Goal: Transaction & Acquisition: Purchase product/service

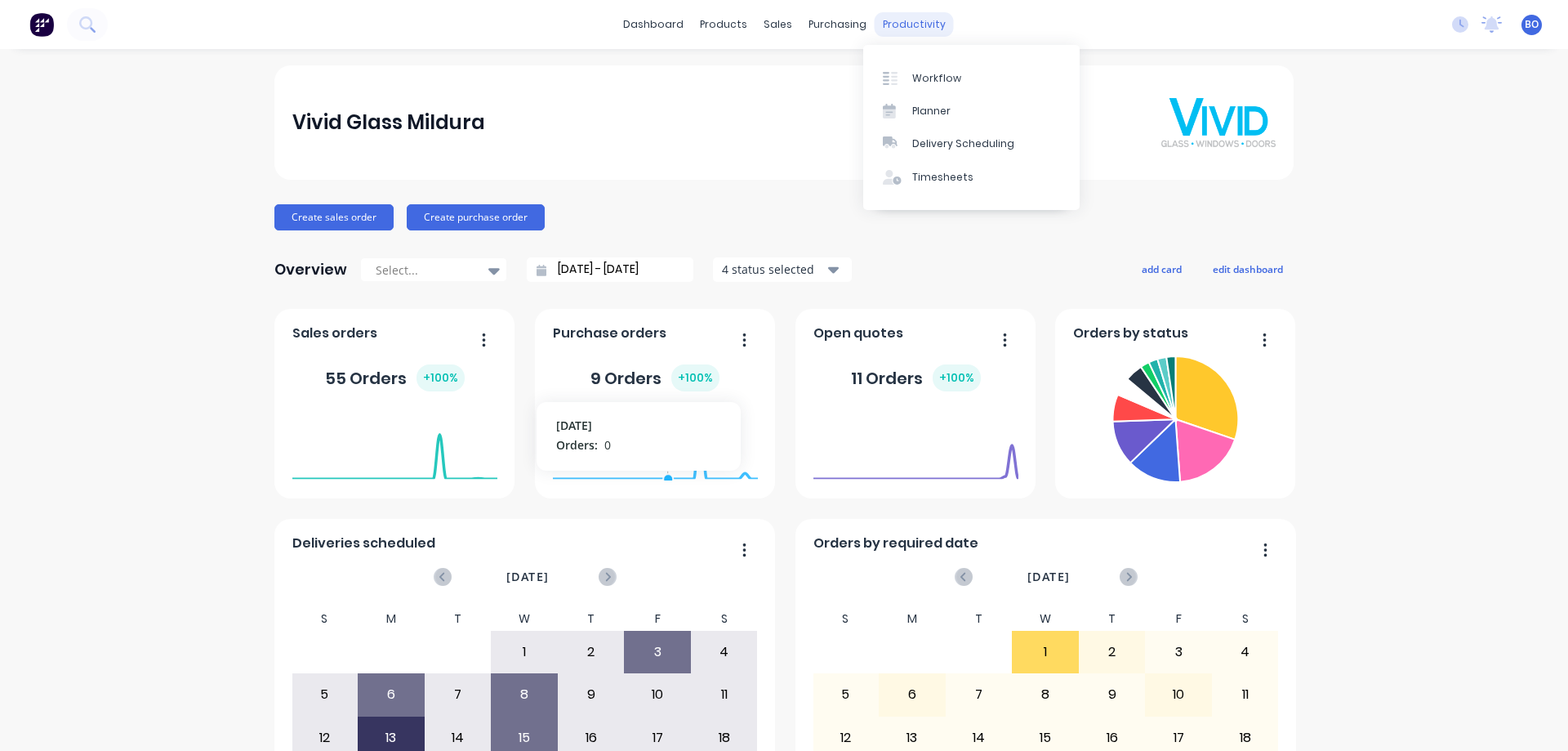
click at [913, 23] on div "productivity" at bounding box center [915, 24] width 79 height 24
click at [923, 77] on div "Workflow" at bounding box center [937, 77] width 49 height 15
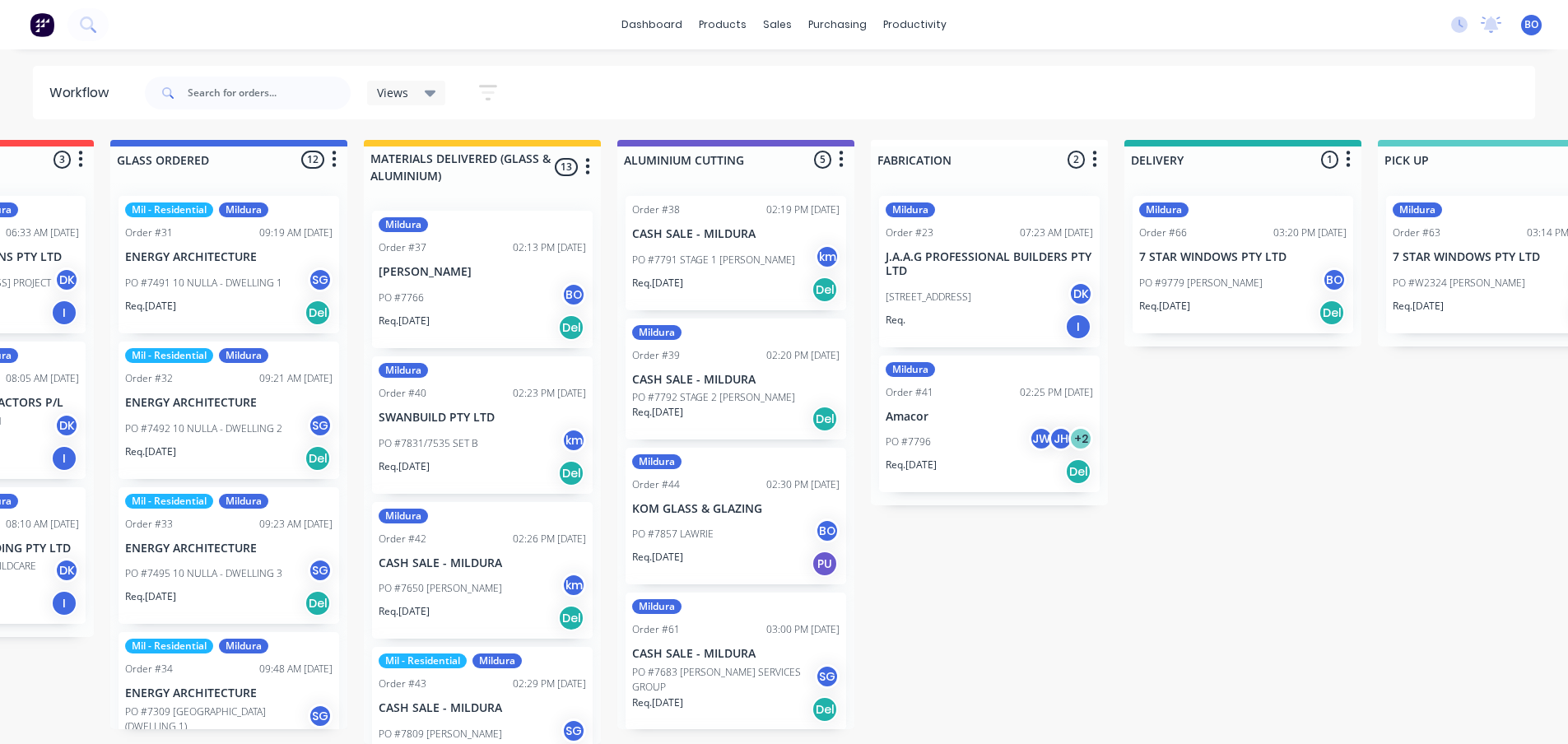
scroll to position [147, 0]
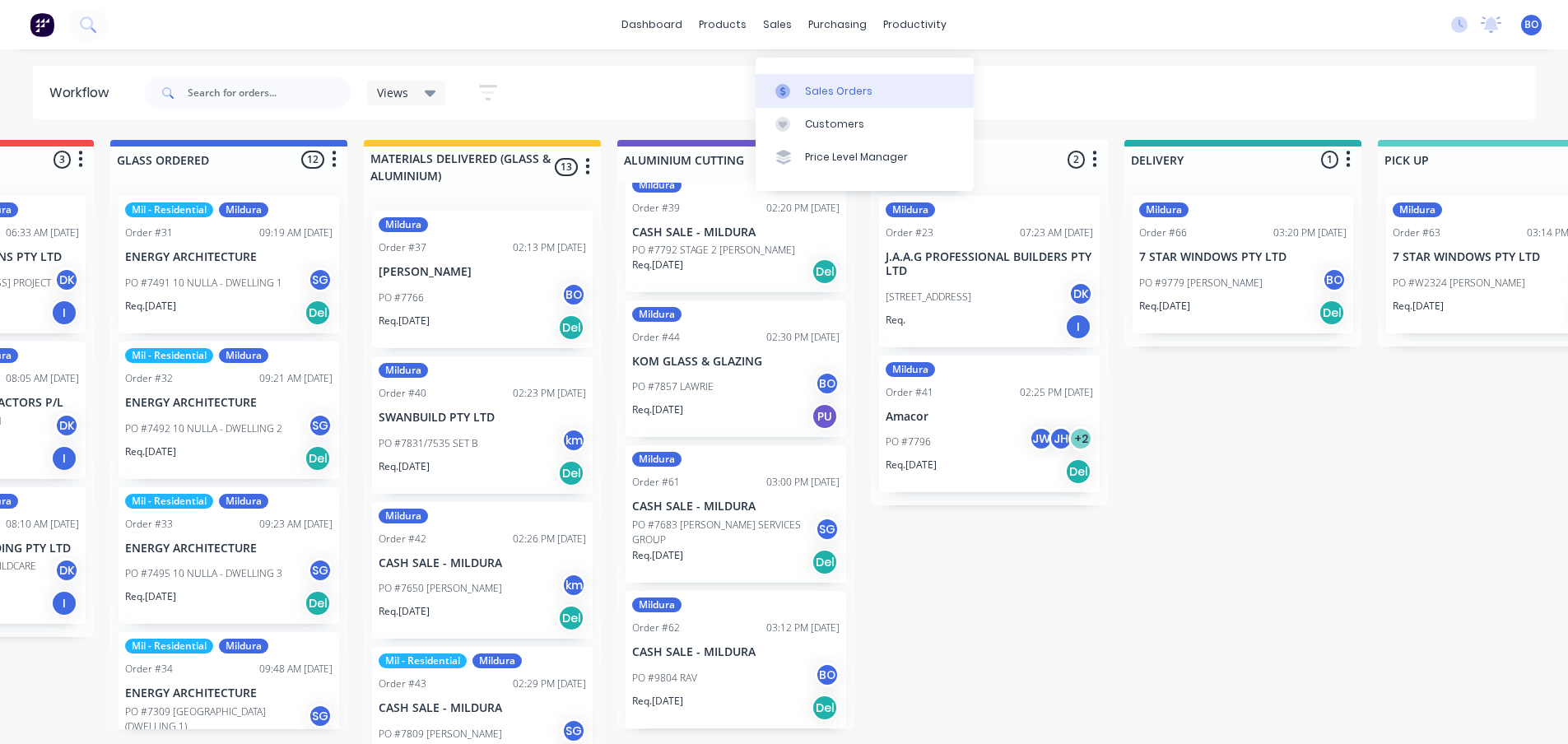
click at [822, 84] on div "Sales Orders" at bounding box center [838, 91] width 67 height 15
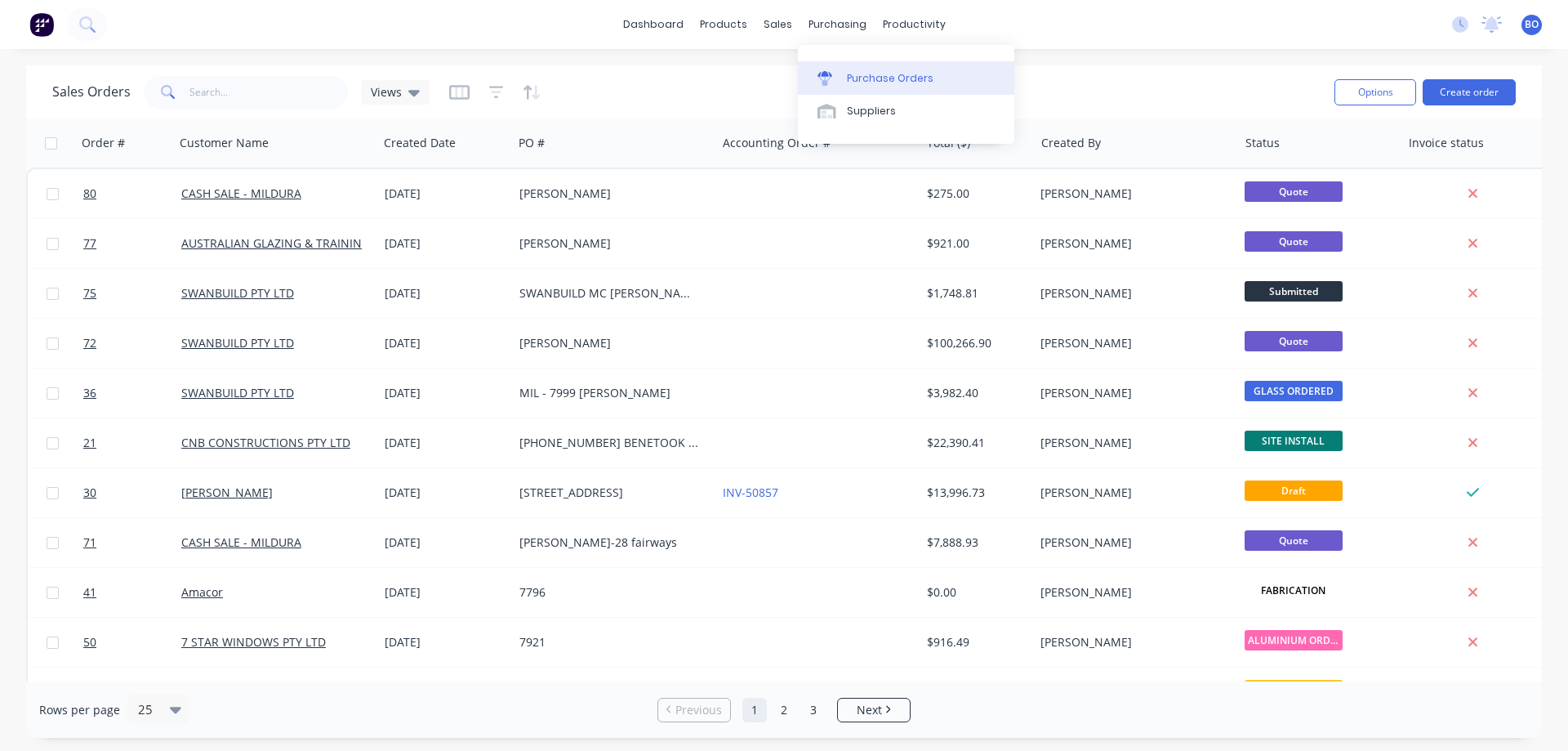
click at [871, 76] on div "Purchase Orders" at bounding box center [890, 77] width 86 height 15
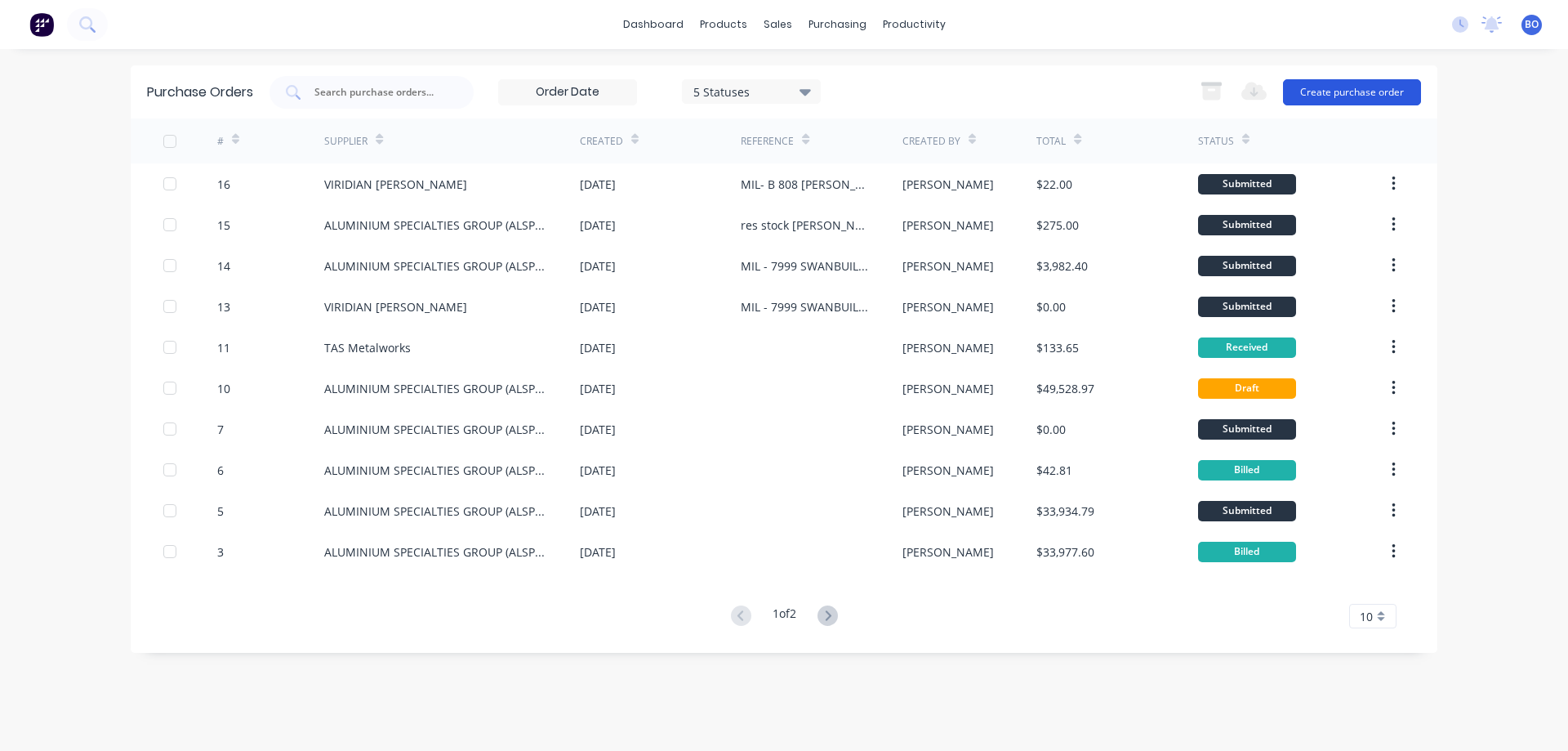
click at [1363, 88] on button "Create purchase order" at bounding box center [1352, 92] width 138 height 26
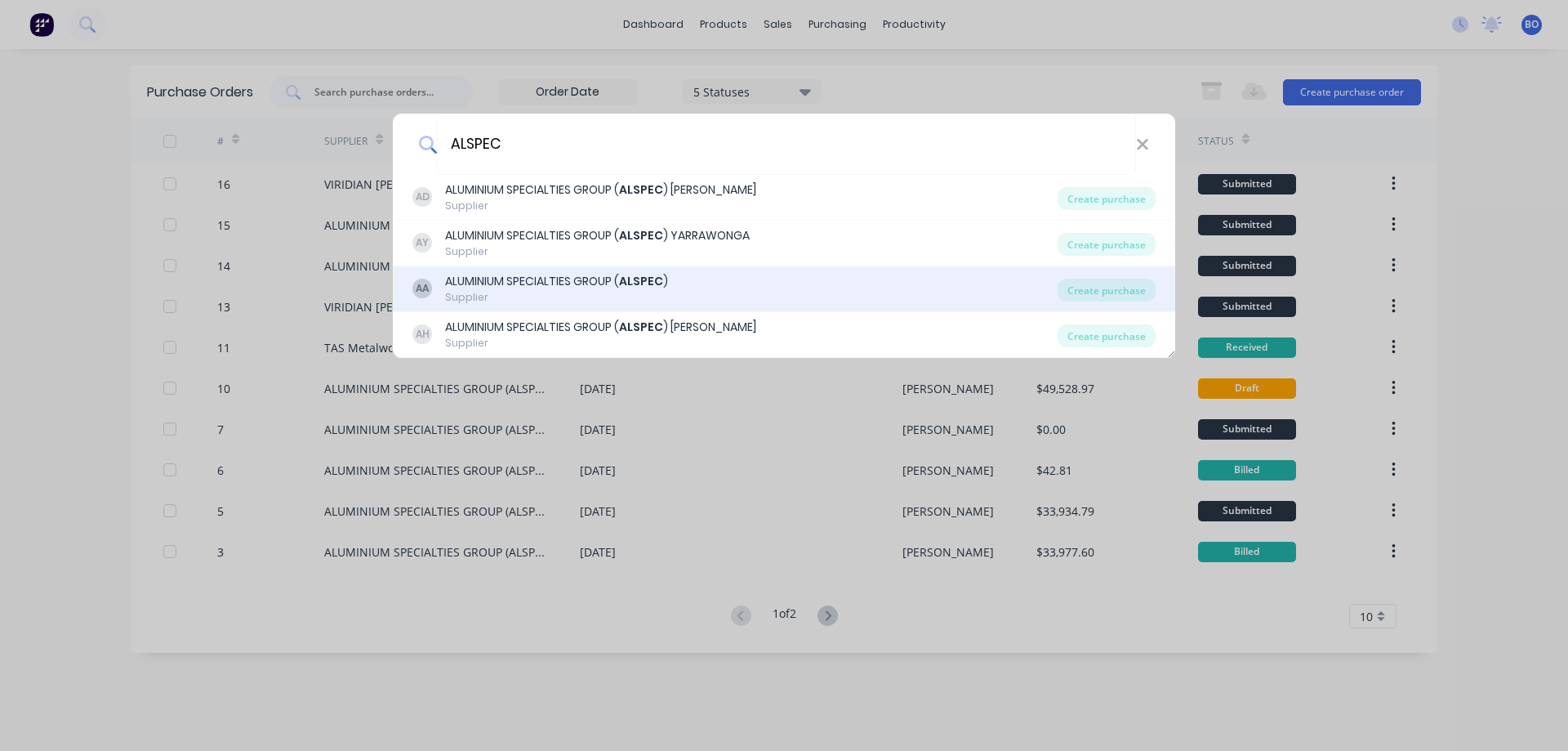
type input "ALSPEC"
click at [552, 281] on div "ALUMINIUM SPECIALTIES GROUP ( ALSPEC )" at bounding box center [557, 282] width 223 height 17
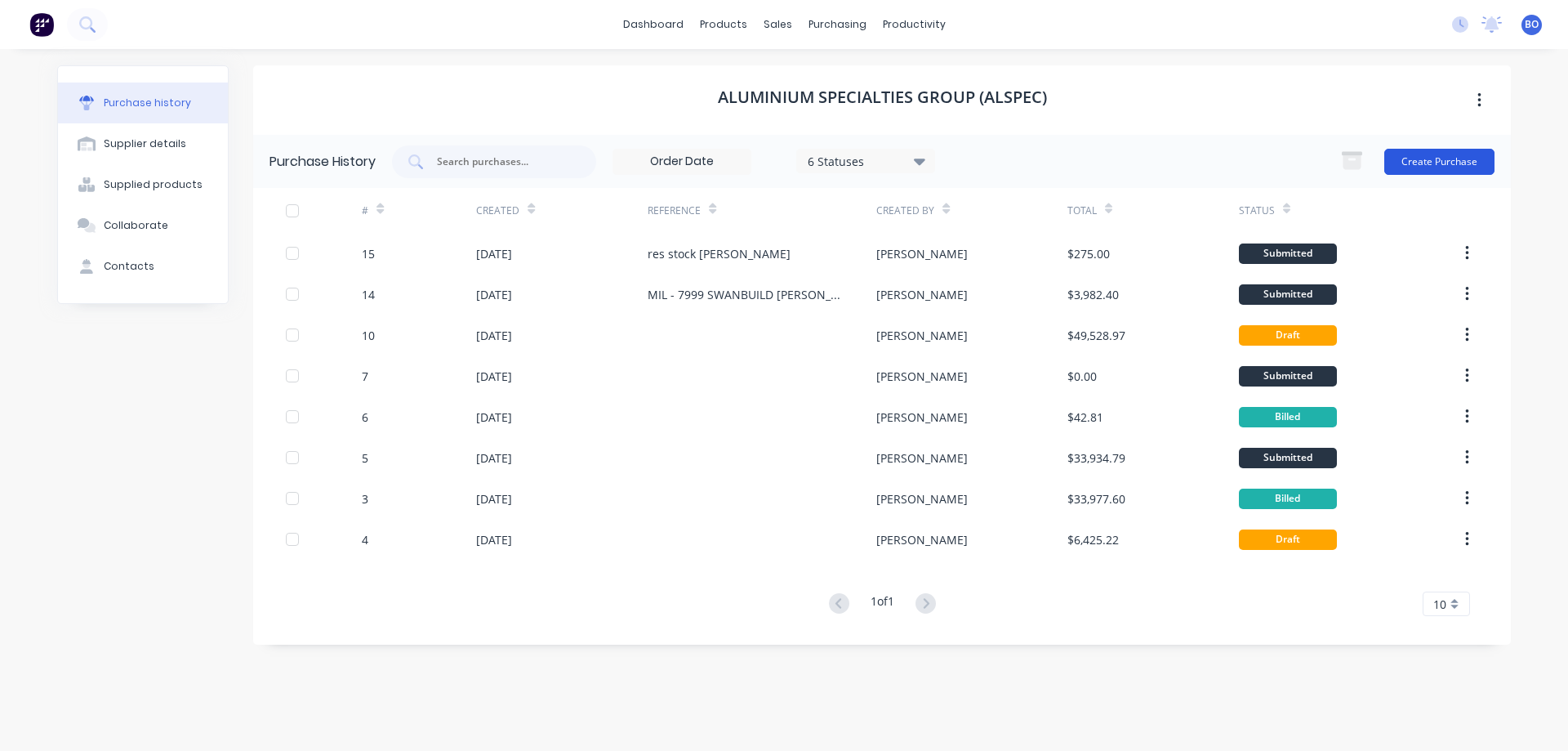
click at [1452, 156] on button "Create Purchase" at bounding box center [1439, 162] width 110 height 26
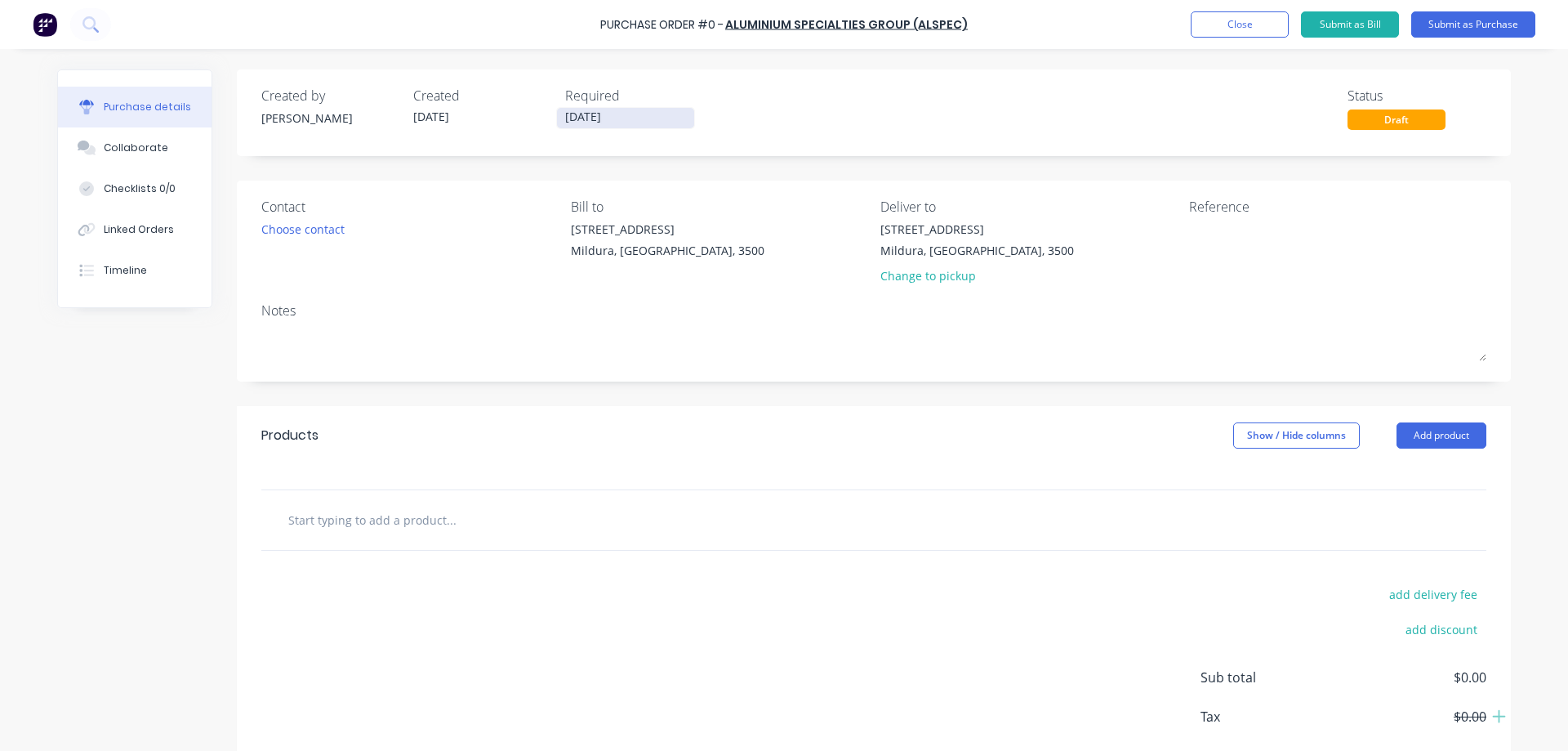
click at [636, 113] on input "[DATE]" at bounding box center [626, 117] width 137 height 20
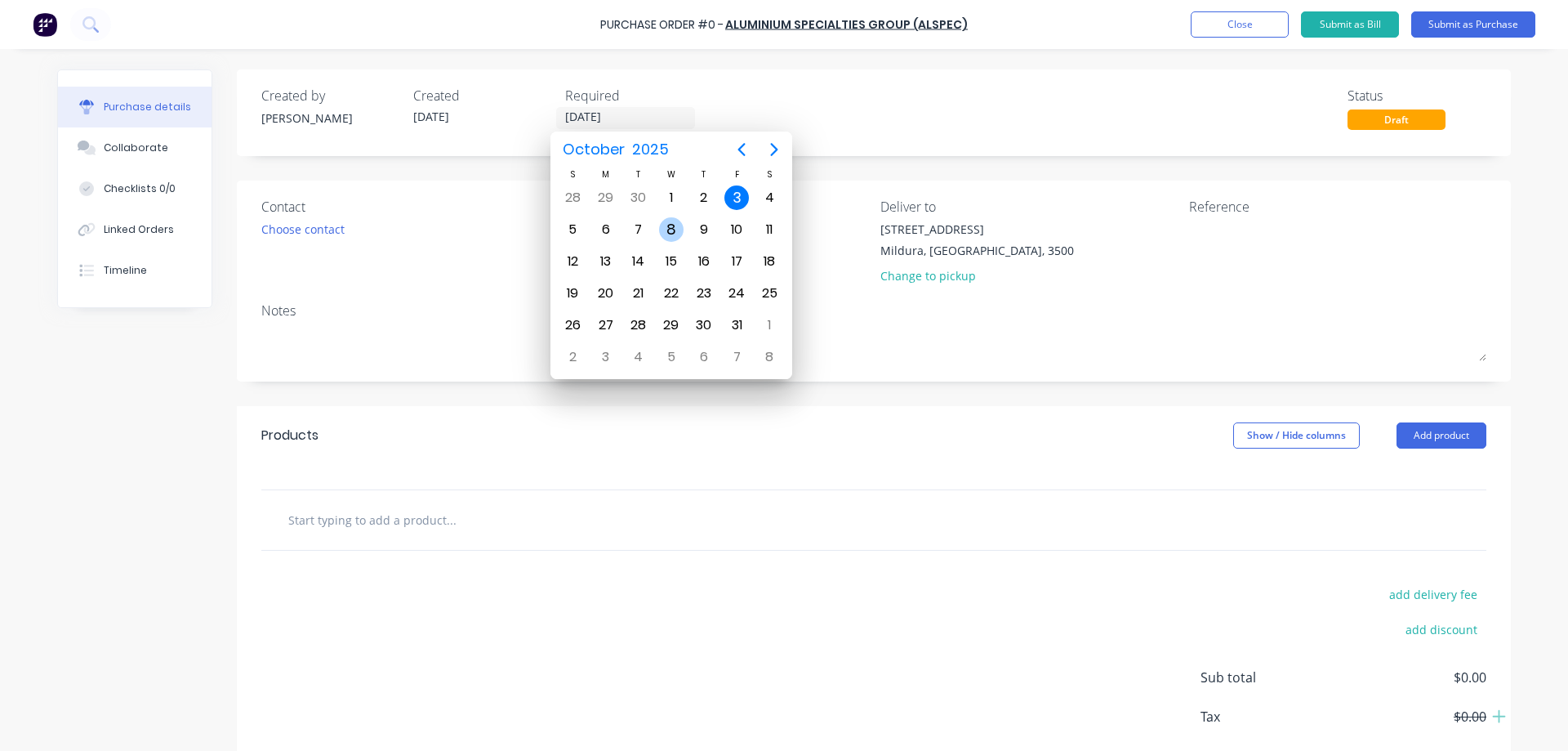
click at [673, 223] on div "8" at bounding box center [671, 228] width 24 height 24
type input "[DATE]"
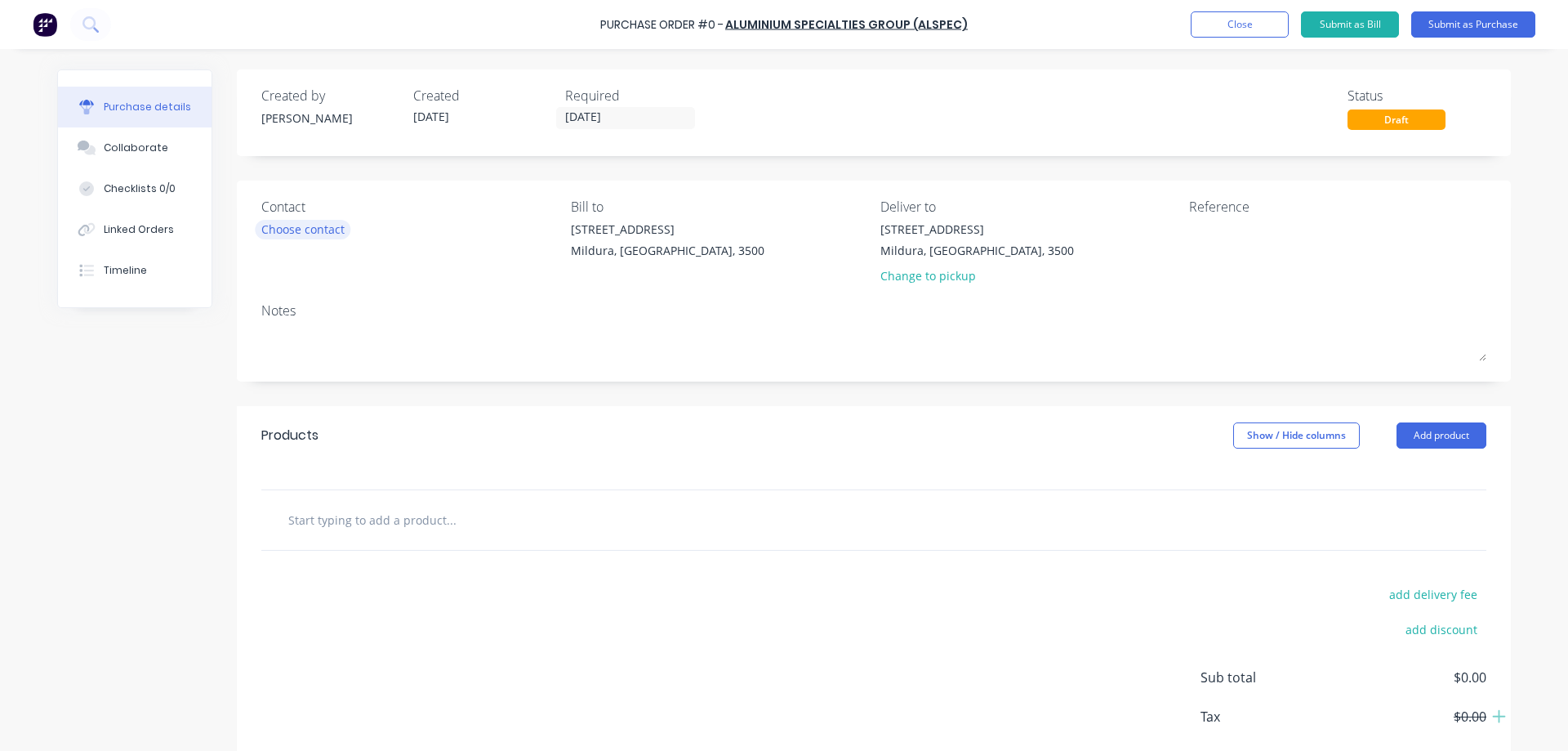
click at [323, 231] on div "Choose contact" at bounding box center [303, 229] width 83 height 17
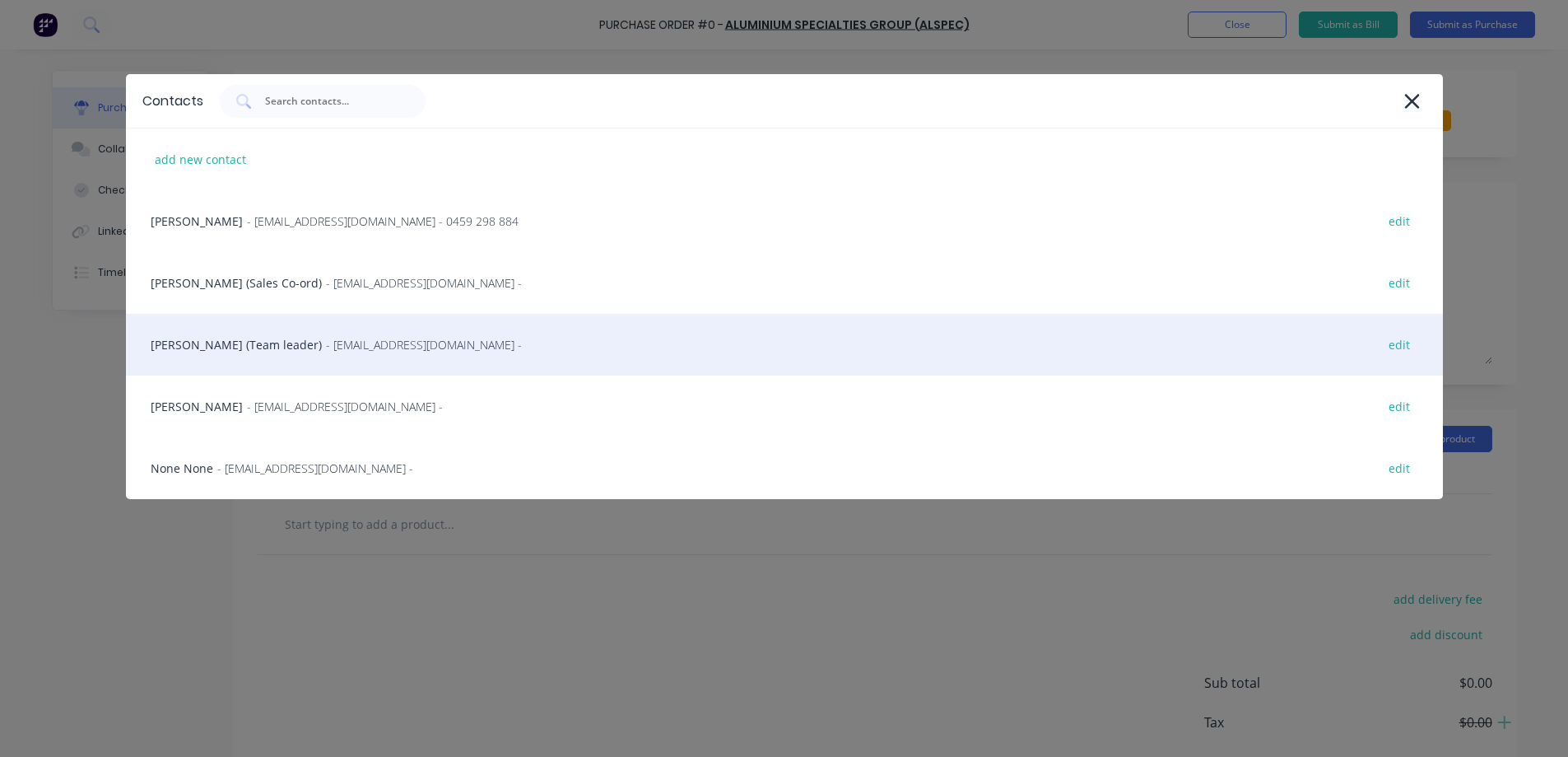
click at [326, 341] on span "- [EMAIL_ADDRESS][DOMAIN_NAME] -" at bounding box center [423, 344] width 196 height 18
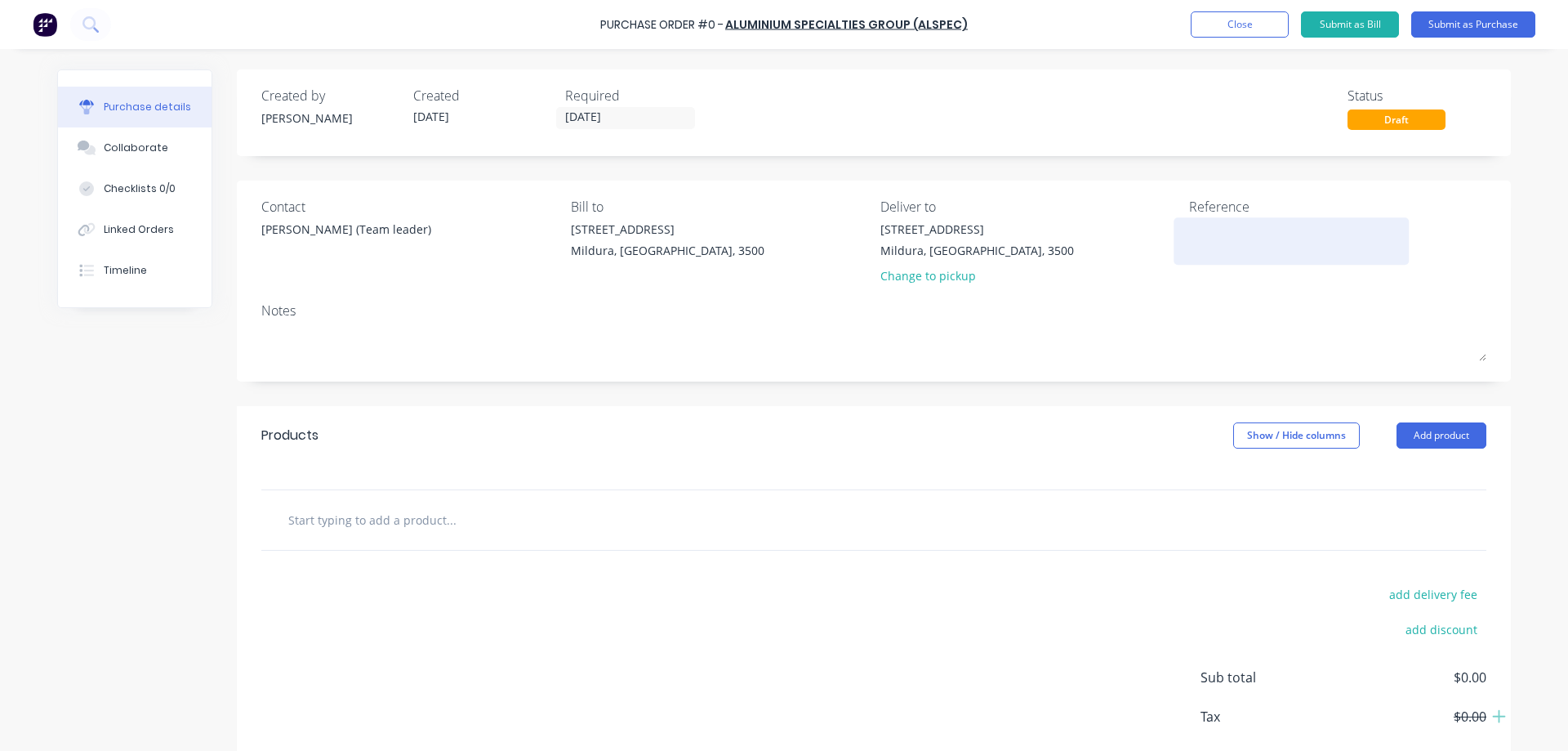
click at [1200, 226] on textarea at bounding box center [1291, 239] width 204 height 37
type textarea "7833 SWANBUILD MURLONG SET E"
type textarea "x"
type textarea "7833 SWANBUILD MURLONG SET E"
click at [290, 468] on div at bounding box center [874, 476] width 1274 height 24
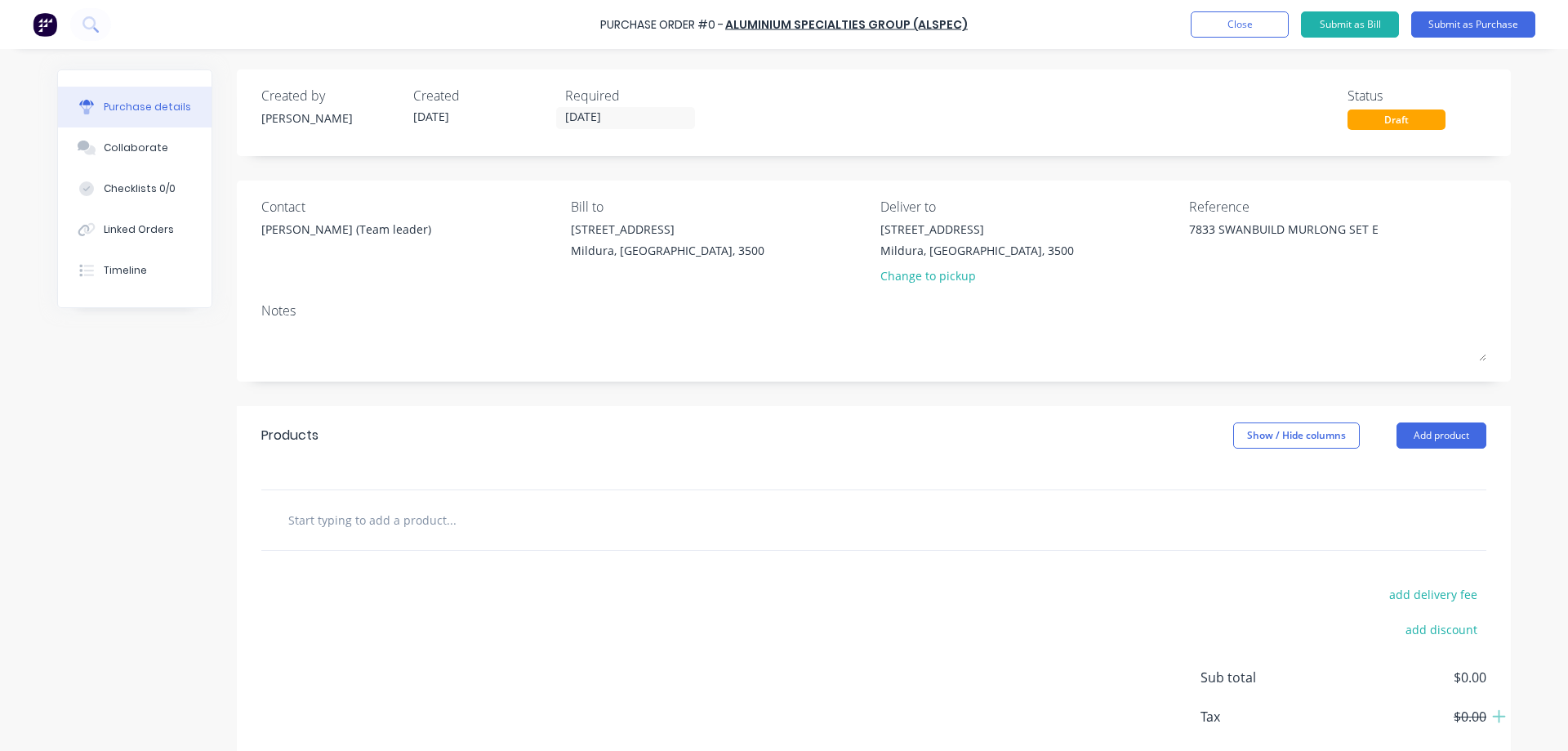
click at [290, 521] on input "text" at bounding box center [451, 520] width 327 height 33
type textarea "x"
type input "R"
type textarea "x"
type input "RA"
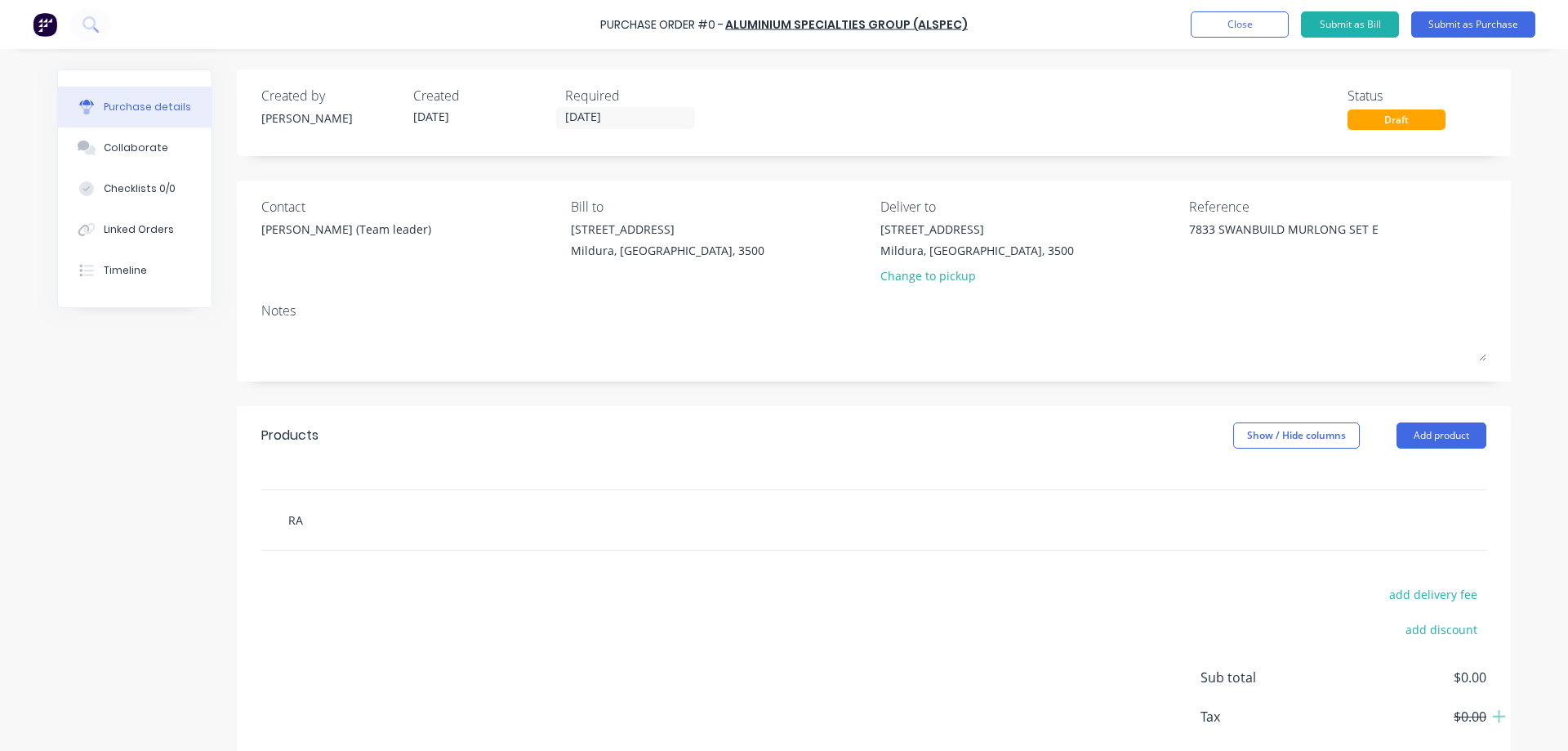
type textarea "x"
type input "RAW"
type textarea "x"
type input "RAW1"
type textarea "x"
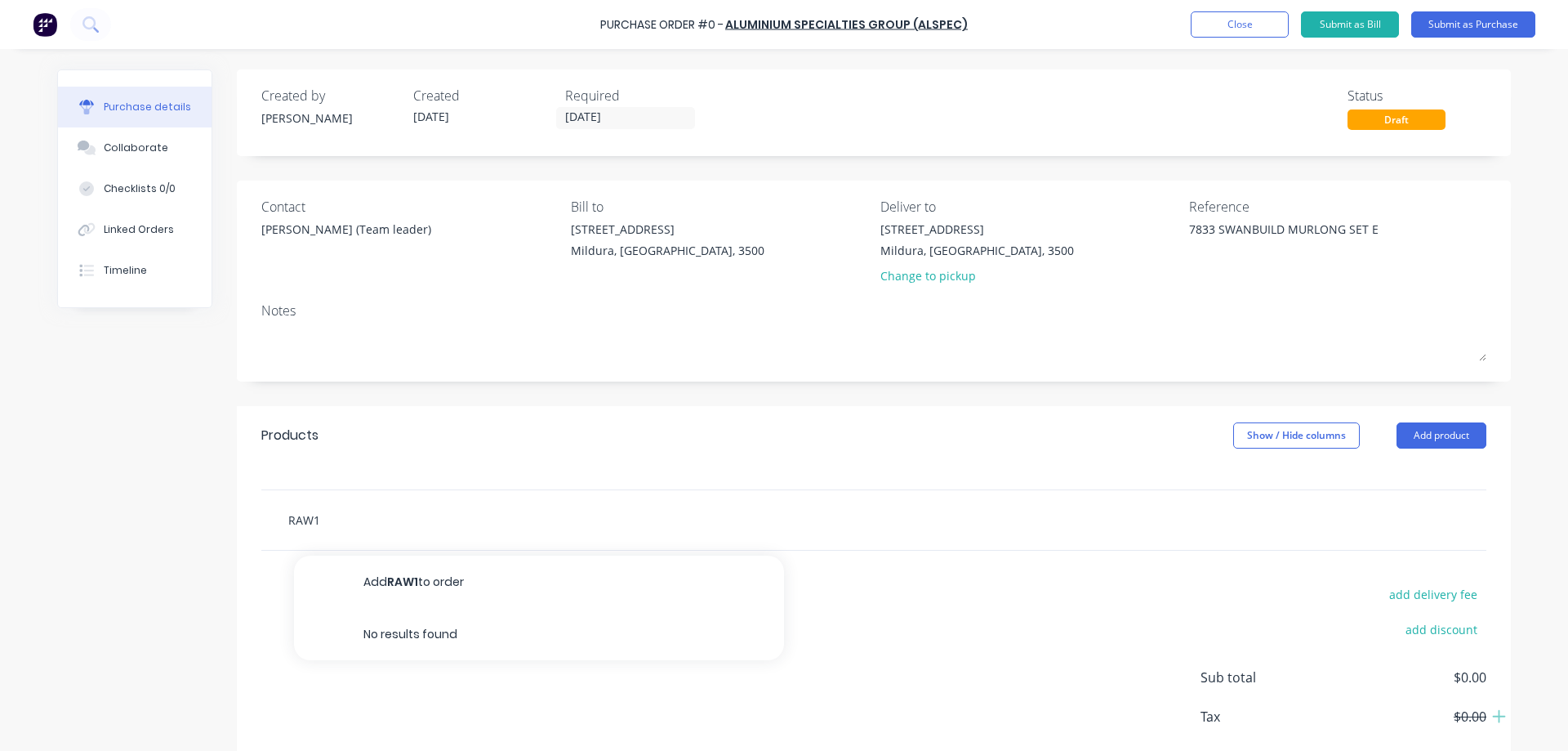
type input "RAW11"
type textarea "x"
type input "RAW115"
type textarea "x"
type input "RAW115"
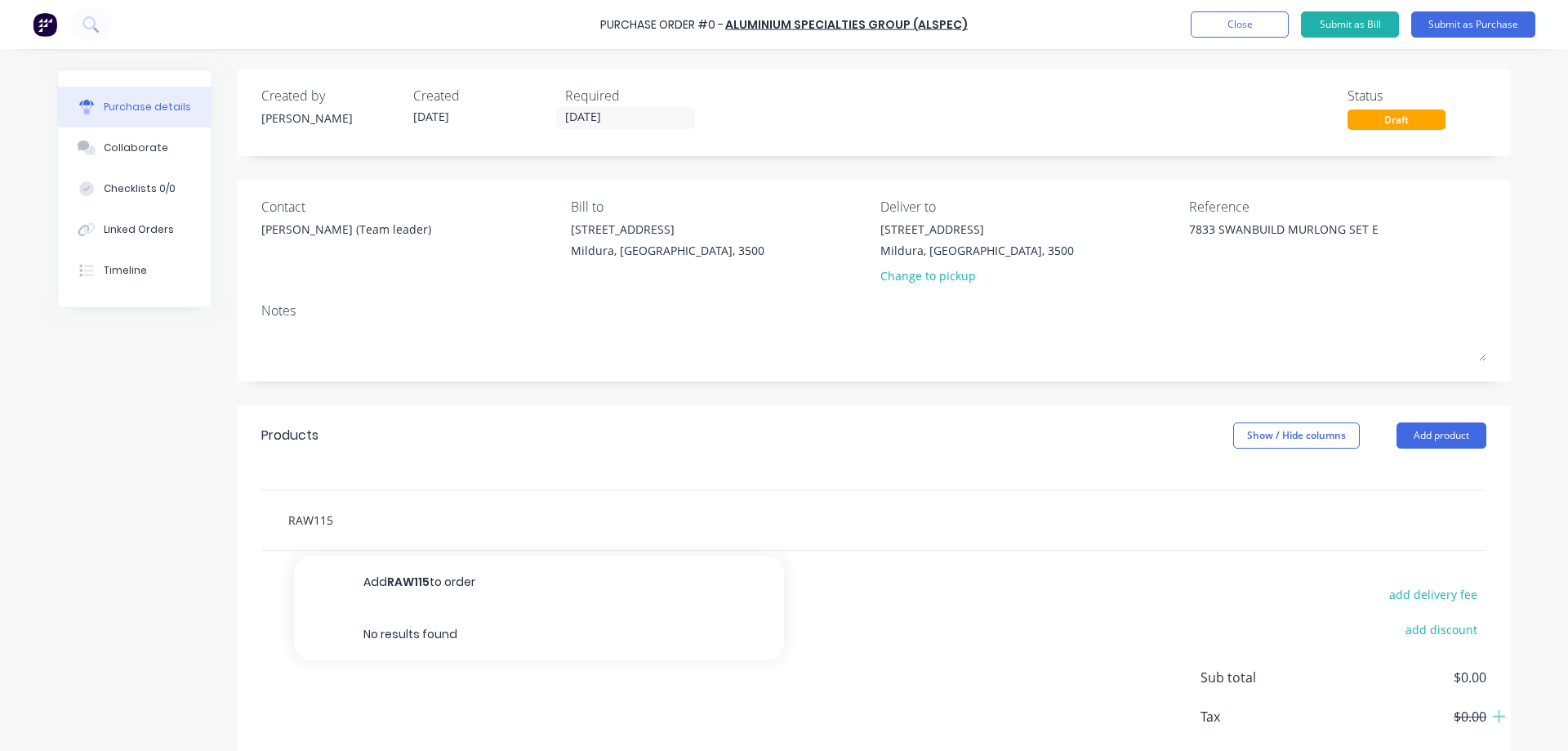
type textarea "x"
type input "RAW115 F"
type textarea "x"
type input "RAW115"
type textarea "x"
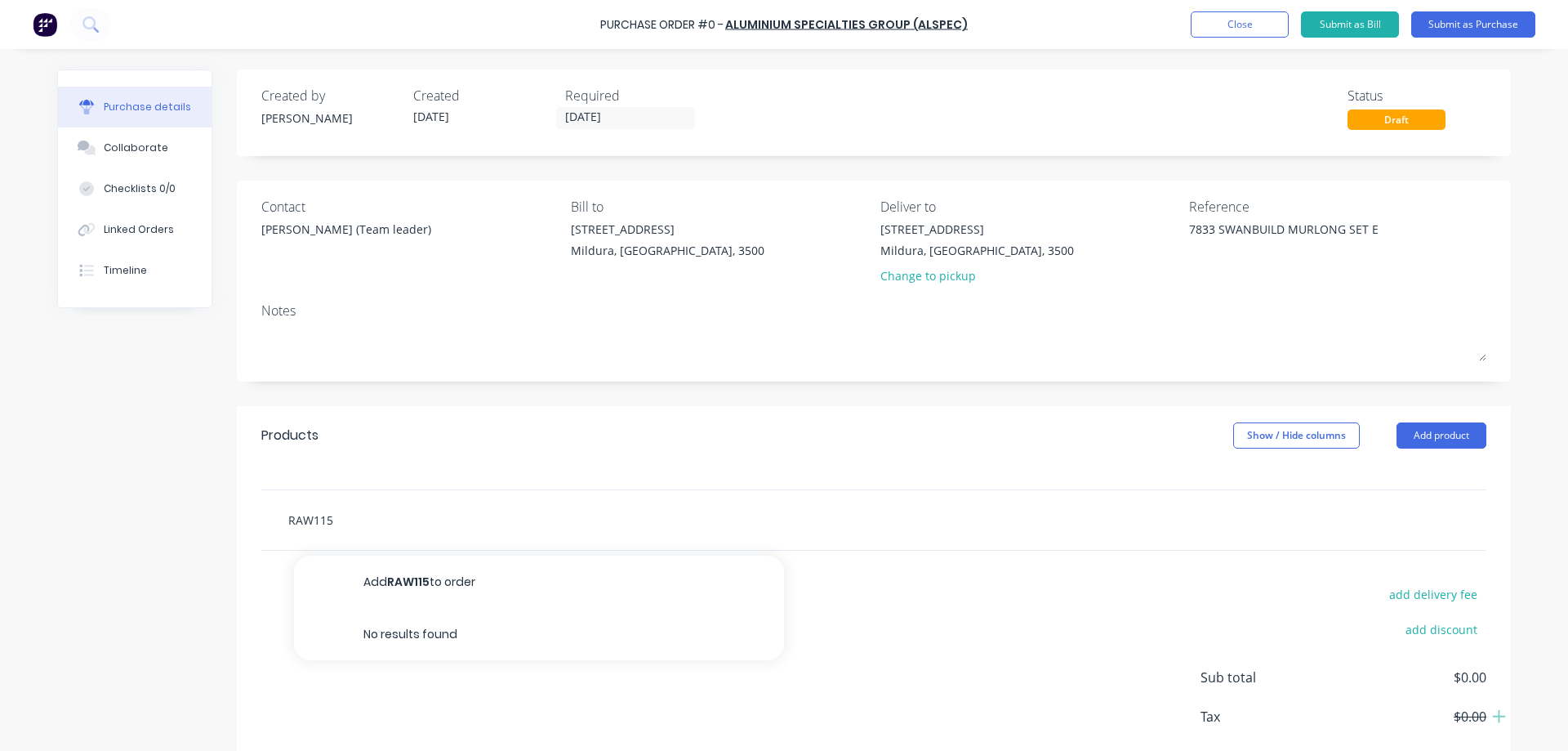
type input "RAW115 5"
type textarea "x"
type input "RAW115 50"
type textarea "x"
type input "RAW115 50M"
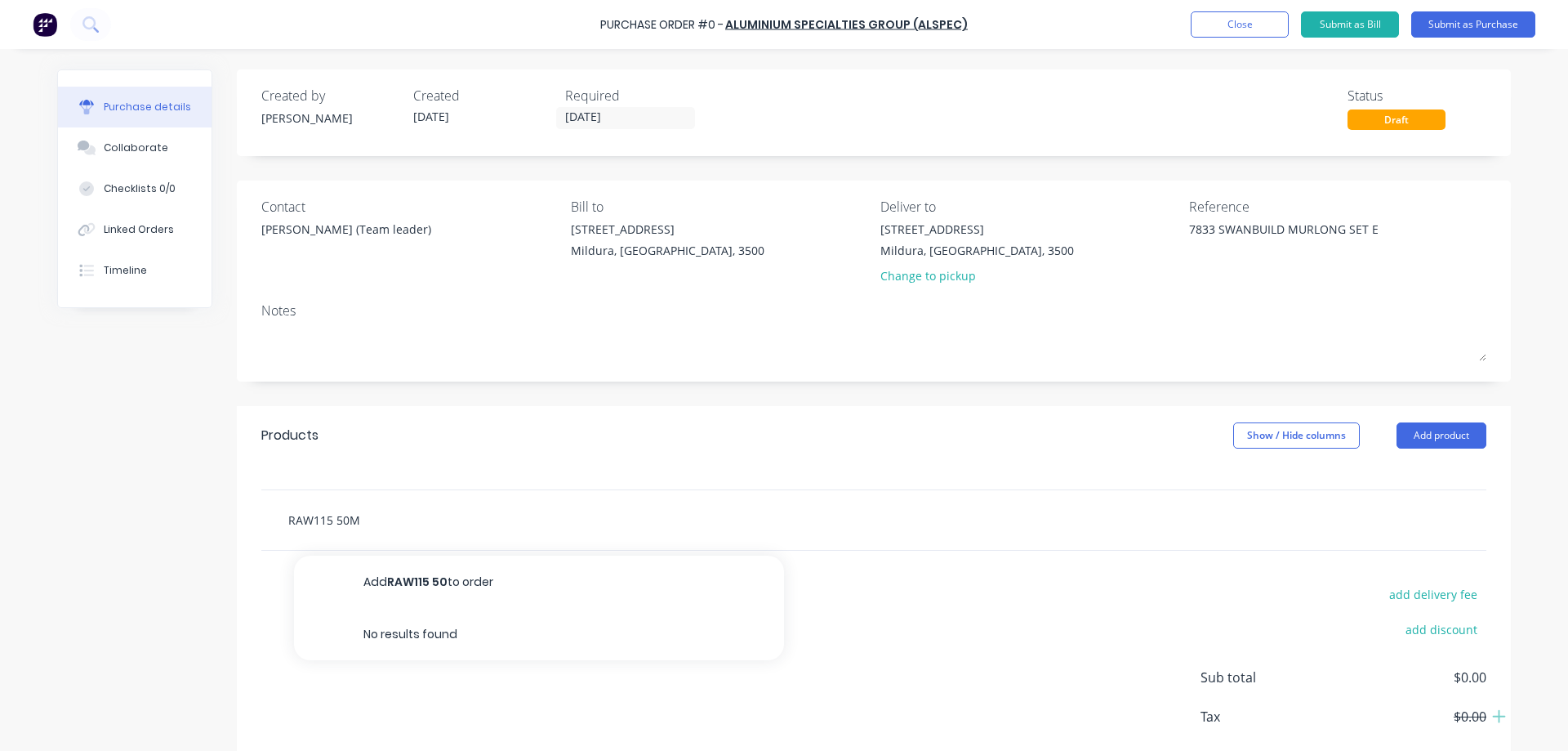
type textarea "x"
type input "RAW115 50MM"
type textarea "x"
type input "RAW115 50MM"
type textarea "x"
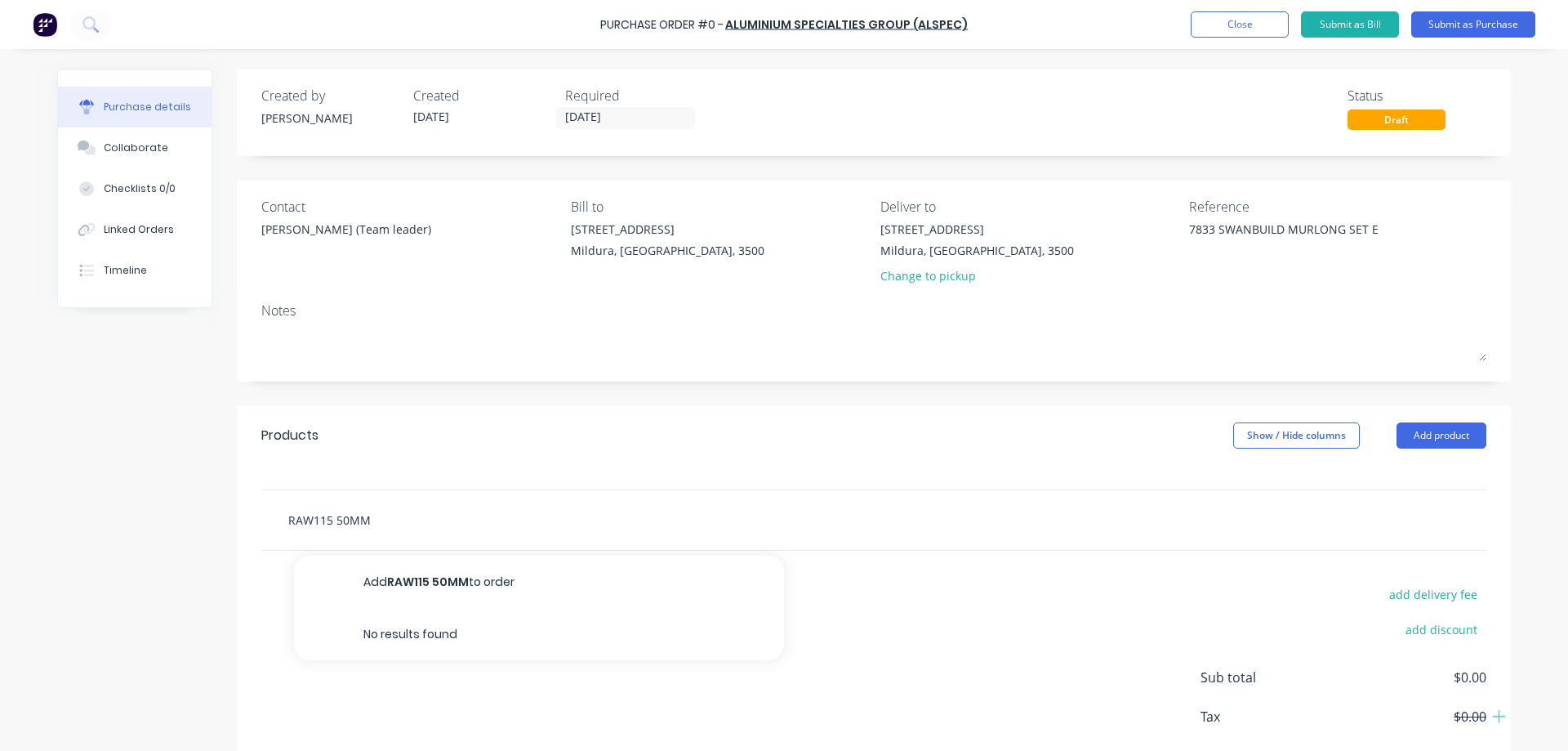
type input "RAW115 50MM A"
type textarea "x"
type input "RAW115 50MM AW"
type textarea "x"
type input "RAW115 50MM AWN"
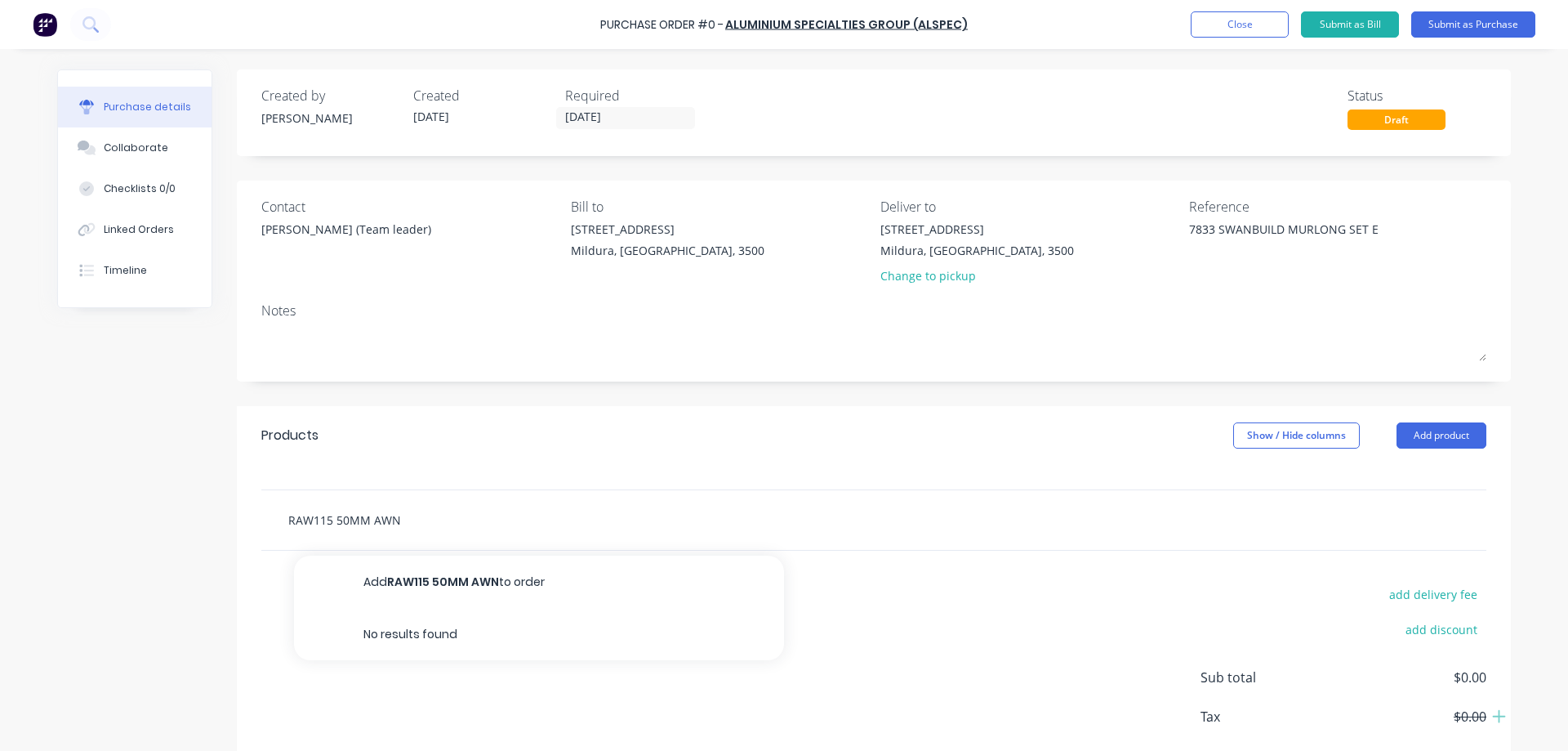
type textarea "x"
type input "RAW115 50MM [PERSON_NAME]"
type textarea "x"
type input "RAW115 50MM AWNIN"
type textarea "x"
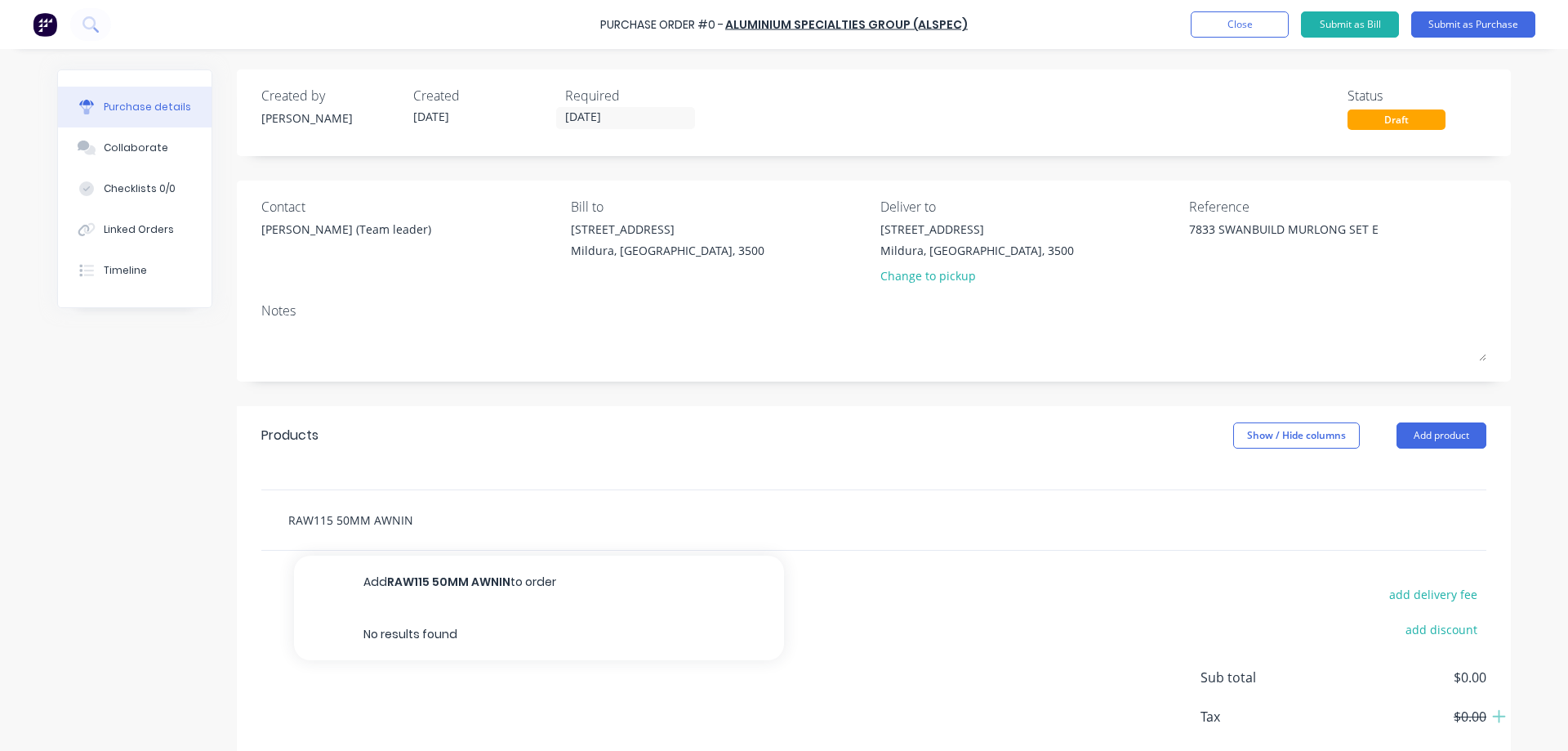
type input "RAW115 50MM AWNING"
type textarea "x"
type input "RAW115 50MM AWNING"
type textarea "x"
type input "RAW115 50MM AWNING F"
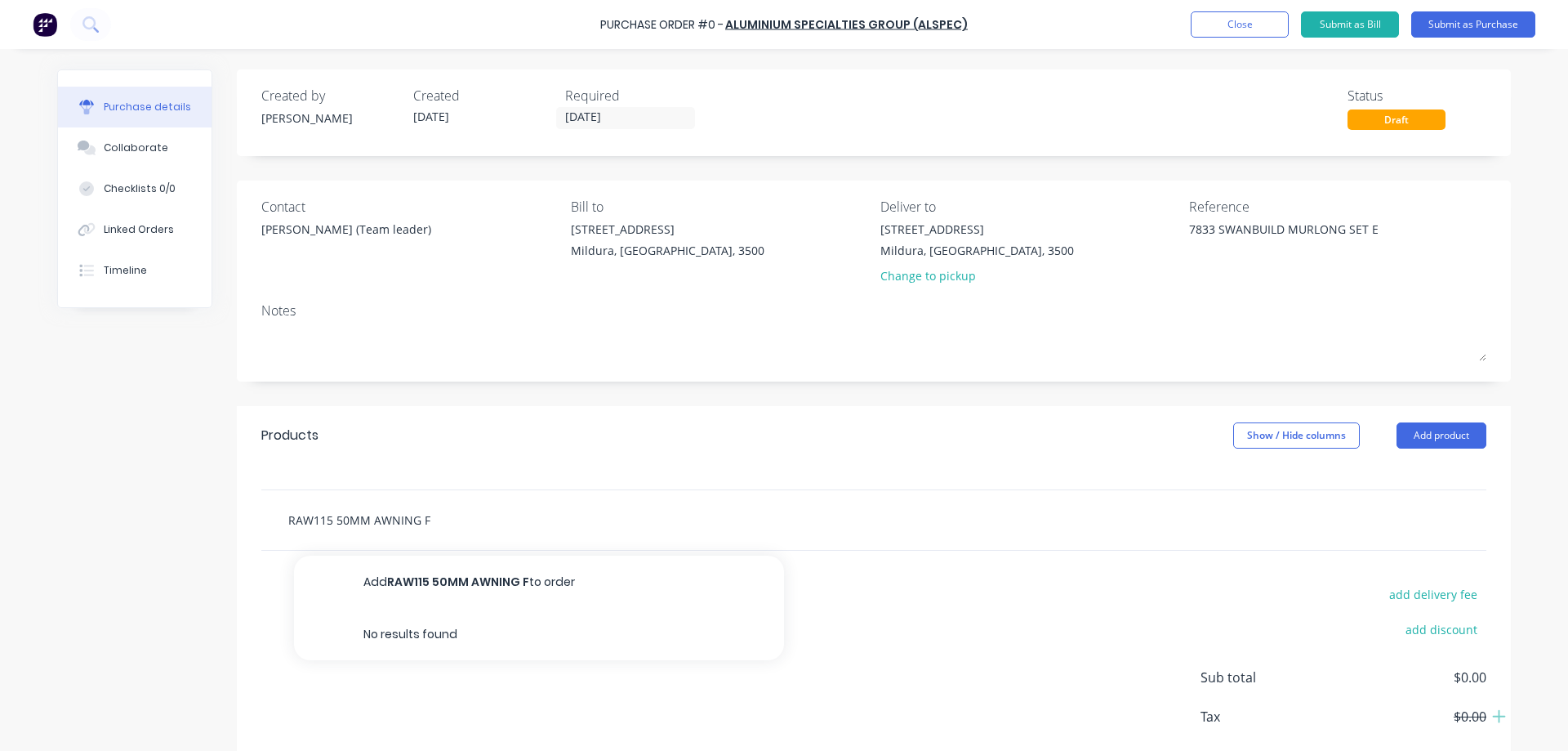
type textarea "x"
type input "RAW115 50MM AWNING FR"
type textarea "x"
type input "RAW115 50MM AWNING FRA"
type textarea "x"
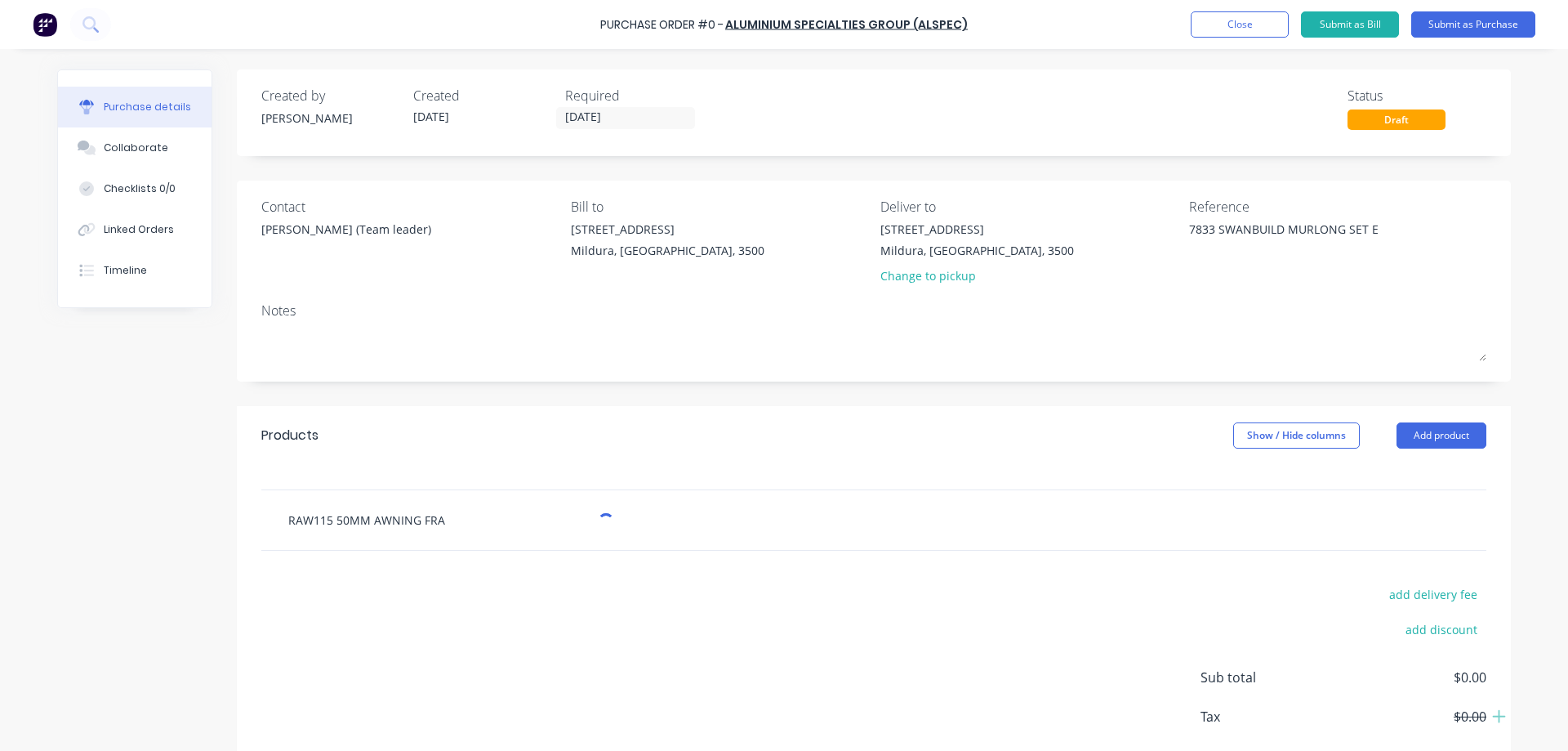
type input "RAW115 50MM AWNING FRAM"
type textarea "x"
type input "RAW115 50MM AWNING FRAME"
type textarea "x"
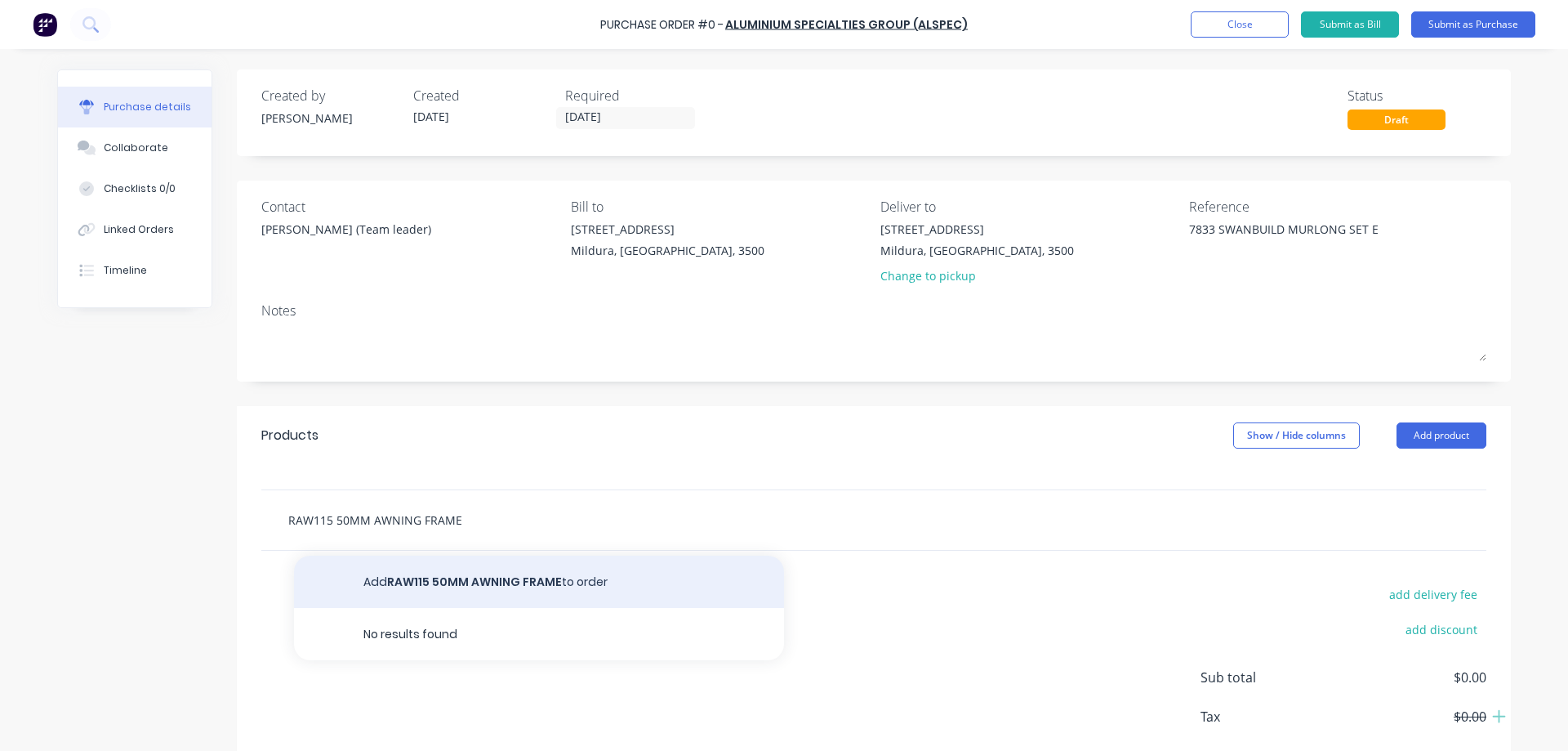
type input "RAW115 50MM AWNING FRAME"
click at [453, 578] on button "Add RAW115 50MM AWNING FRAME to order" at bounding box center [539, 582] width 490 height 52
type textarea "x"
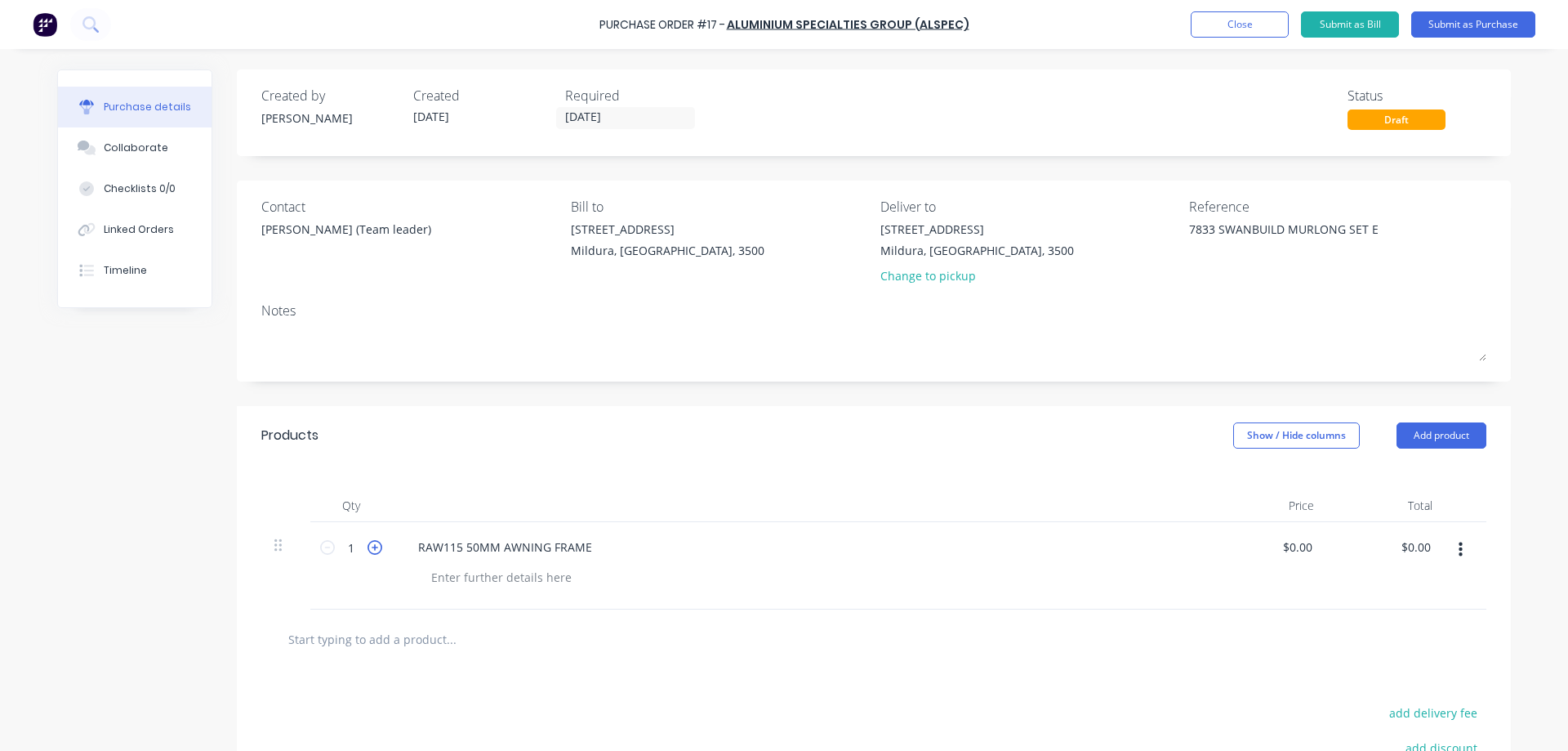
click at [369, 546] on icon at bounding box center [375, 547] width 15 height 15
type textarea "x"
type input "2"
type textarea "x"
click at [1308, 547] on input "0.00" at bounding box center [1300, 547] width 31 height 23
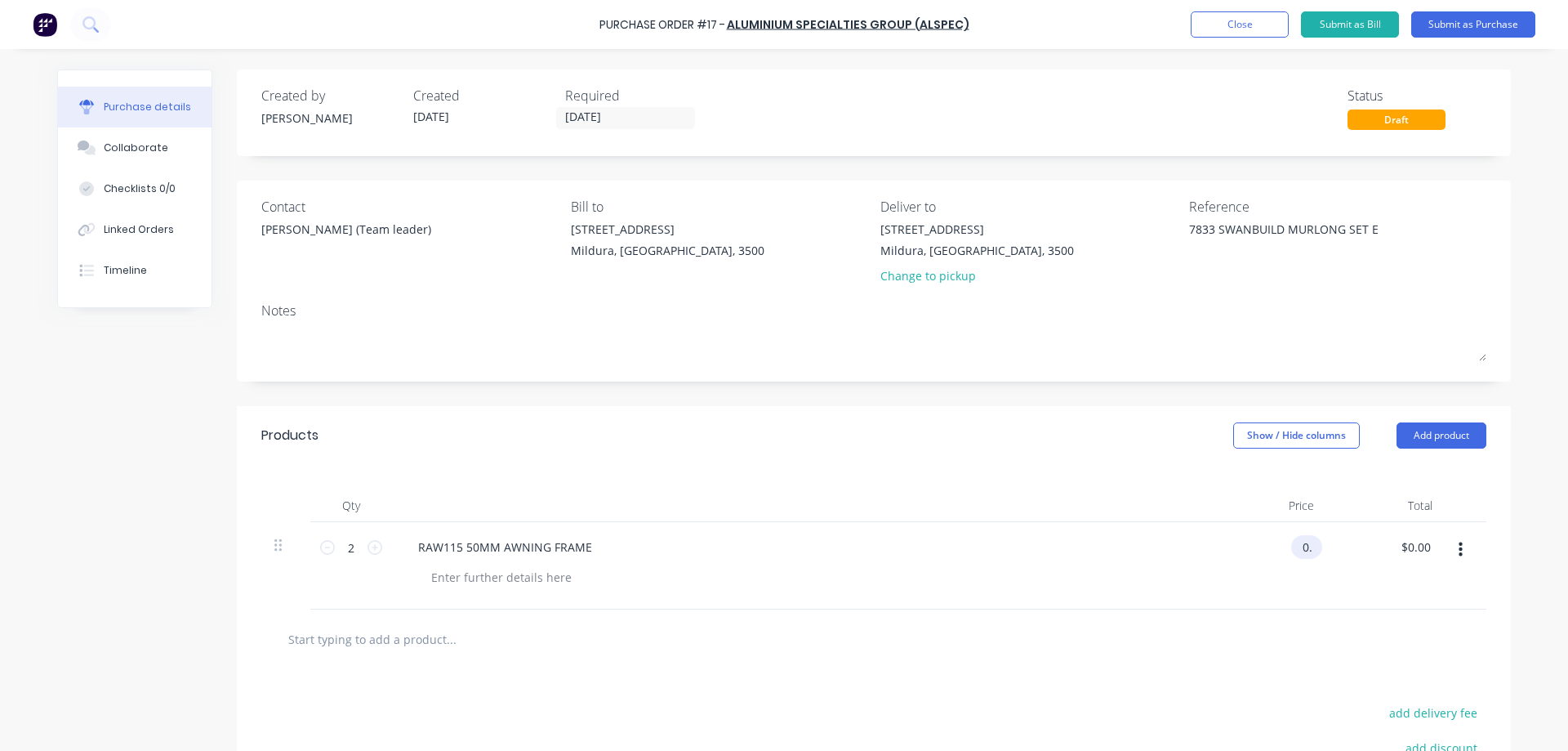
type input "0"
type input "1.00"
type textarea "x"
type input "$1.00"
type input "$2.00"
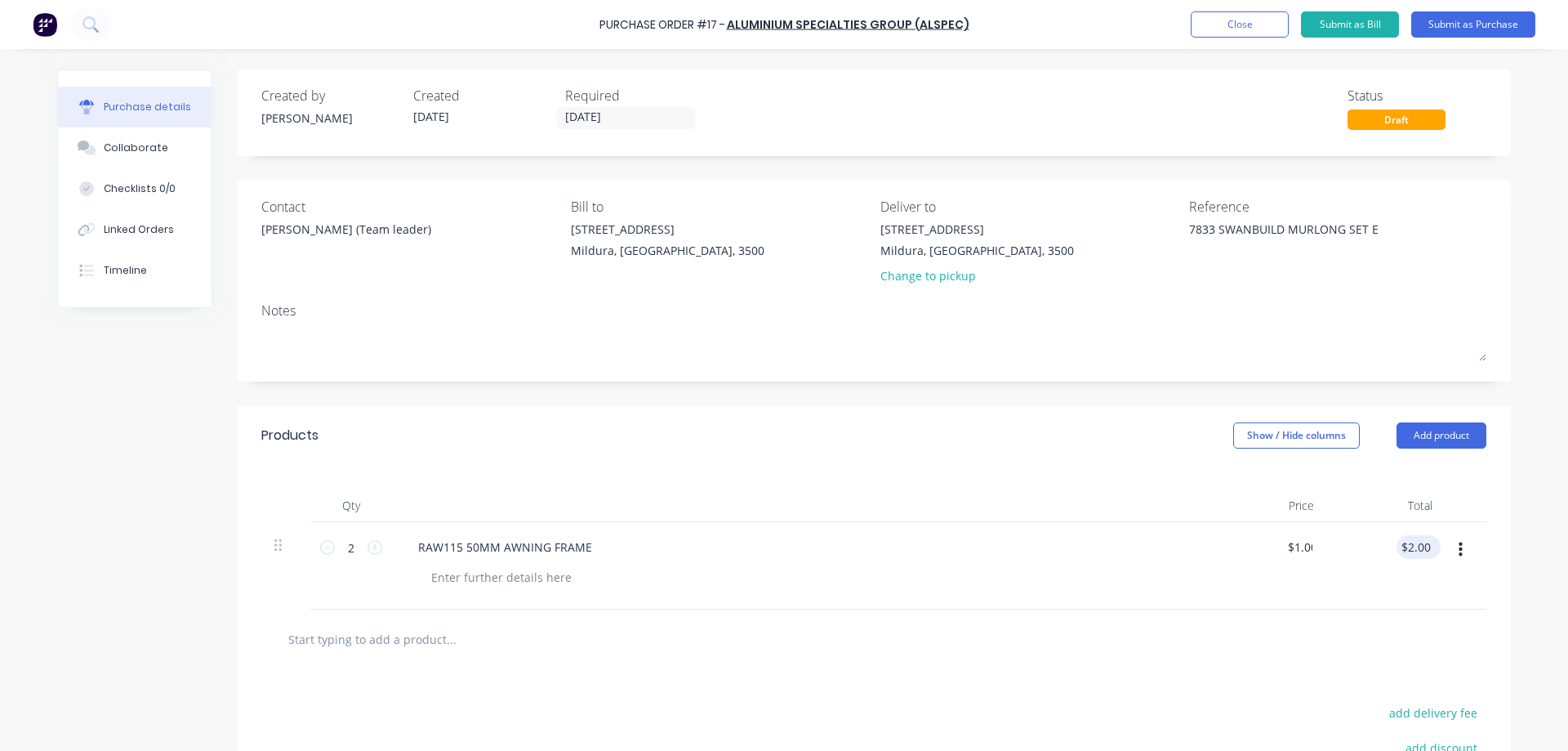
click at [1431, 547] on div "$2.00 $0.00" at bounding box center [1419, 547] width 45 height 23
click at [287, 630] on input "text" at bounding box center [451, 639] width 327 height 33
type textarea "x"
type input "A"
type textarea "x"
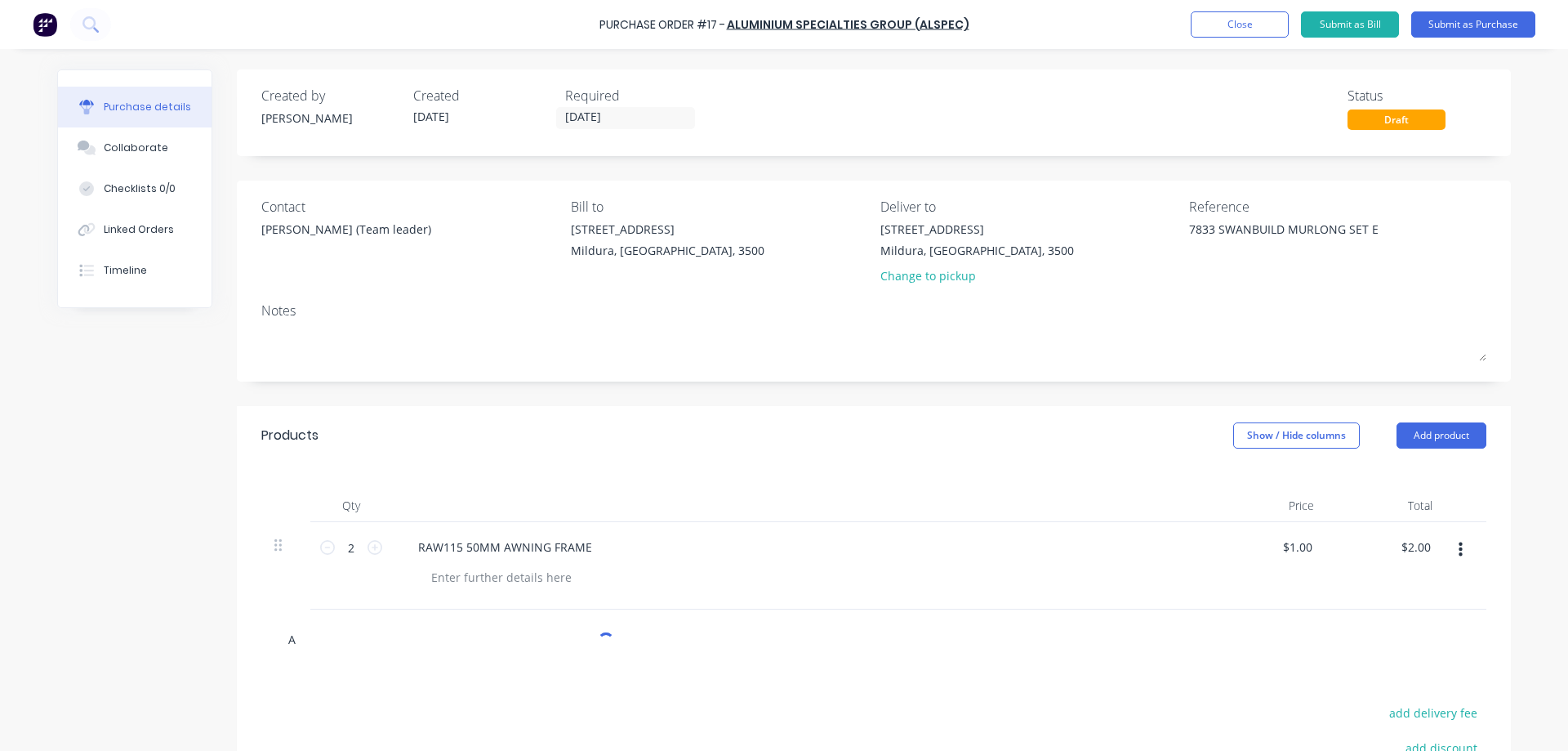
type input "AP"
type textarea "x"
type input "APT"
type textarea "x"
type input "APT1"
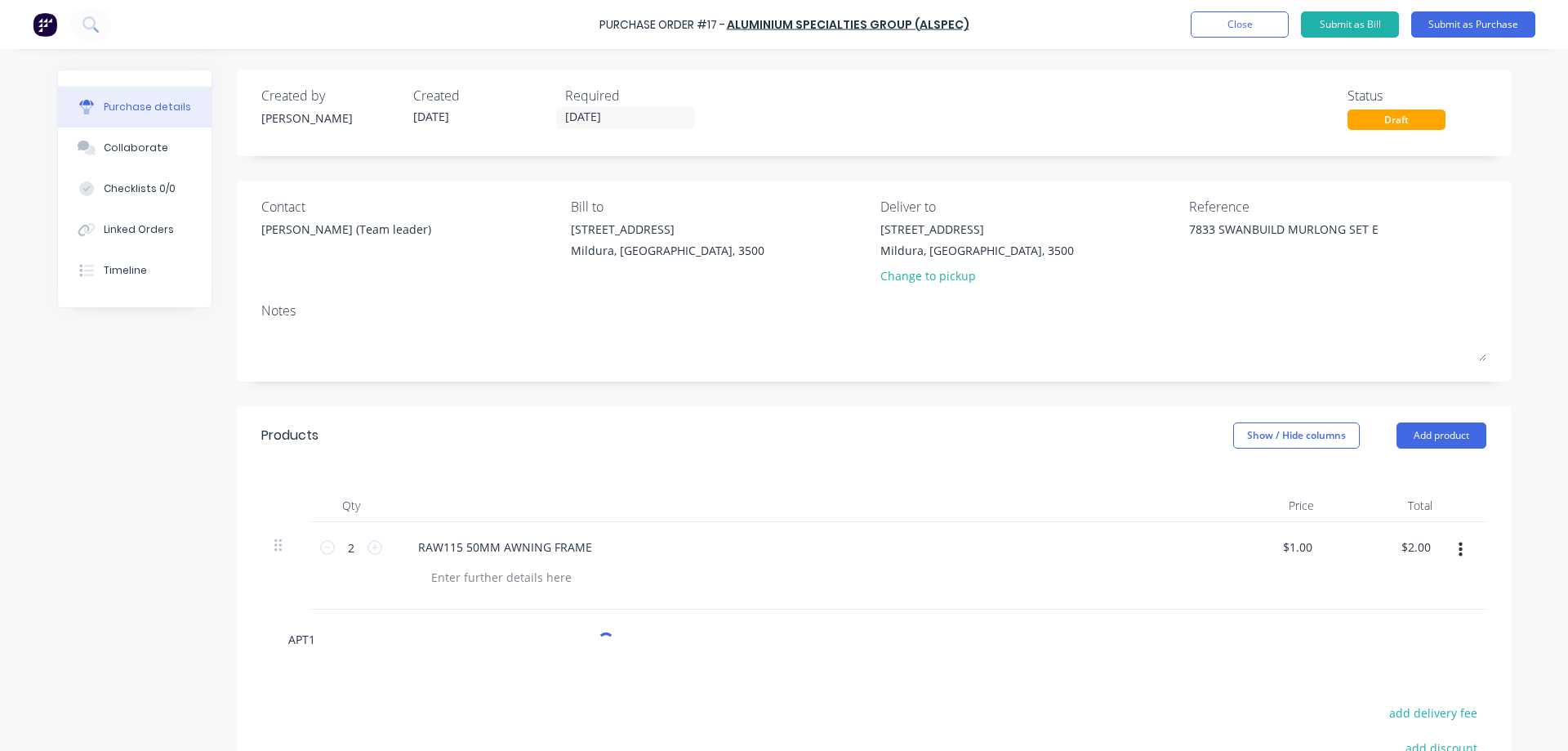
type textarea "x"
type input "APT19"
type textarea "x"
type input "APT19"
type textarea "x"
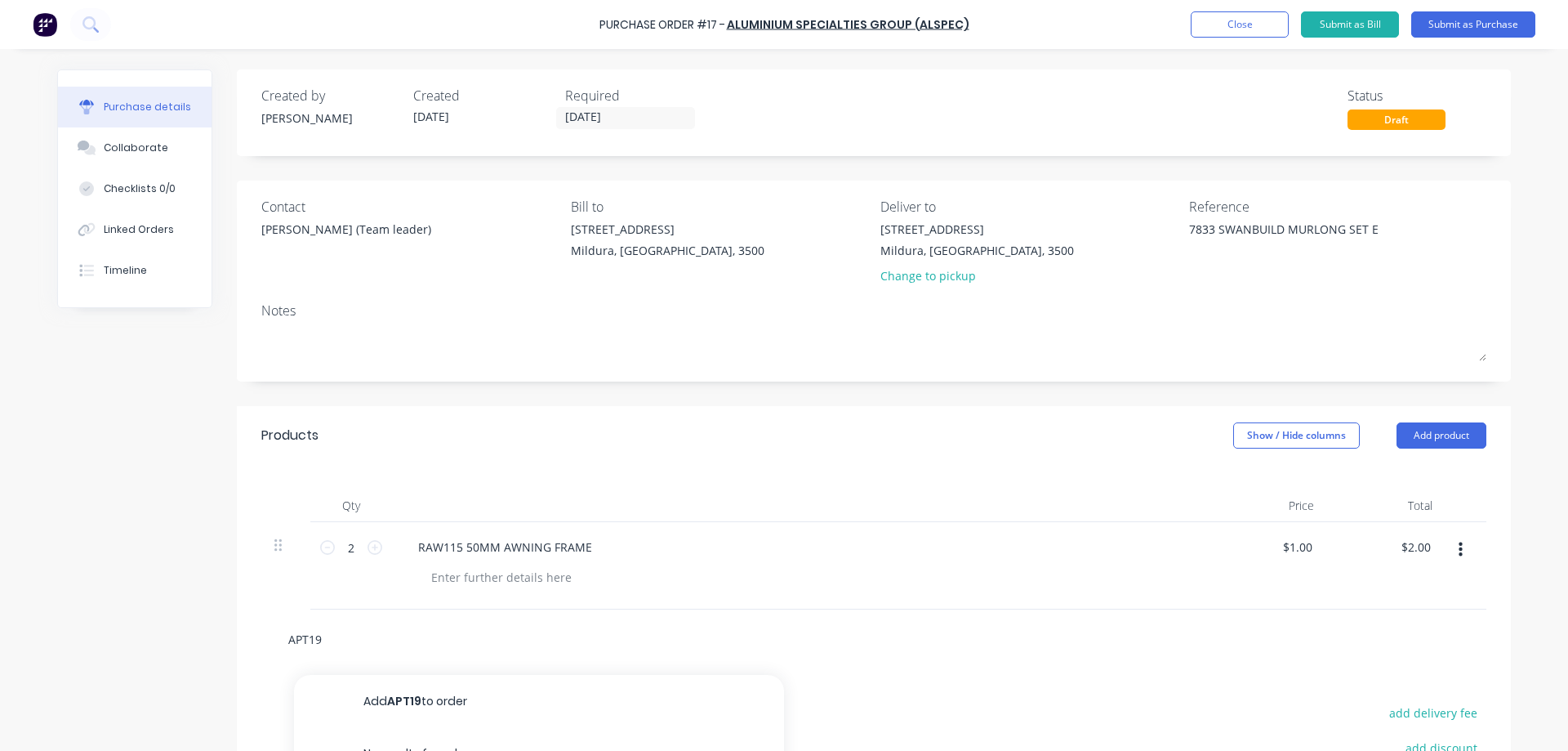
type input "APT19 D"
type textarea "x"
type input "APT19 DG"
type textarea "x"
type input "APT19 DG"
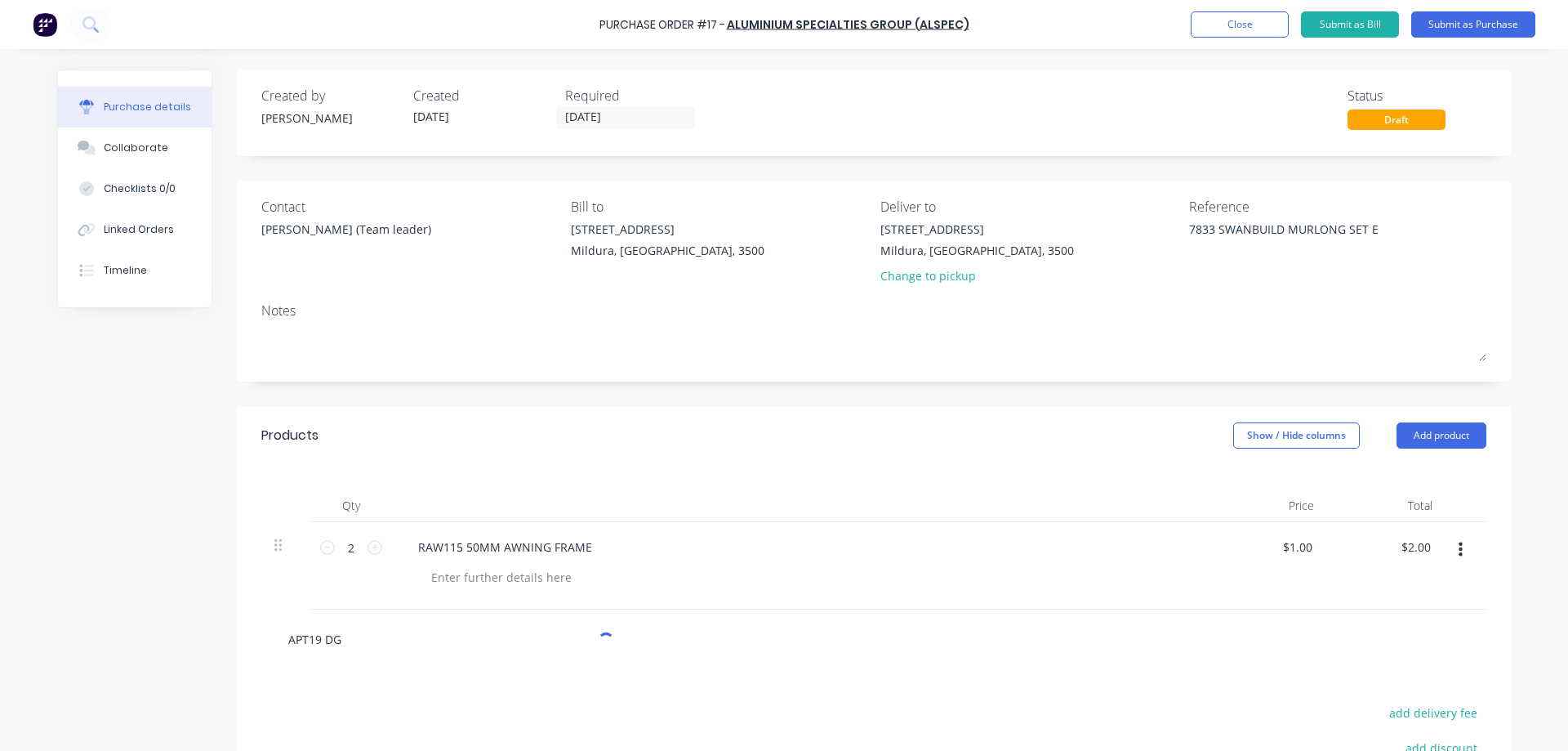
type textarea "x"
type input "APT19 DG L"
type textarea "x"
type input "APT19 [PERSON_NAME]"
type textarea "x"
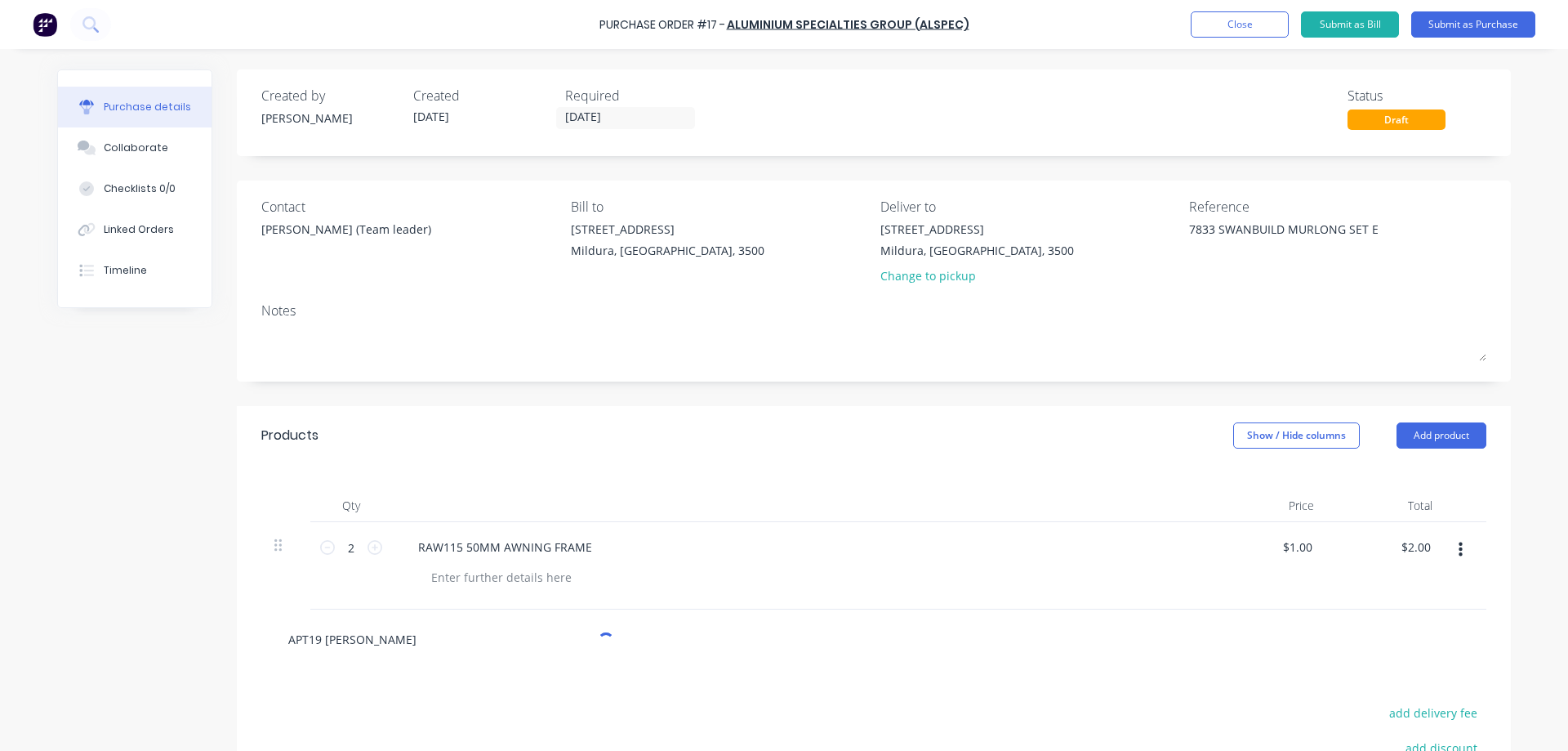
type input "APT19 DG LOC"
type textarea "x"
type input "APT19 DG LOCK"
type textarea "x"
type input "APT19 DG LOCKS"
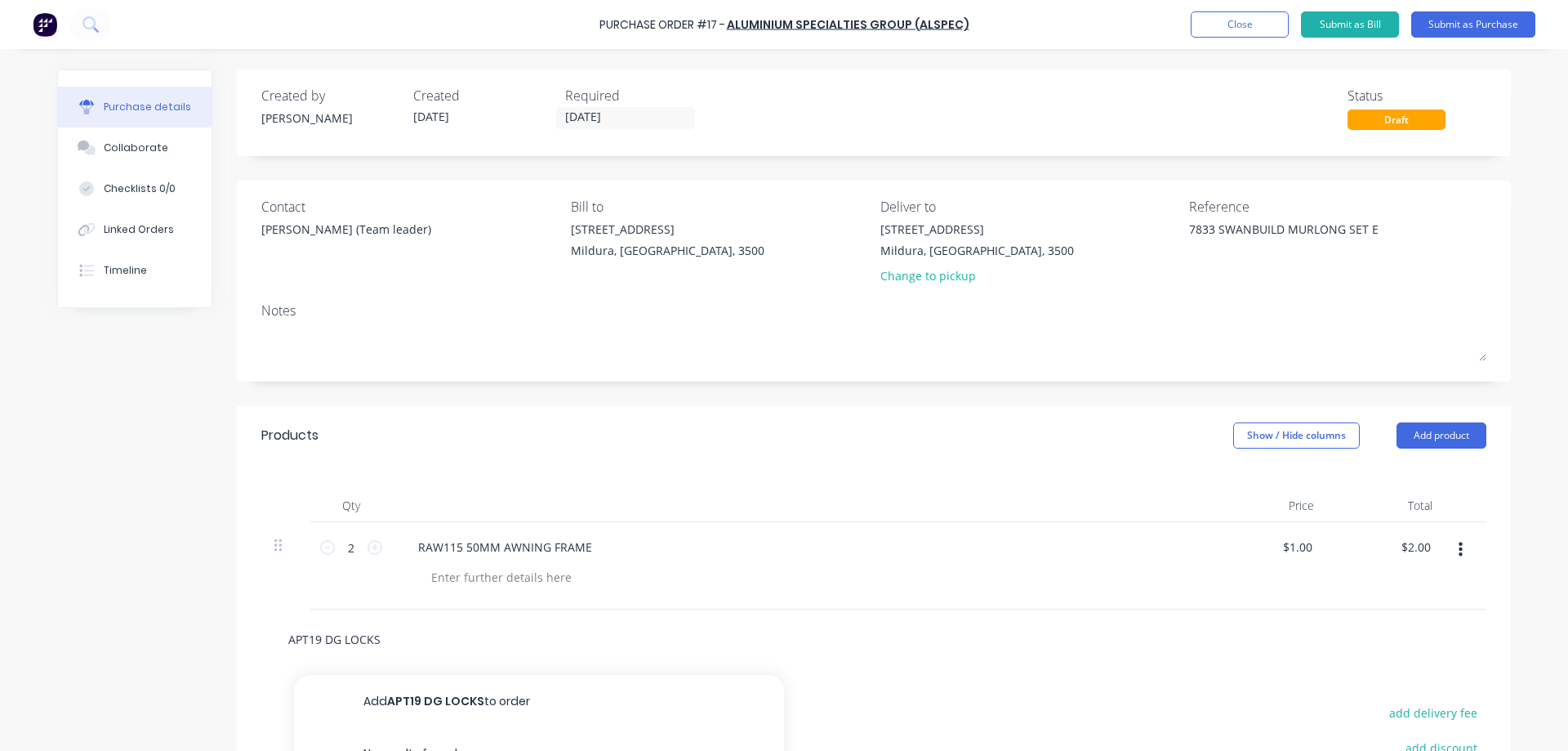
type textarea "x"
type input "APT19 DG LOCKST"
type textarea "x"
type input "APT19 DG LOCKSTI"
type textarea "x"
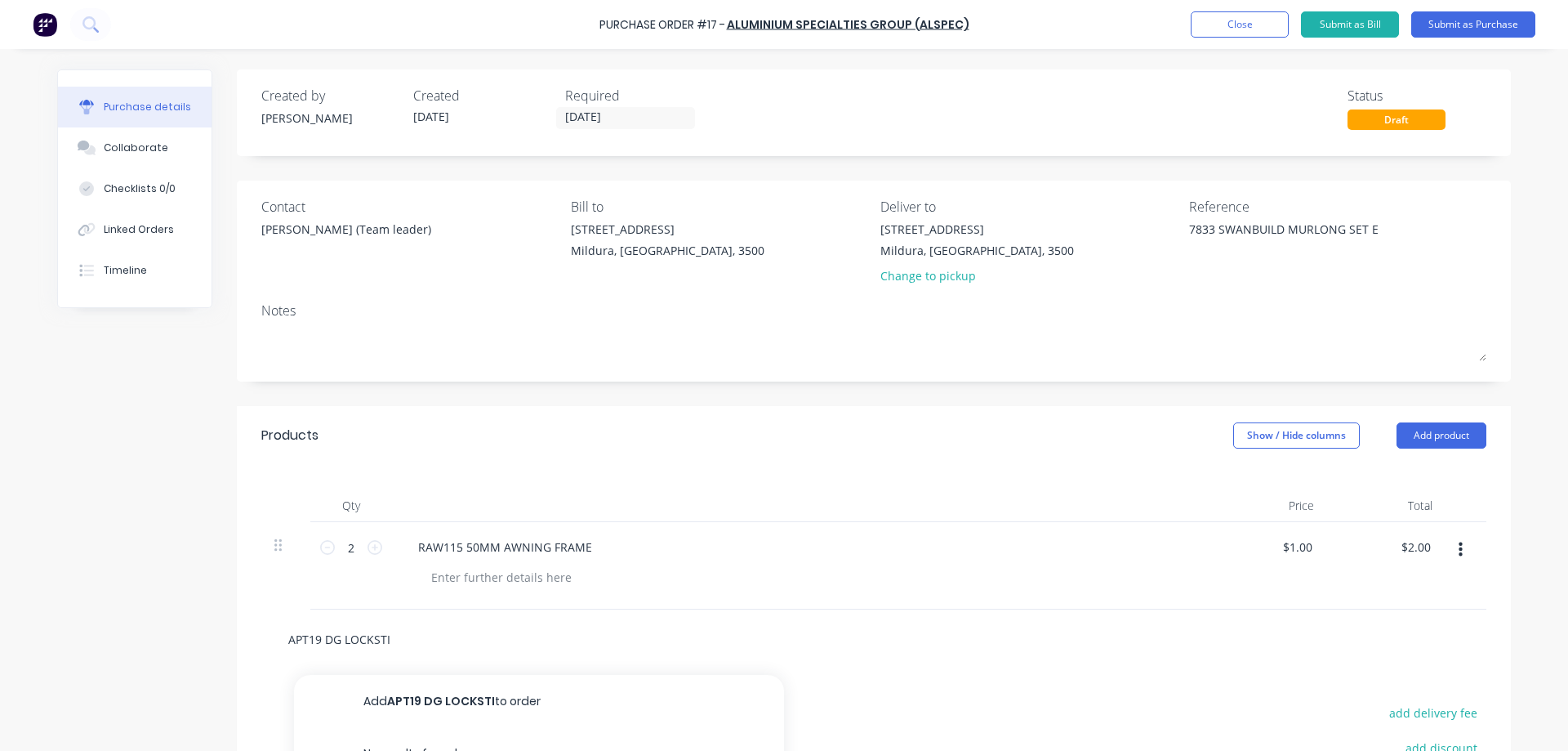
type input "APT19 DG LOCKSTIL"
type textarea "x"
type input "APT19 DG LOCKSTILE"
type textarea "x"
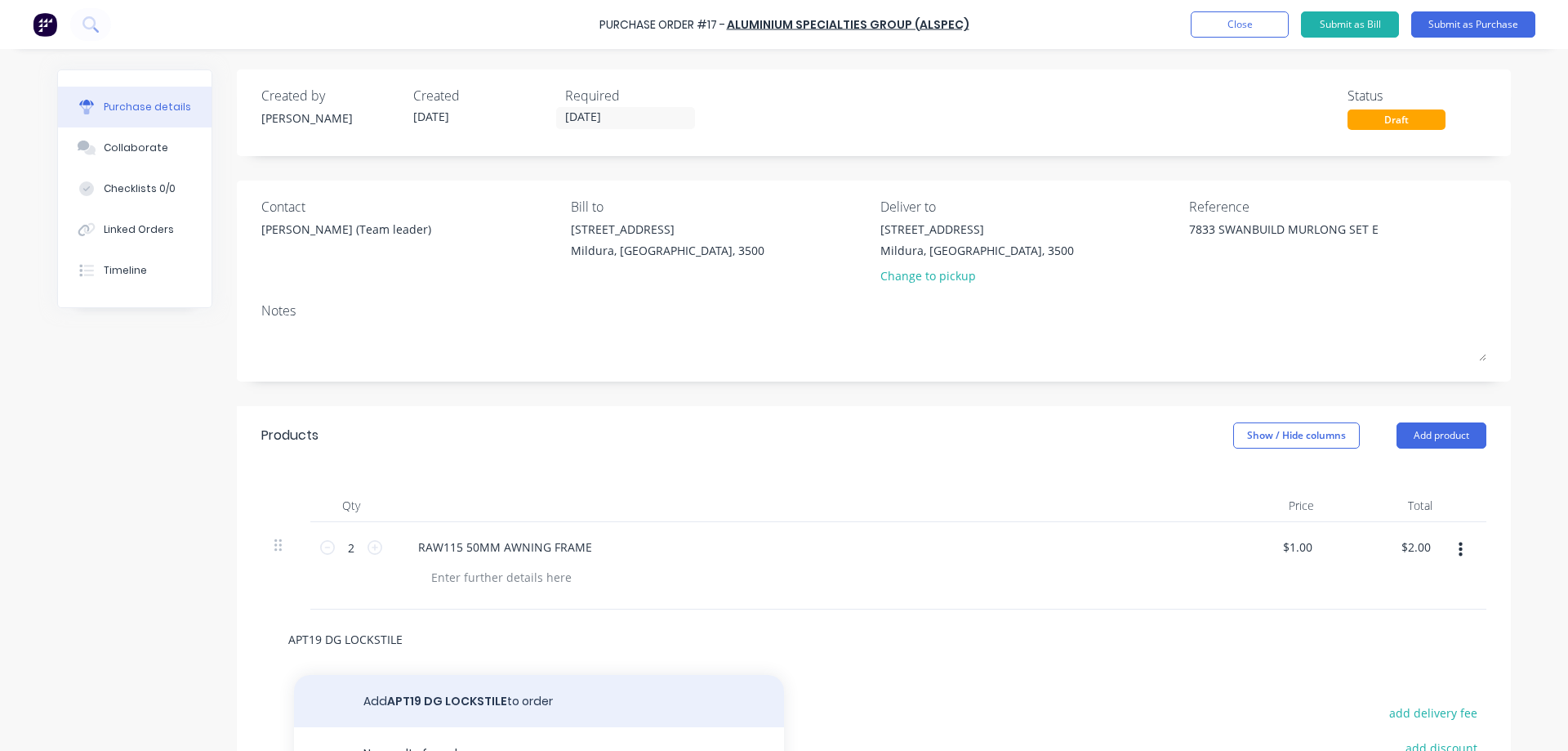
type input "APT19 DG LOCKSTILE"
click at [446, 702] on button "Add APT19 DG LOCKSTILE to order" at bounding box center [539, 701] width 490 height 52
type textarea "x"
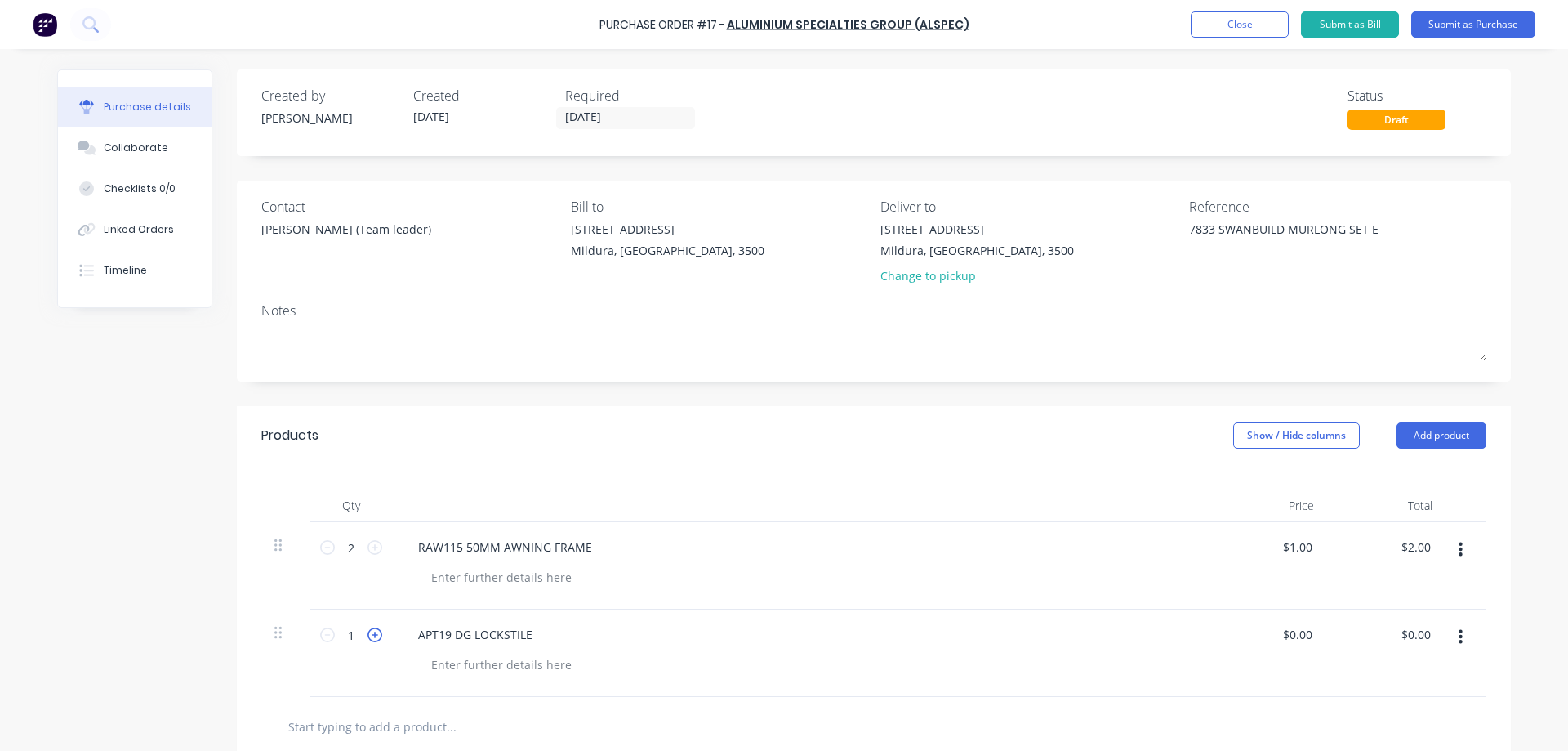
click at [369, 630] on icon at bounding box center [375, 634] width 15 height 15
type textarea "x"
type input "2"
type textarea "x"
click at [448, 578] on div at bounding box center [501, 577] width 166 height 23
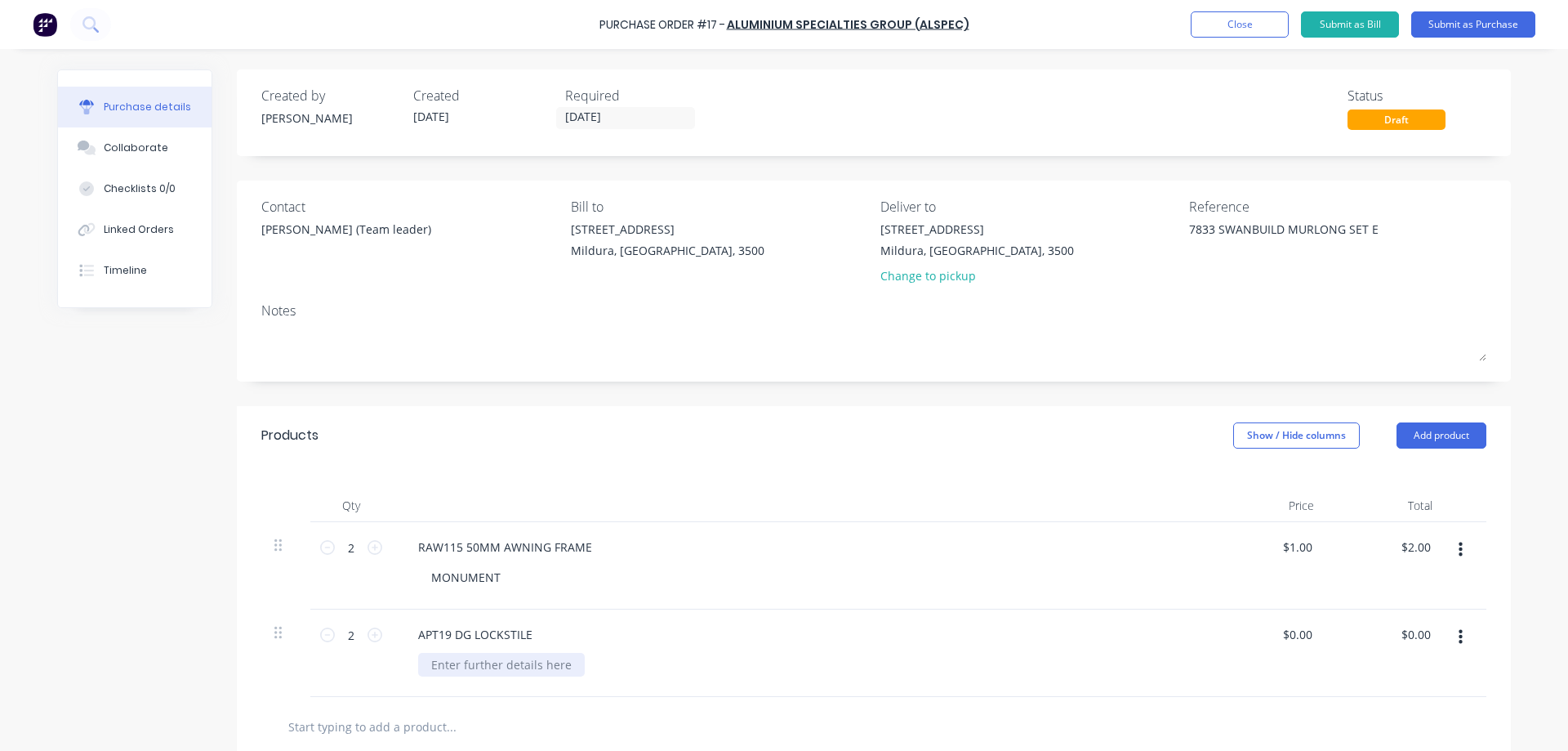
type textarea "x"
click at [470, 667] on div at bounding box center [501, 664] width 166 height 23
type textarea "x"
click at [1306, 633] on input "0.00" at bounding box center [1297, 634] width 38 height 23
type input "0"
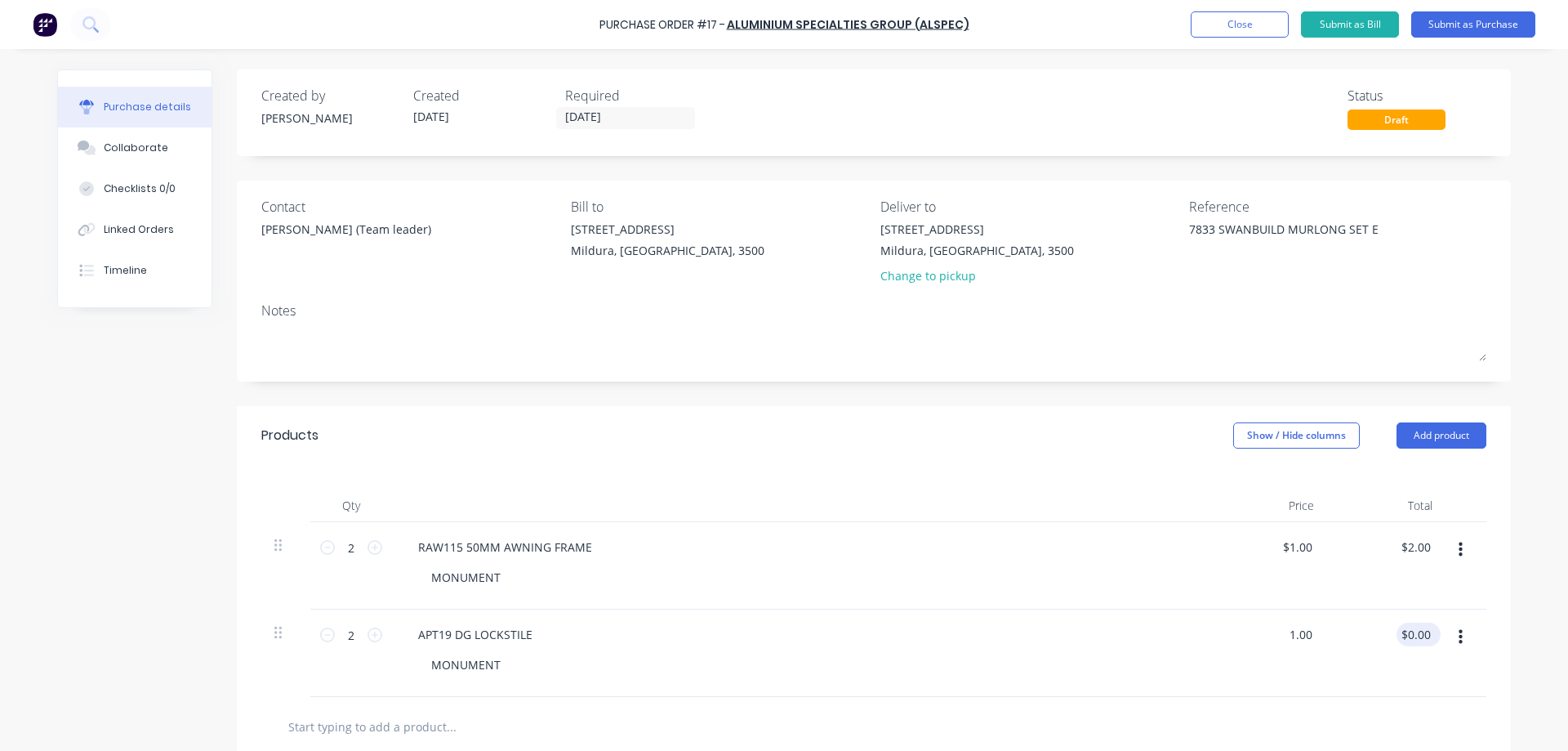
type input "1.00"
type textarea "x"
type input "$1.00"
type input "$2.00"
click at [1431, 634] on div "$2.00 $2.00" at bounding box center [1419, 634] width 45 height 23
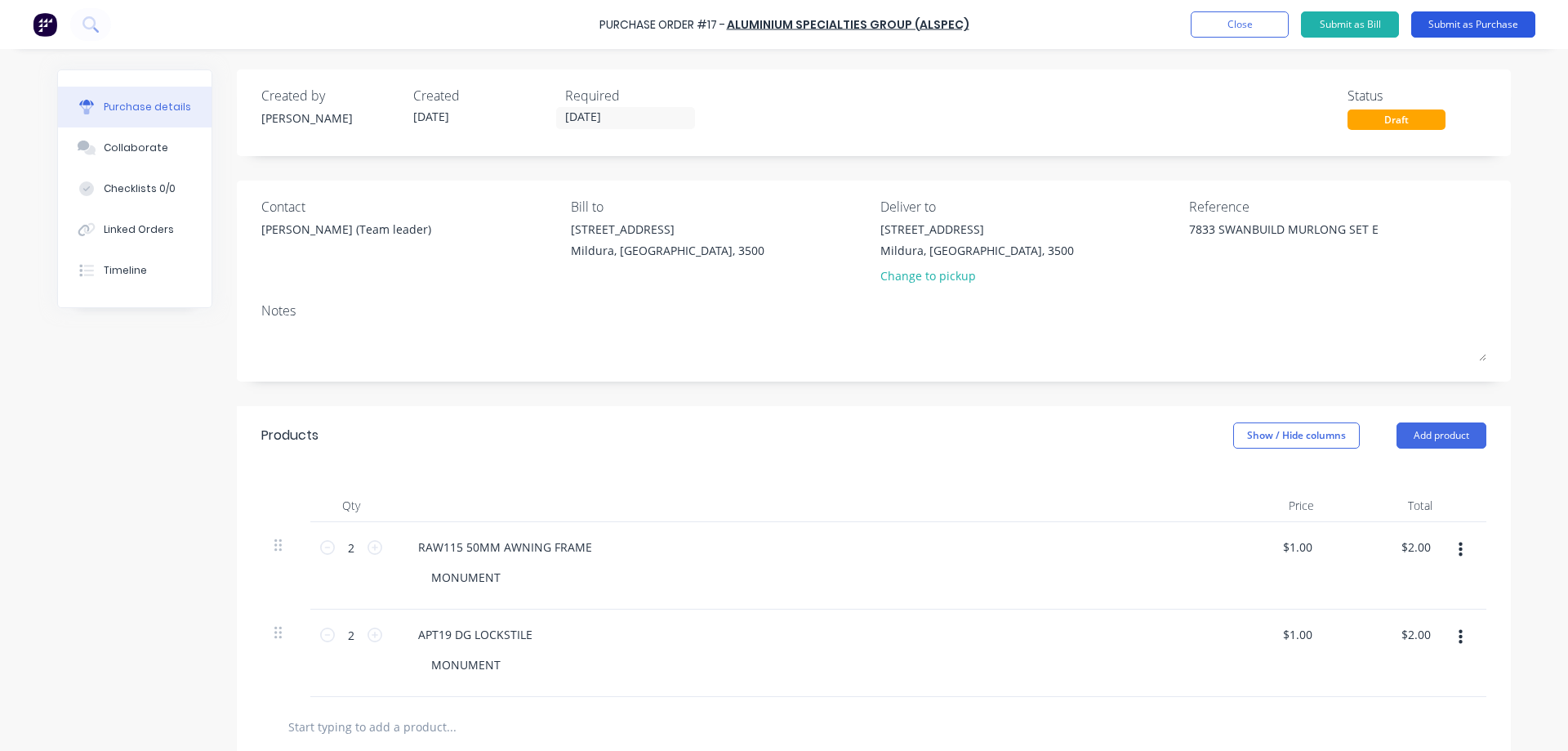
click at [1474, 19] on button "Submit as Purchase" at bounding box center [1473, 24] width 124 height 26
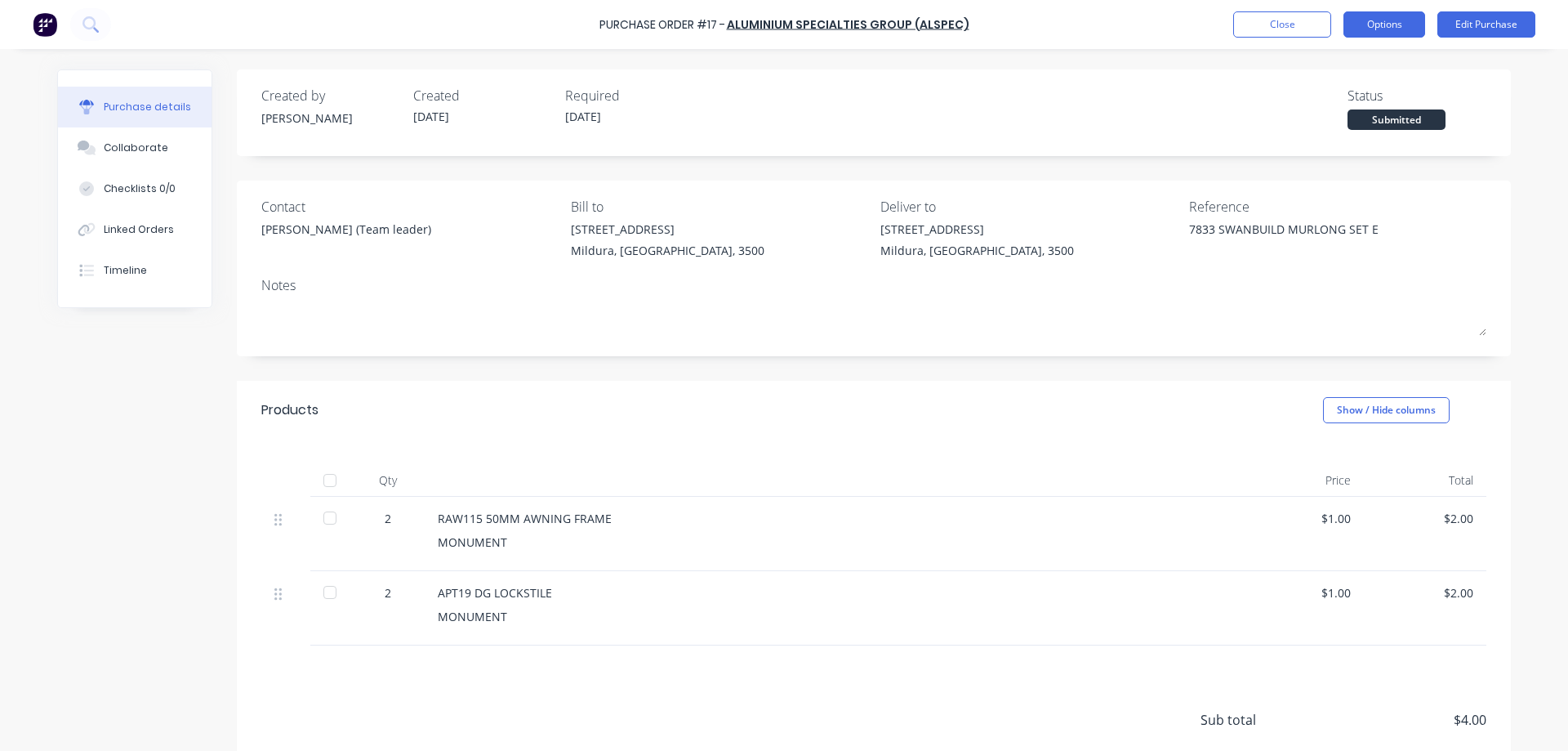
click at [1408, 23] on button "Options" at bounding box center [1384, 24] width 81 height 26
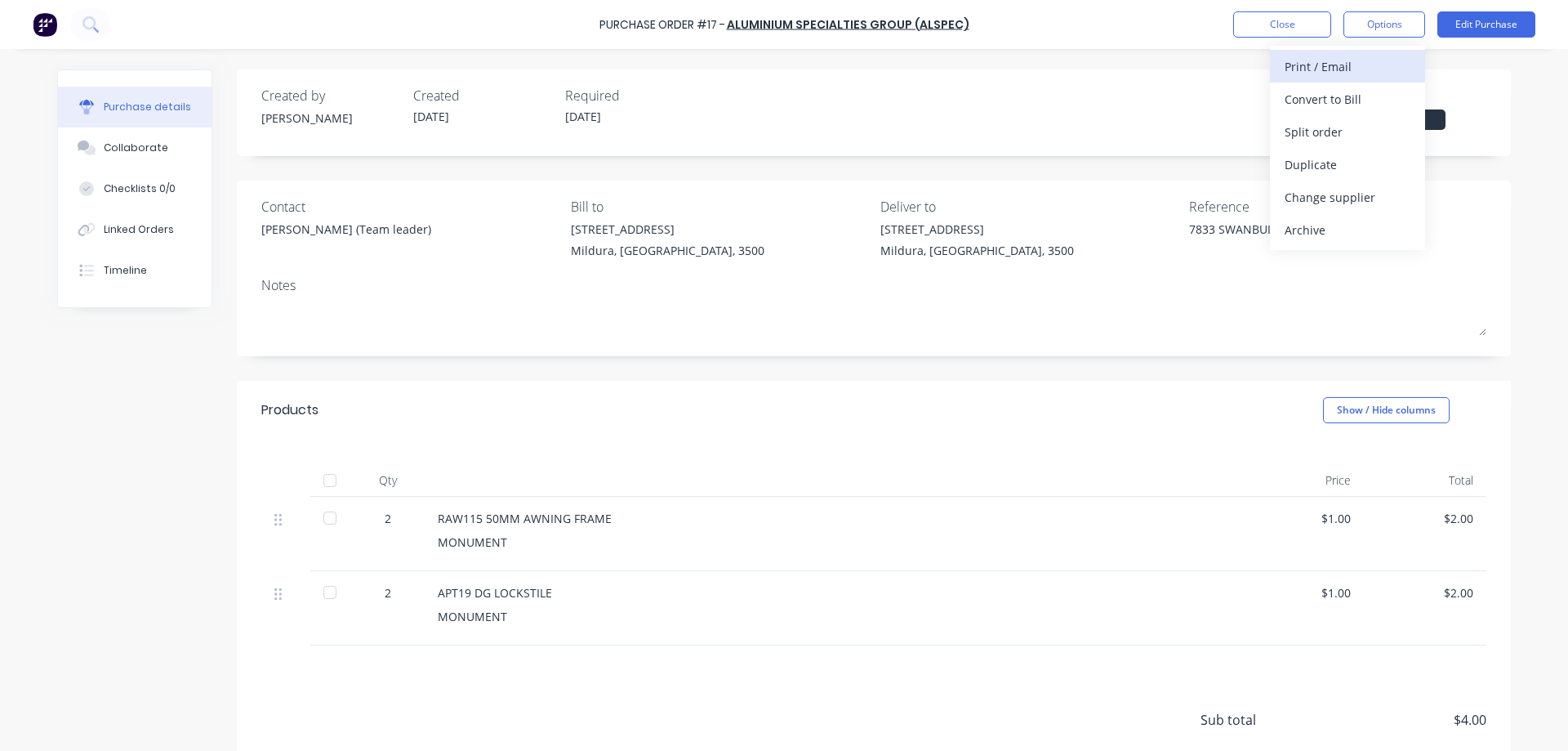
click at [1343, 64] on div "Print / Email" at bounding box center [1347, 67] width 126 height 23
click at [1334, 102] on div "With pricing" at bounding box center [1347, 99] width 126 height 23
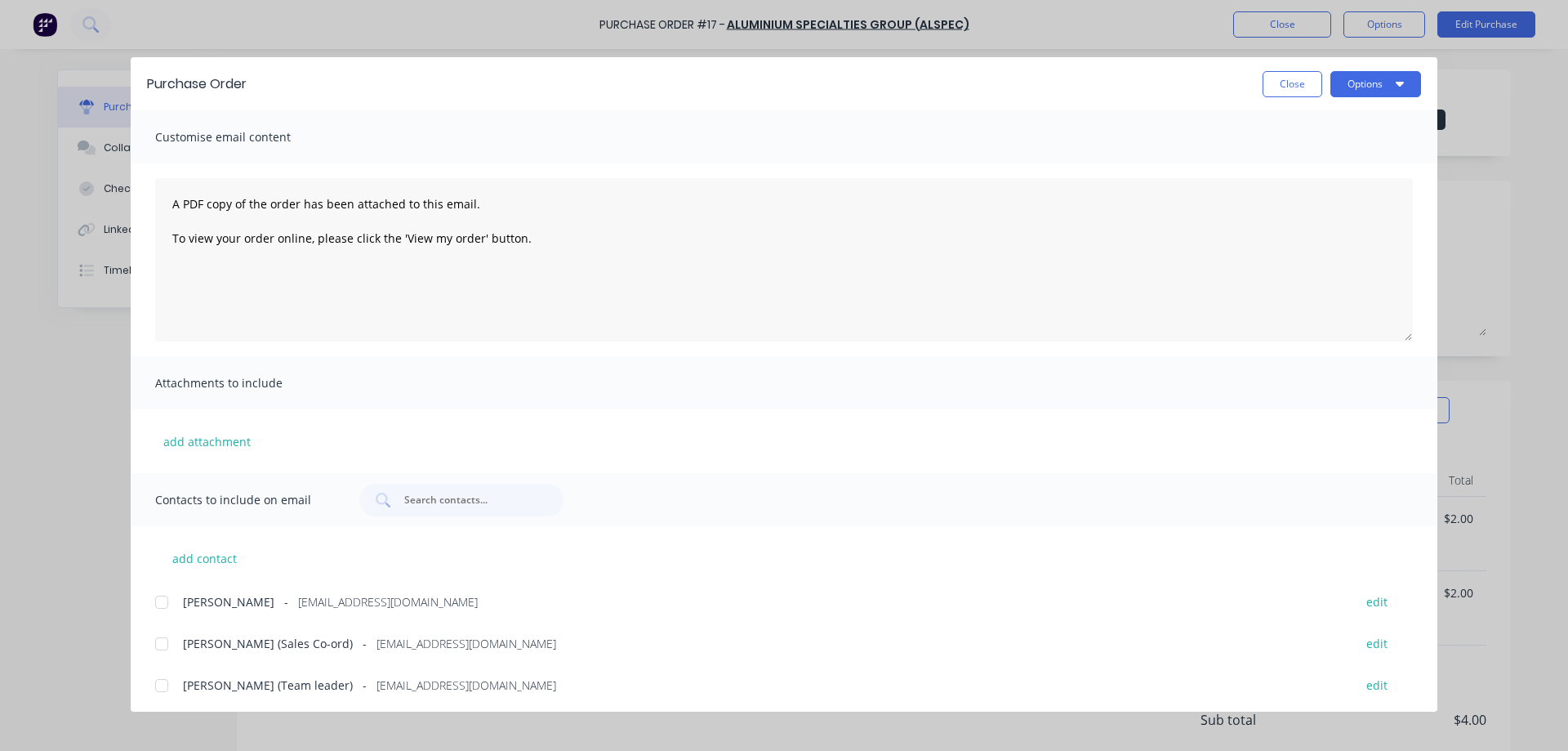
type textarea "x"
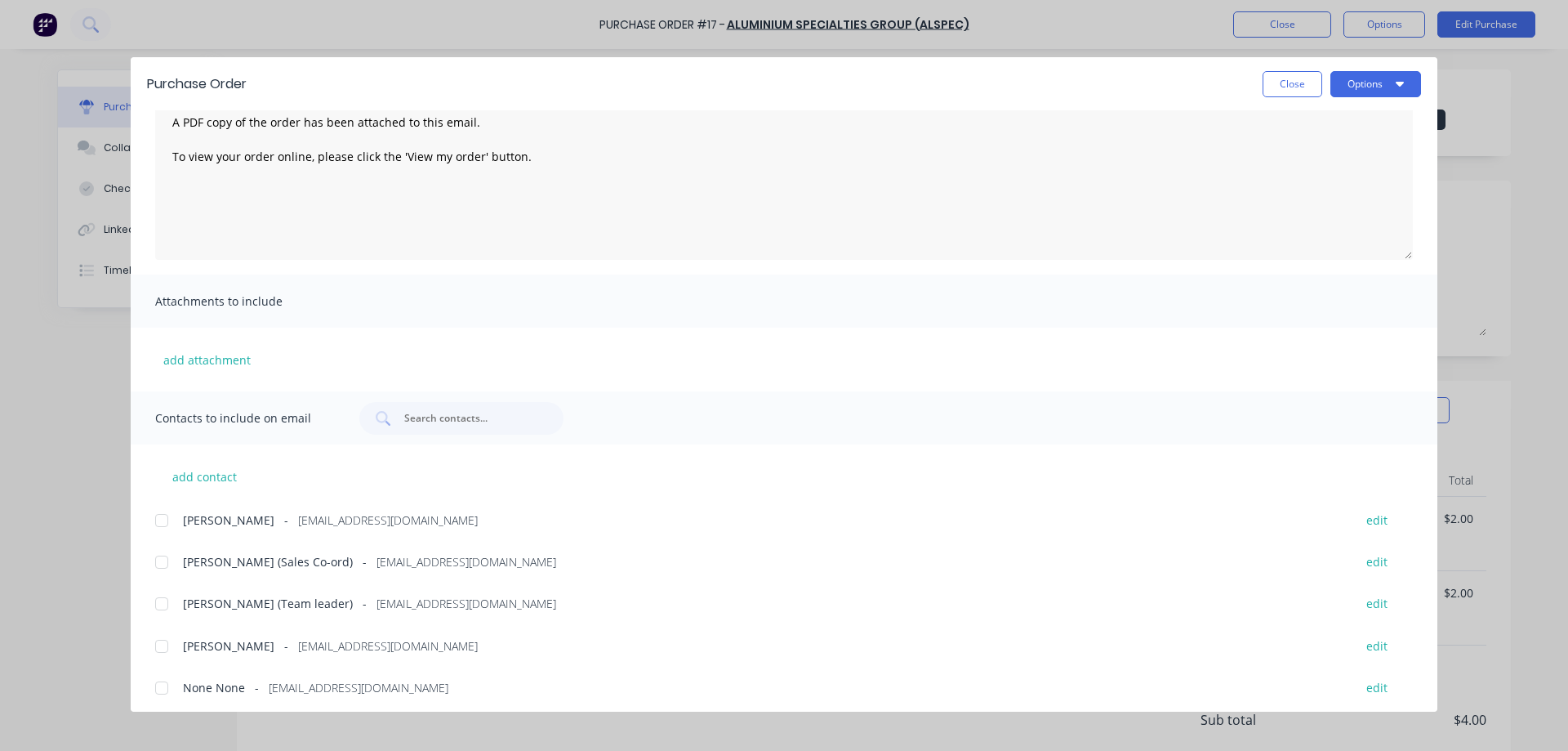
scroll to position [88, 0]
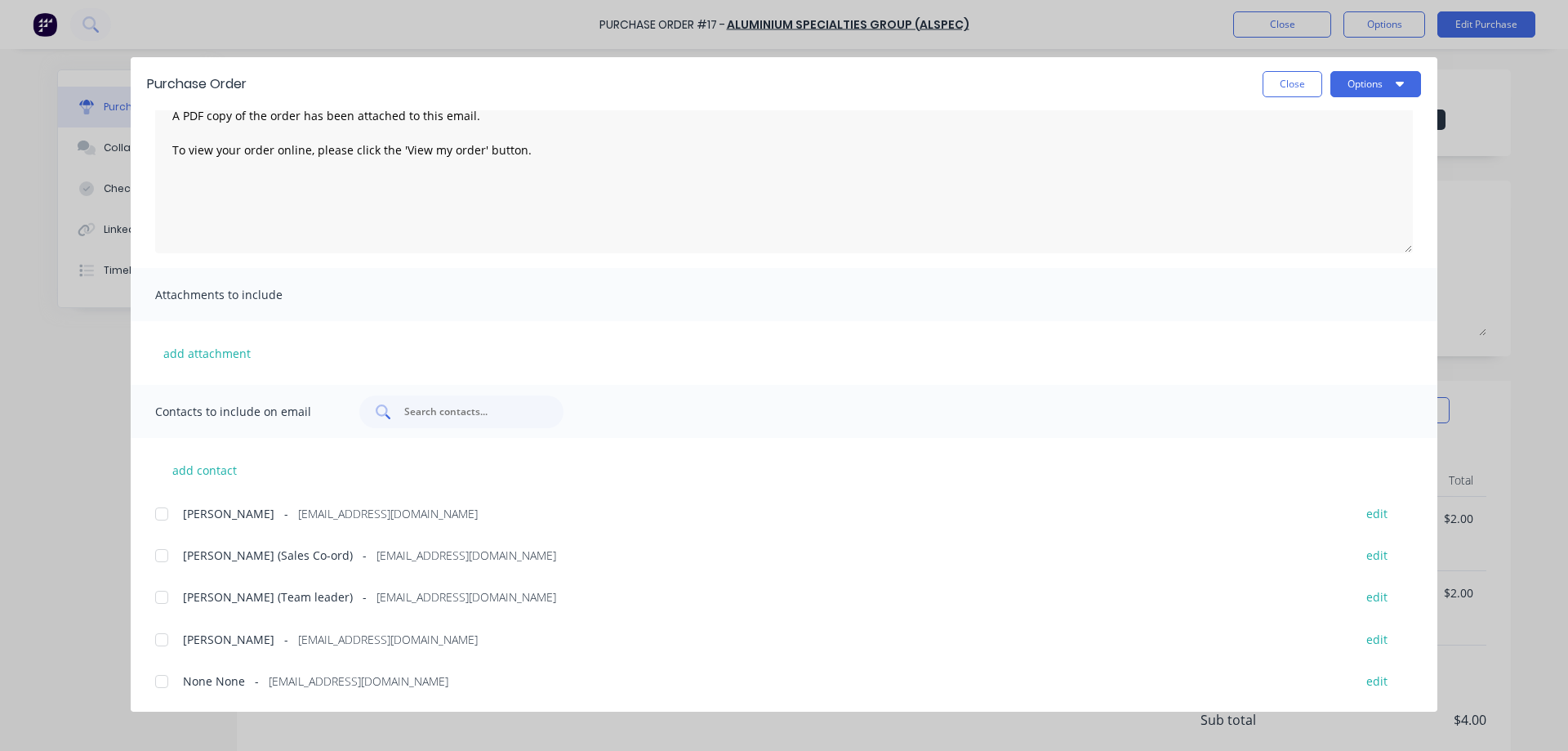
click at [411, 409] on input "text" at bounding box center [470, 411] width 136 height 16
type input "B"
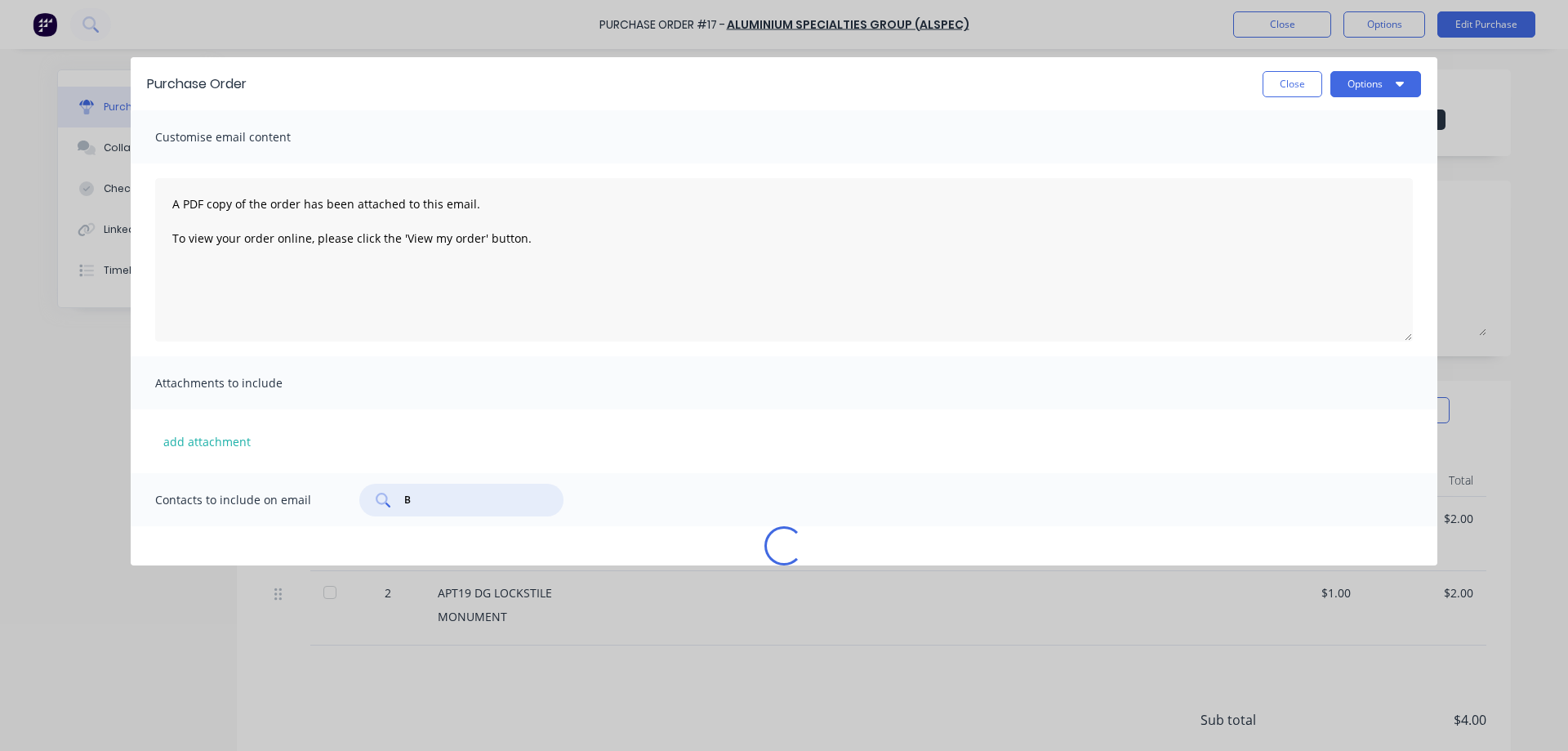
scroll to position [0, 0]
type textarea "x"
type input "[PERSON_NAME]"
type textarea "x"
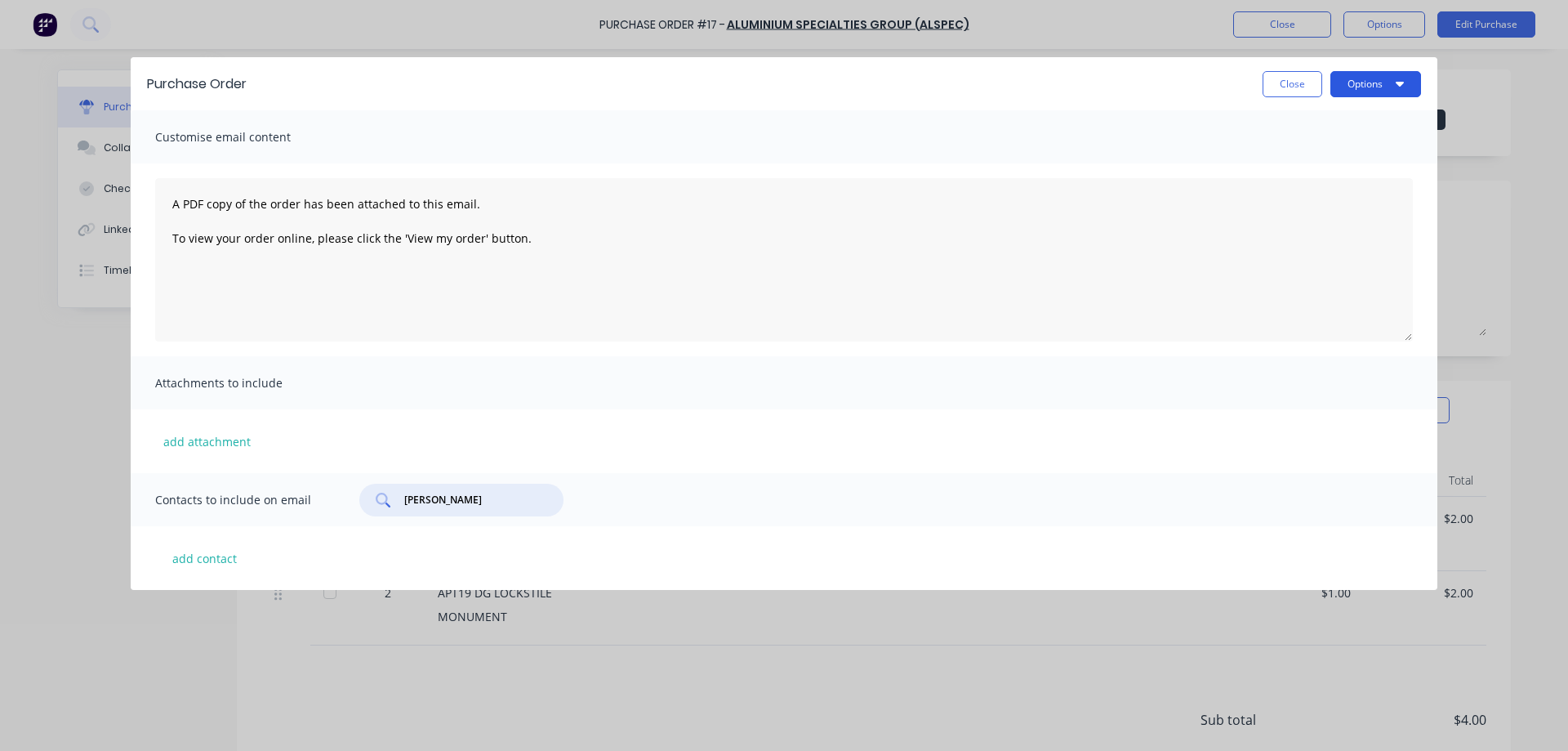
click at [1400, 77] on icon "button" at bounding box center [1400, 83] width 8 height 14
click at [450, 500] on input "[PERSON_NAME]" at bounding box center [470, 499] width 136 height 16
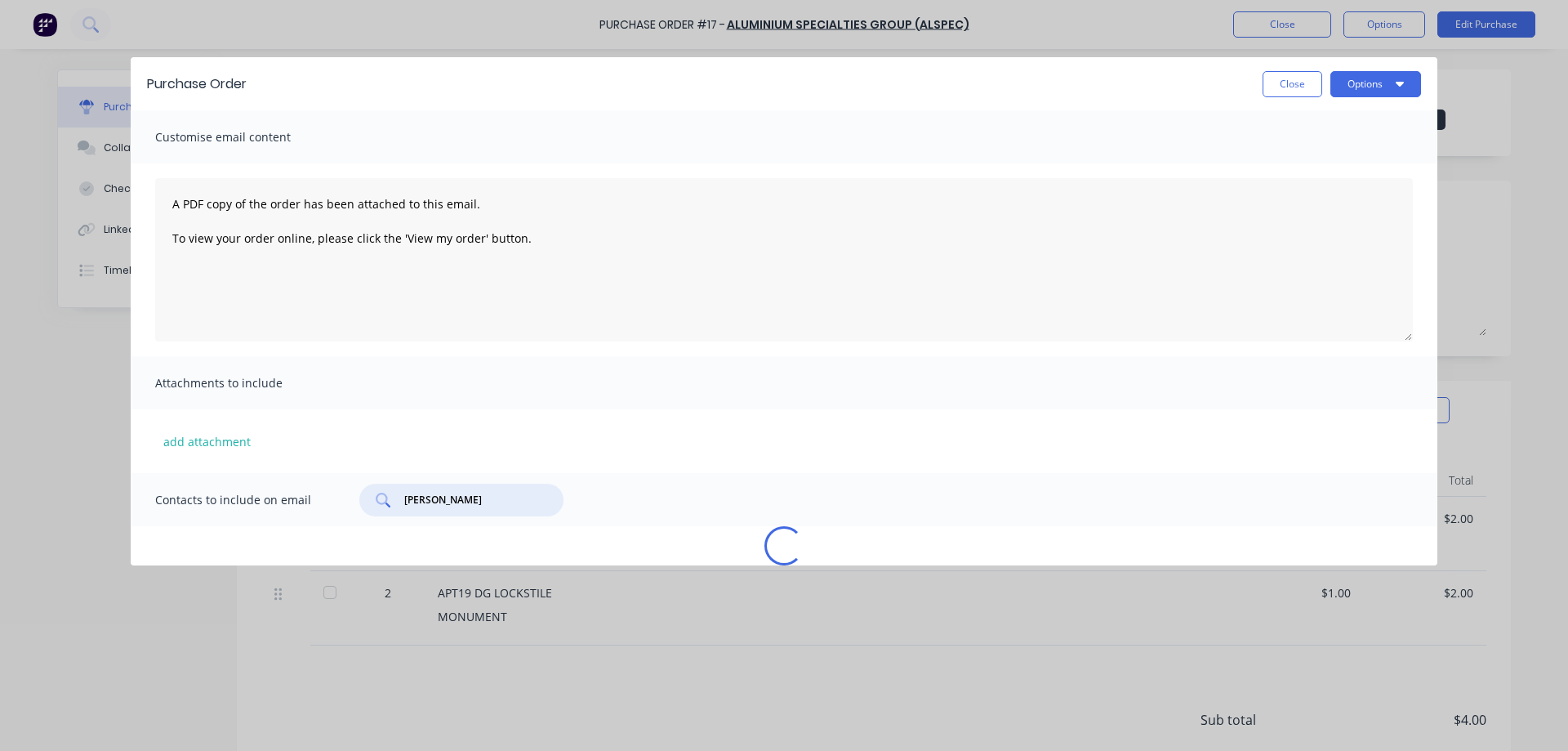
type input "[PERSON_NAME]"
type textarea "x"
type input "[PERSON_NAME]"
type textarea "x"
type input "[PERSON_NAME]"
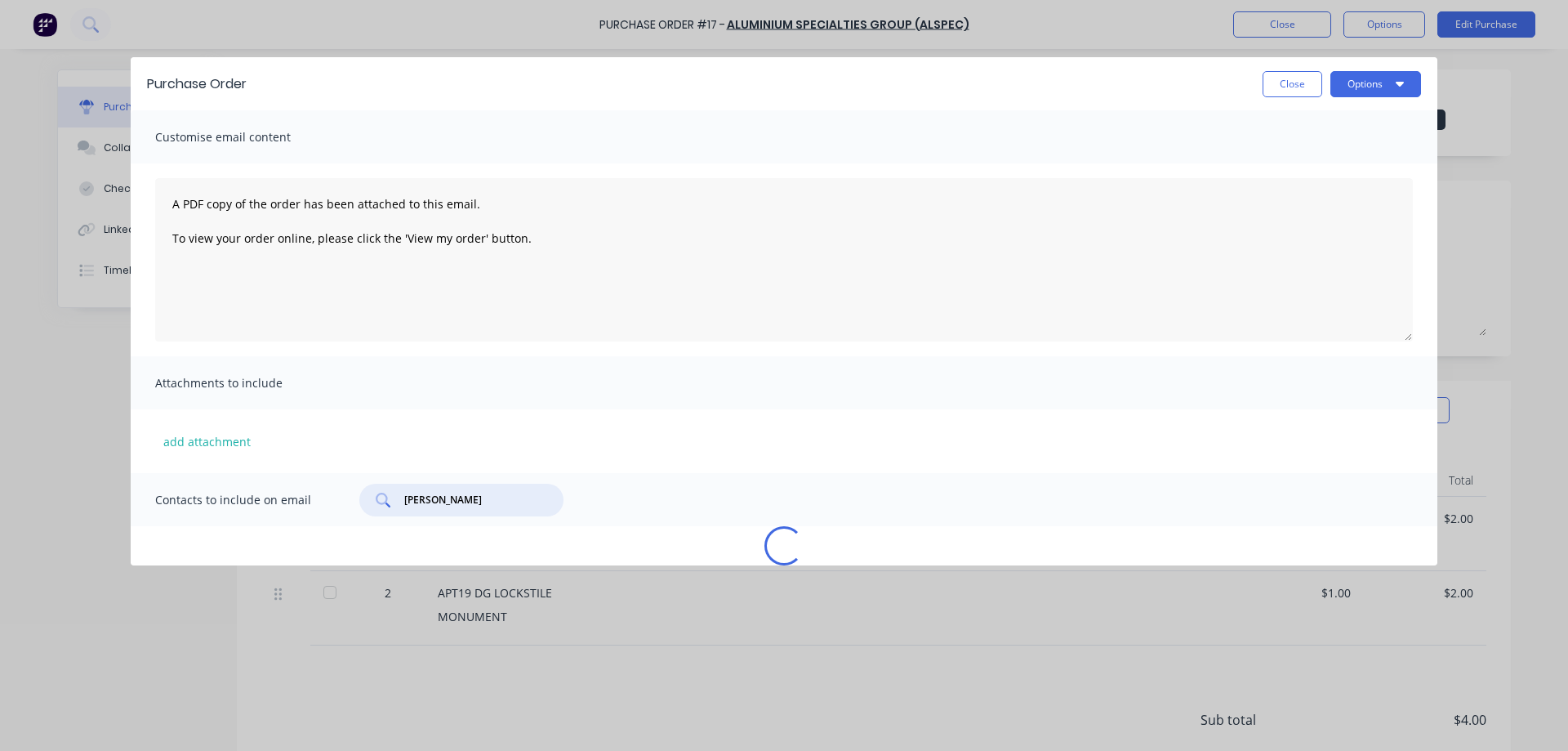
type textarea "x"
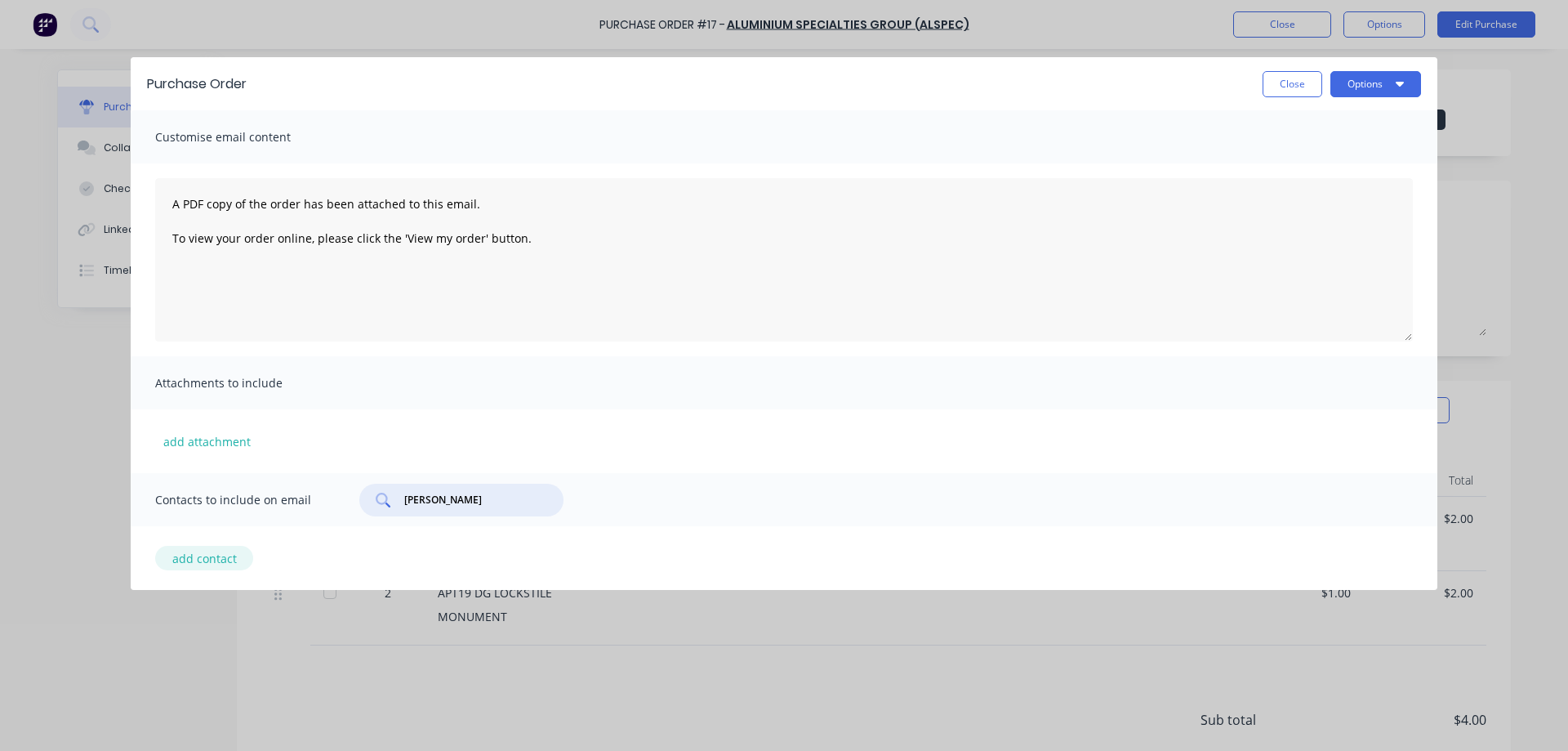
type input "[PERSON_NAME]"
click at [223, 557] on button "add contact" at bounding box center [203, 557] width 98 height 24
select select "AU"
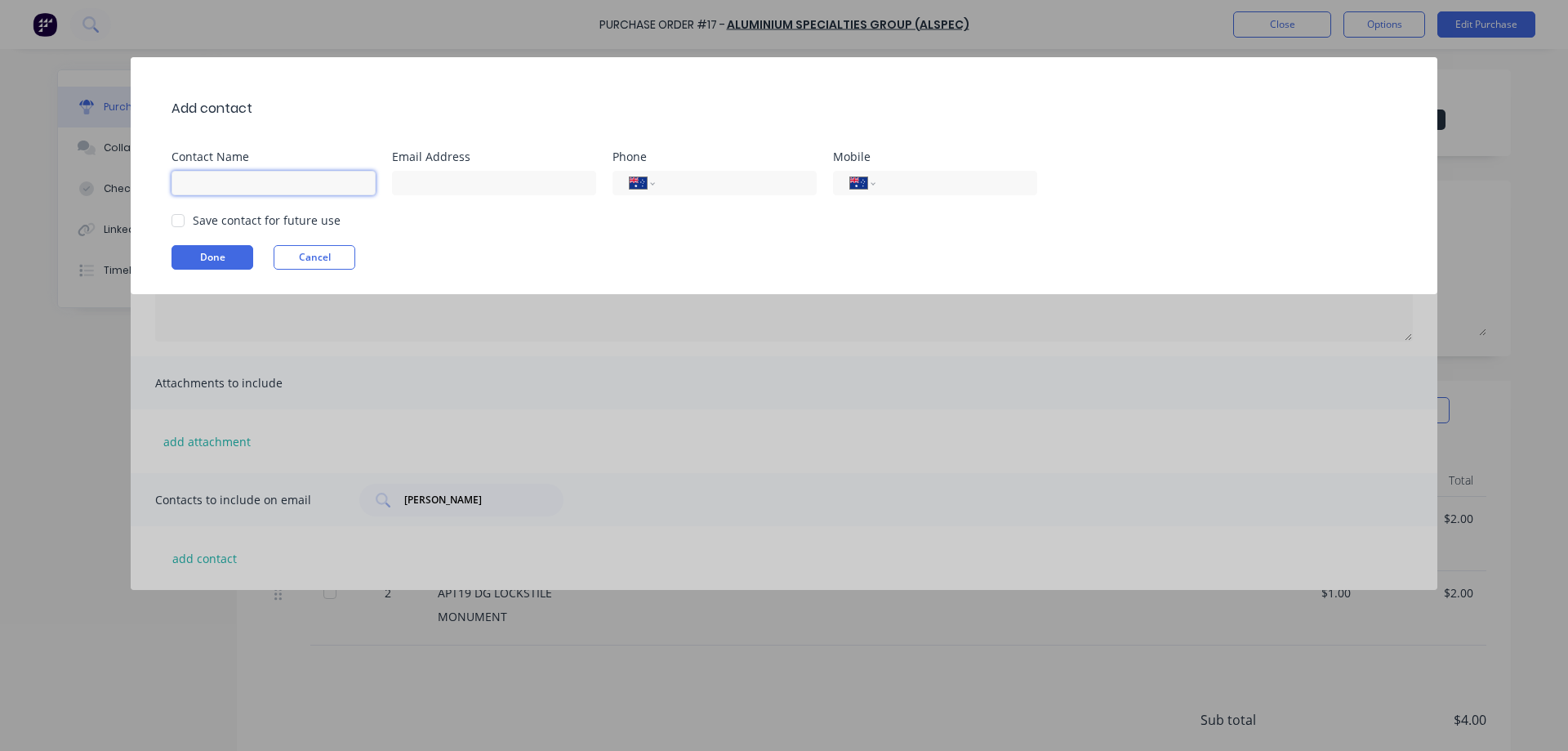
click at [208, 182] on input at bounding box center [273, 182] width 204 height 24
type input "[PERSON_NAME]"
click at [332, 254] on button "Cancel" at bounding box center [315, 256] width 81 height 24
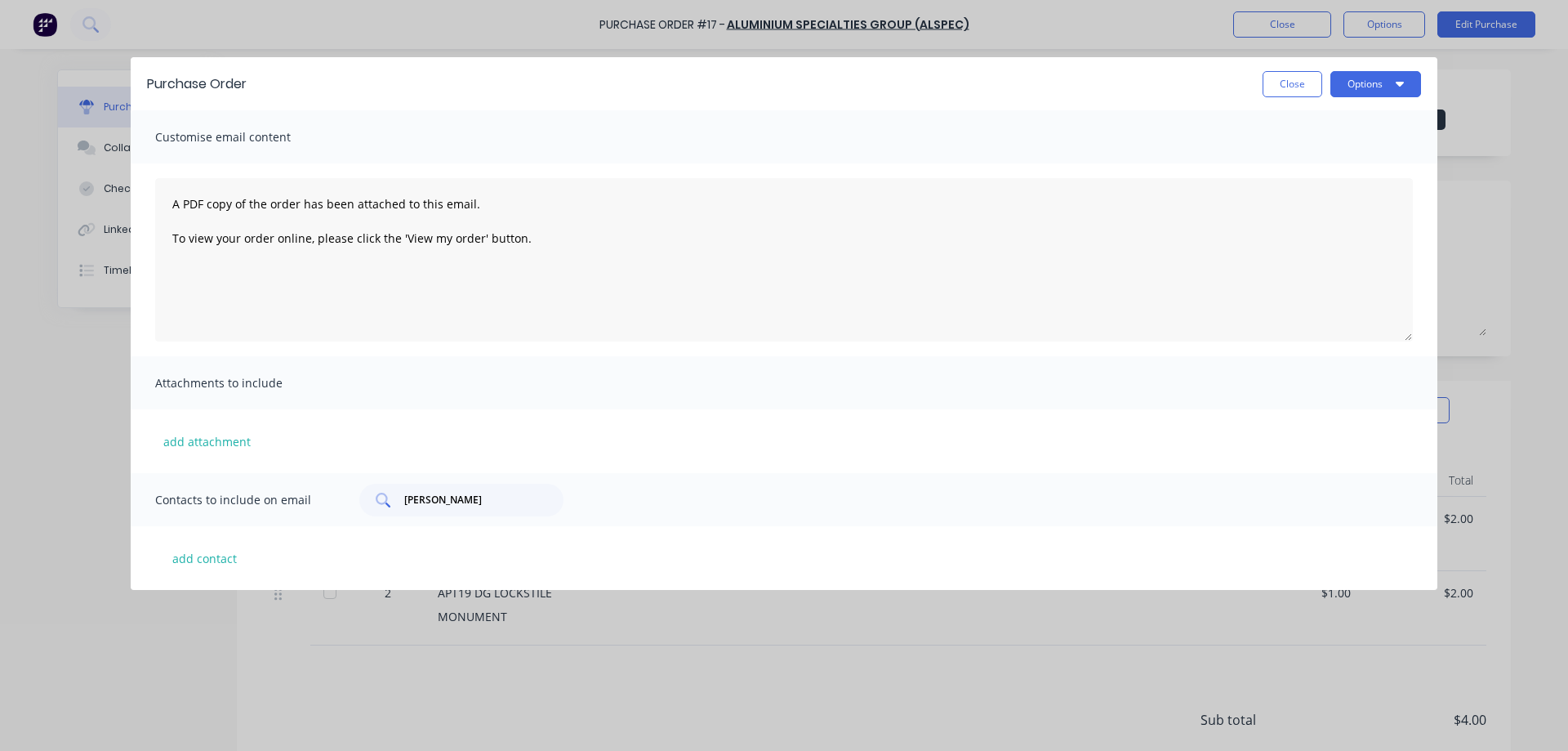
click at [382, 498] on icon at bounding box center [382, 499] width 15 height 15
click at [1402, 80] on icon "button" at bounding box center [1400, 83] width 8 height 14
click at [1401, 78] on icon "button" at bounding box center [1400, 83] width 8 height 14
click at [1290, 81] on button "Close" at bounding box center [1293, 83] width 60 height 26
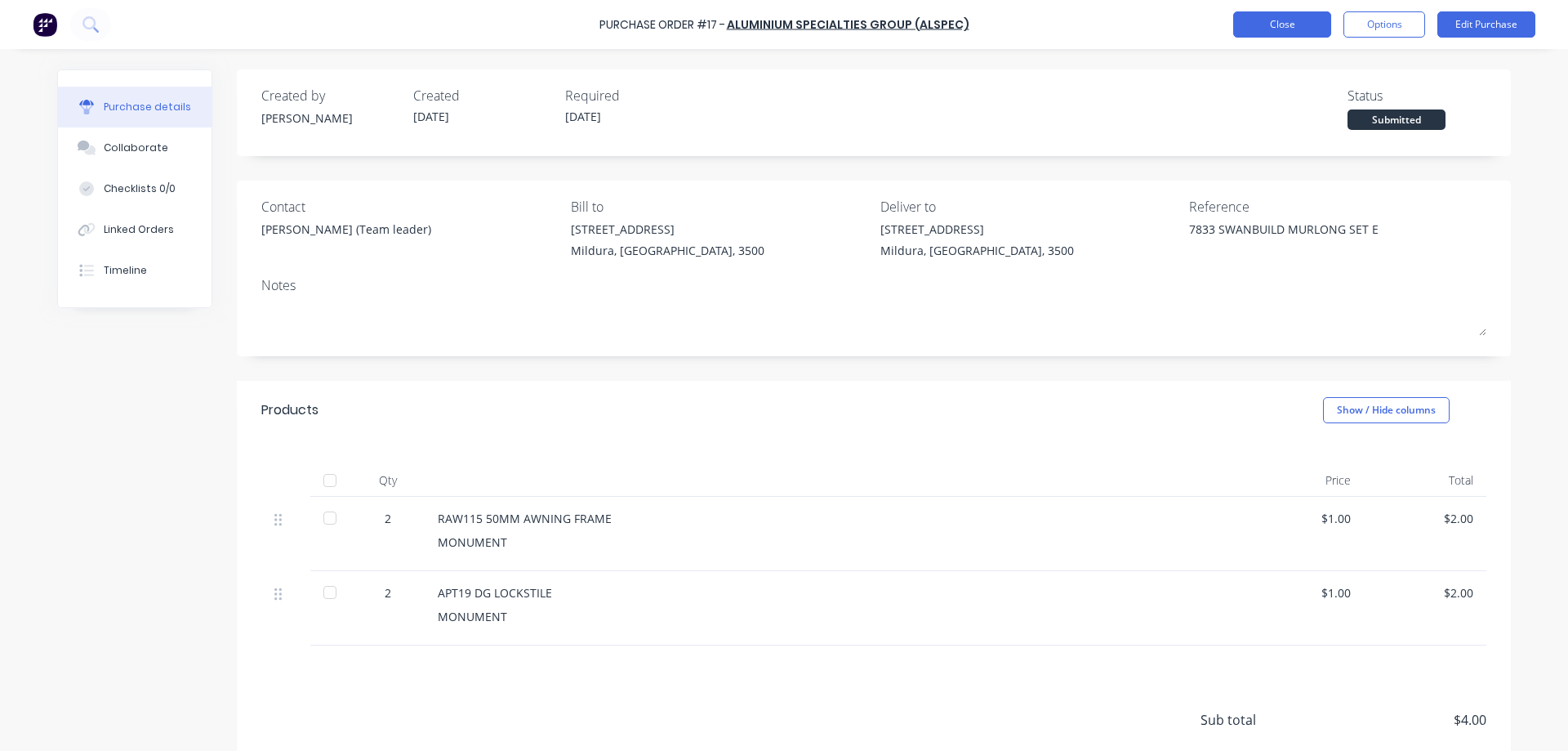
click at [1294, 20] on button "Close" at bounding box center [1282, 24] width 98 height 26
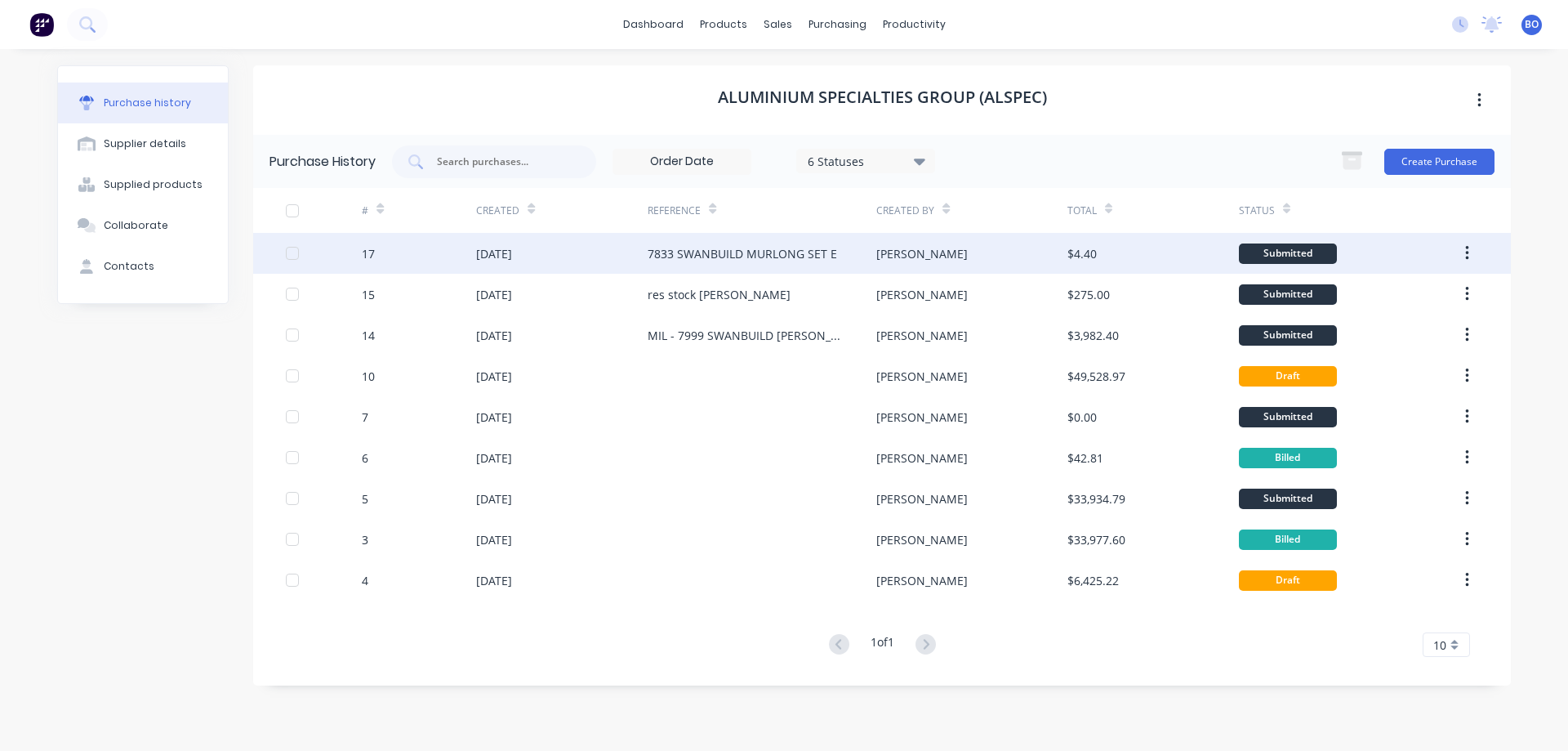
click at [1468, 247] on icon "button" at bounding box center [1467, 253] width 4 height 18
click at [681, 252] on div "7833 SWANBUILD MURLONG SET E" at bounding box center [742, 254] width 190 height 17
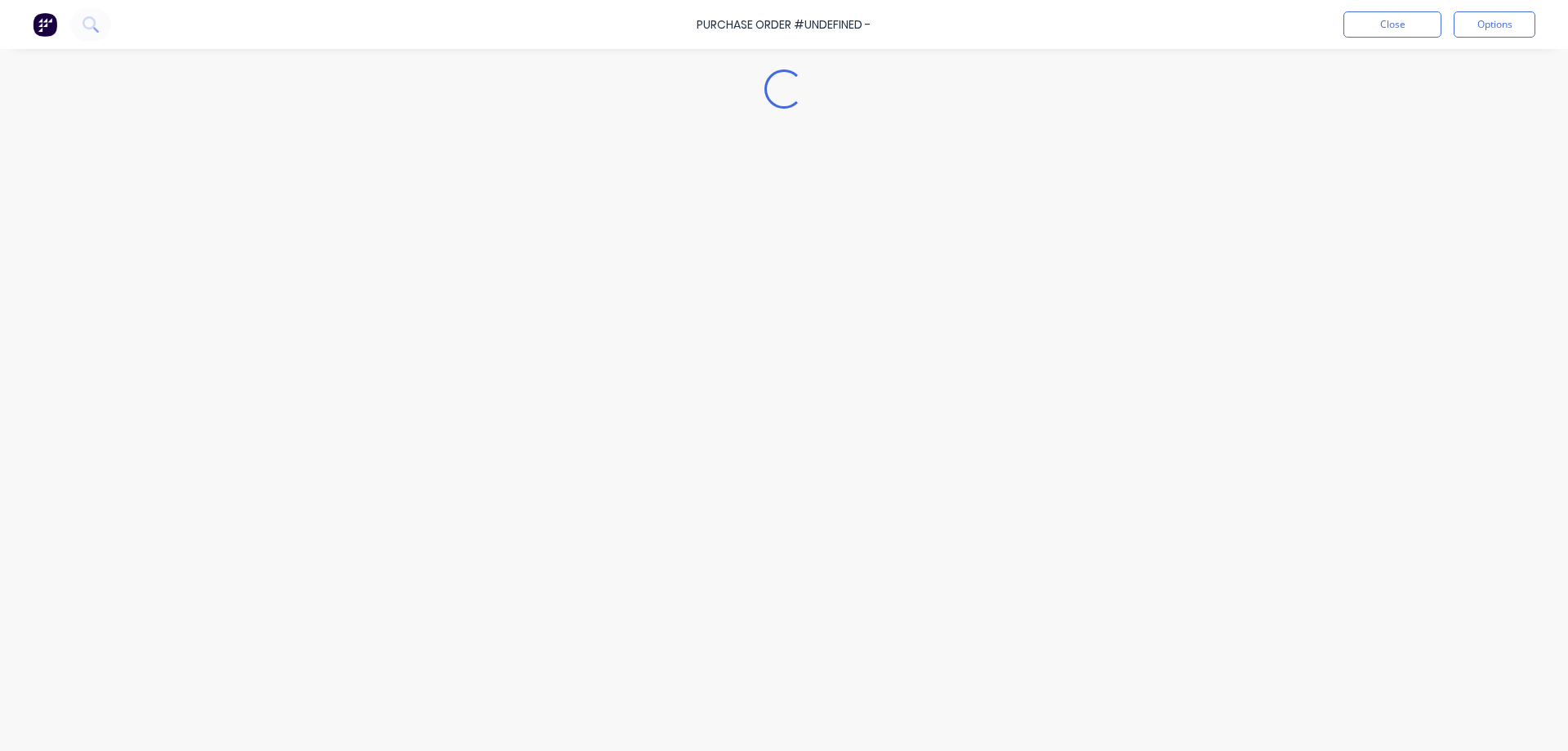
type textarea "x"
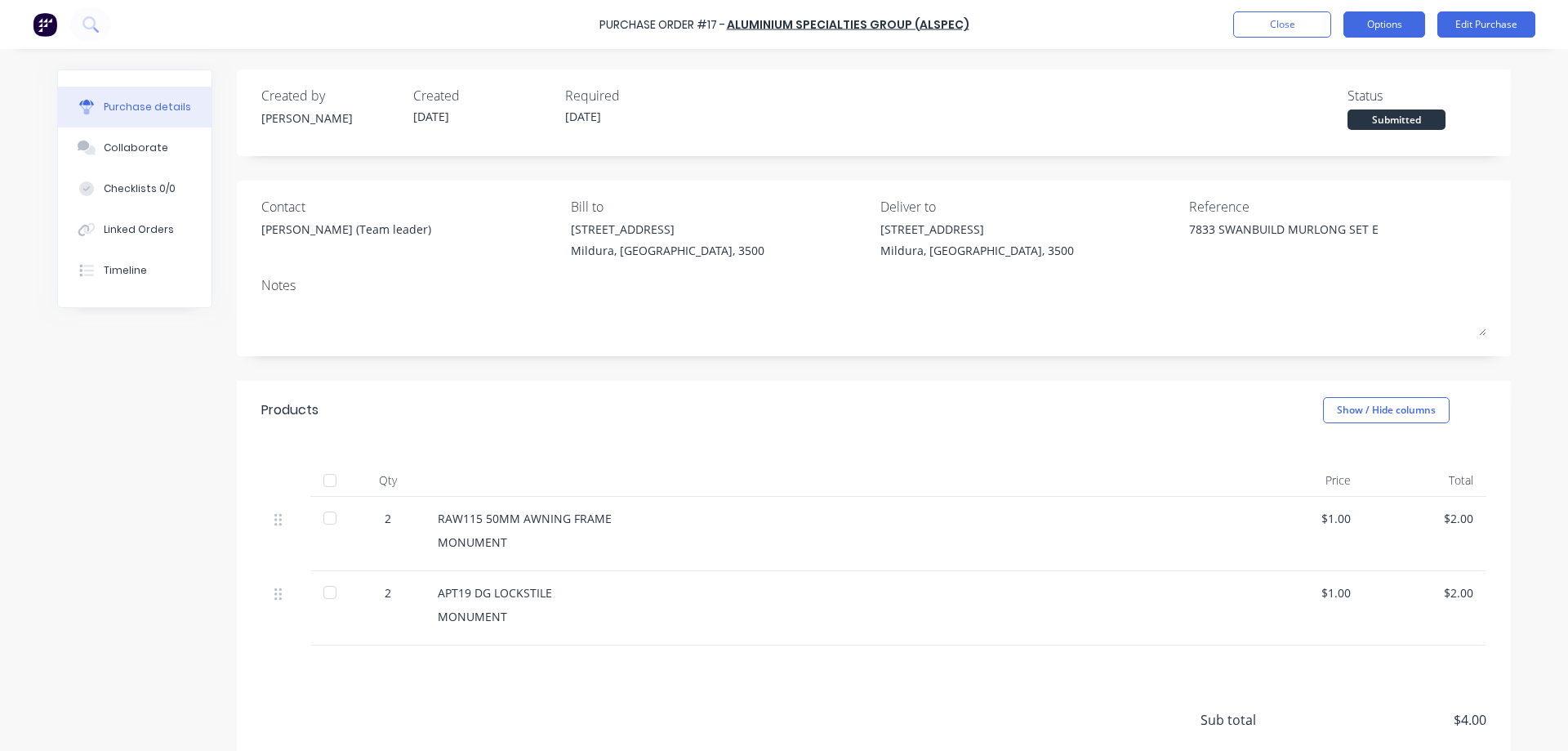
click at [1402, 24] on button "Options" at bounding box center [1384, 24] width 81 height 26
click at [1527, 87] on div "Purchase Order #17 - ALUMINIUM SPECIALTIES GROUP (ALSPEC) Close Options Edit Pu…" at bounding box center [784, 376] width 1568 height 751
click at [1263, 22] on button "Close" at bounding box center [1282, 24] width 98 height 26
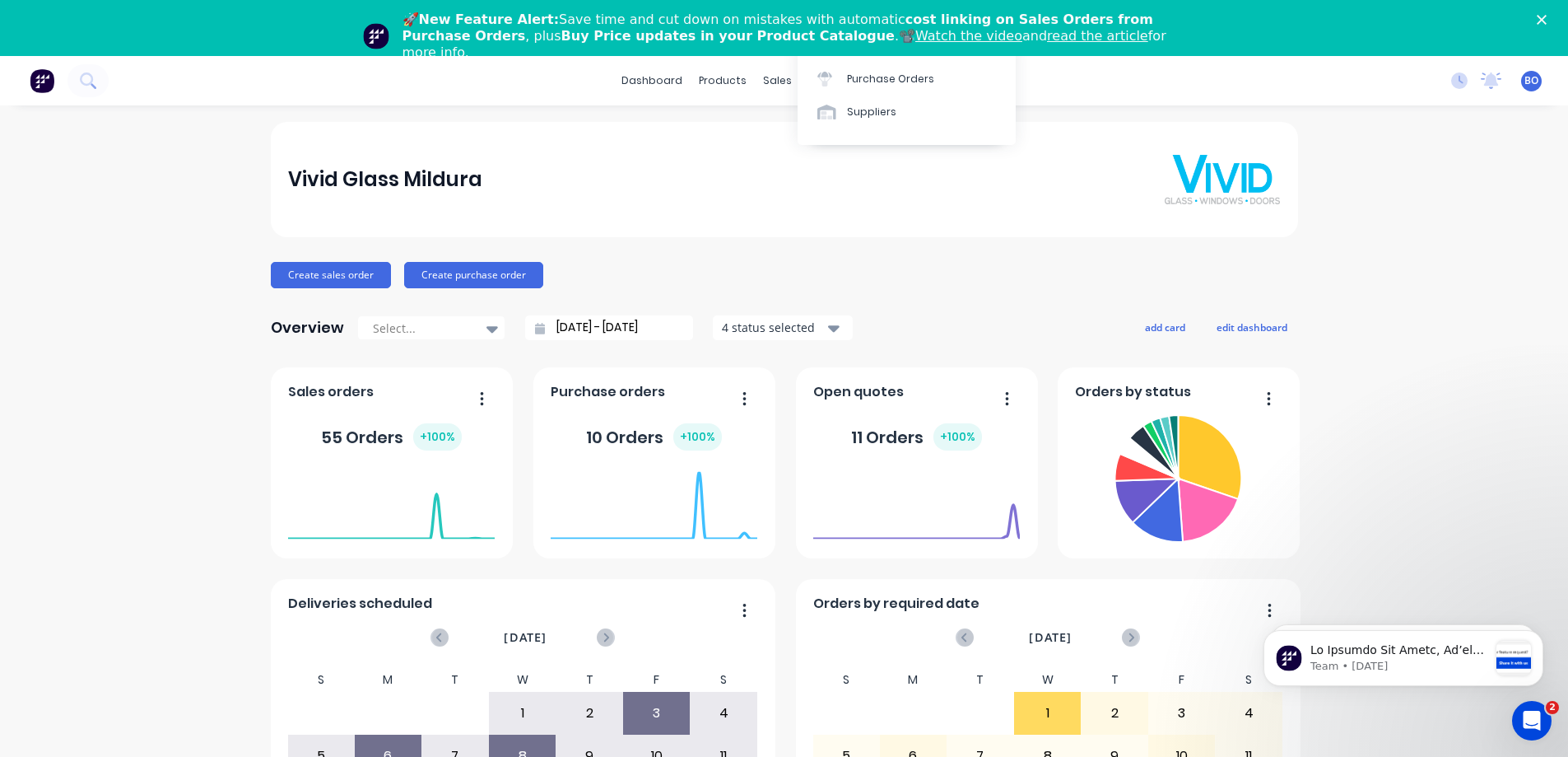
click at [840, 22] on div "🚀 New Feature Alert: Save time and cut down on mistakes with automatic cost lin…" at bounding box center [791, 36] width 777 height 50
click at [875, 133] on div "Purchase Orders" at bounding box center [883, 135] width 87 height 15
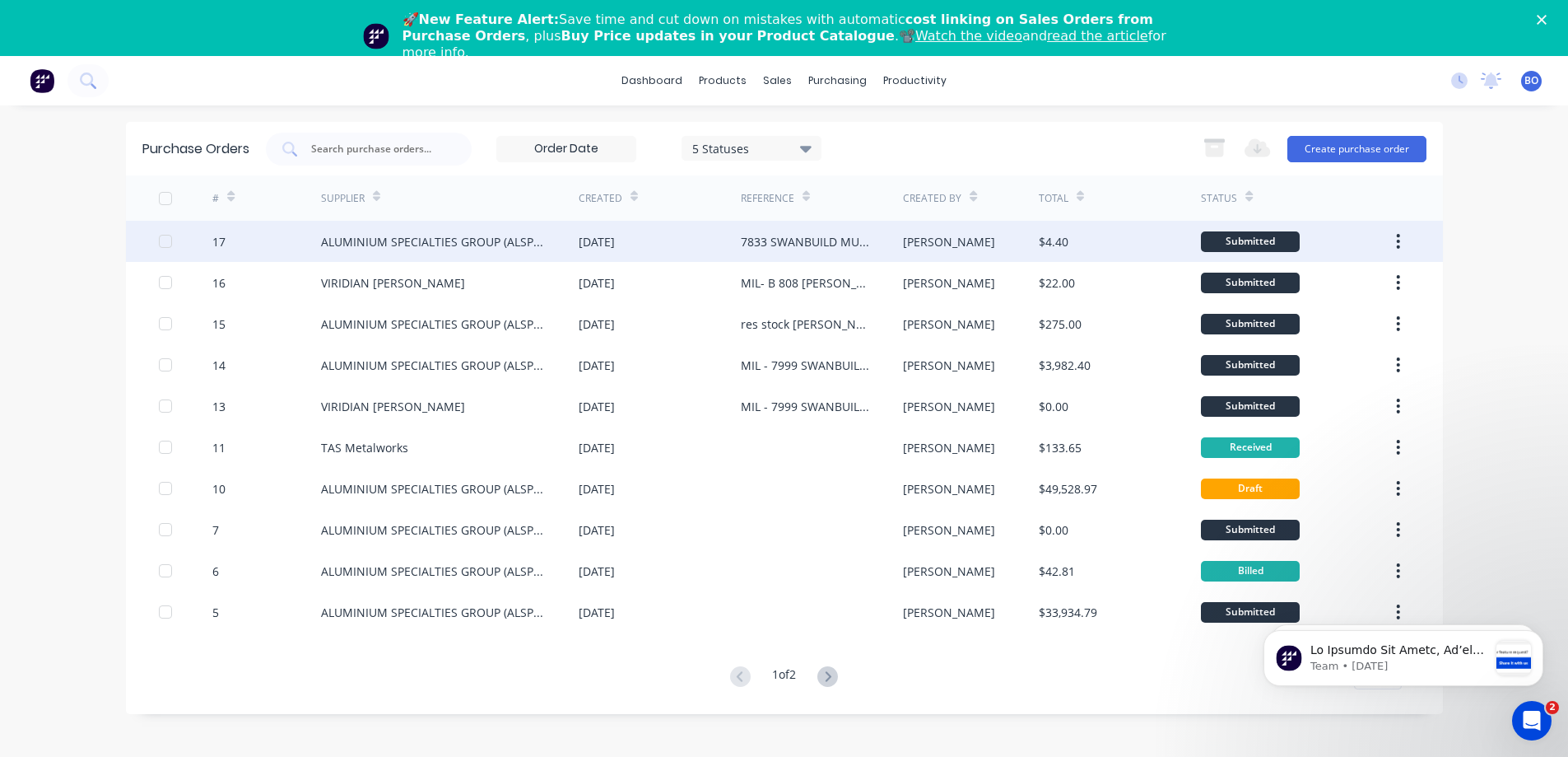
click at [798, 238] on div "7833 SWANBUILD MURLONG SET E" at bounding box center [804, 242] width 129 height 18
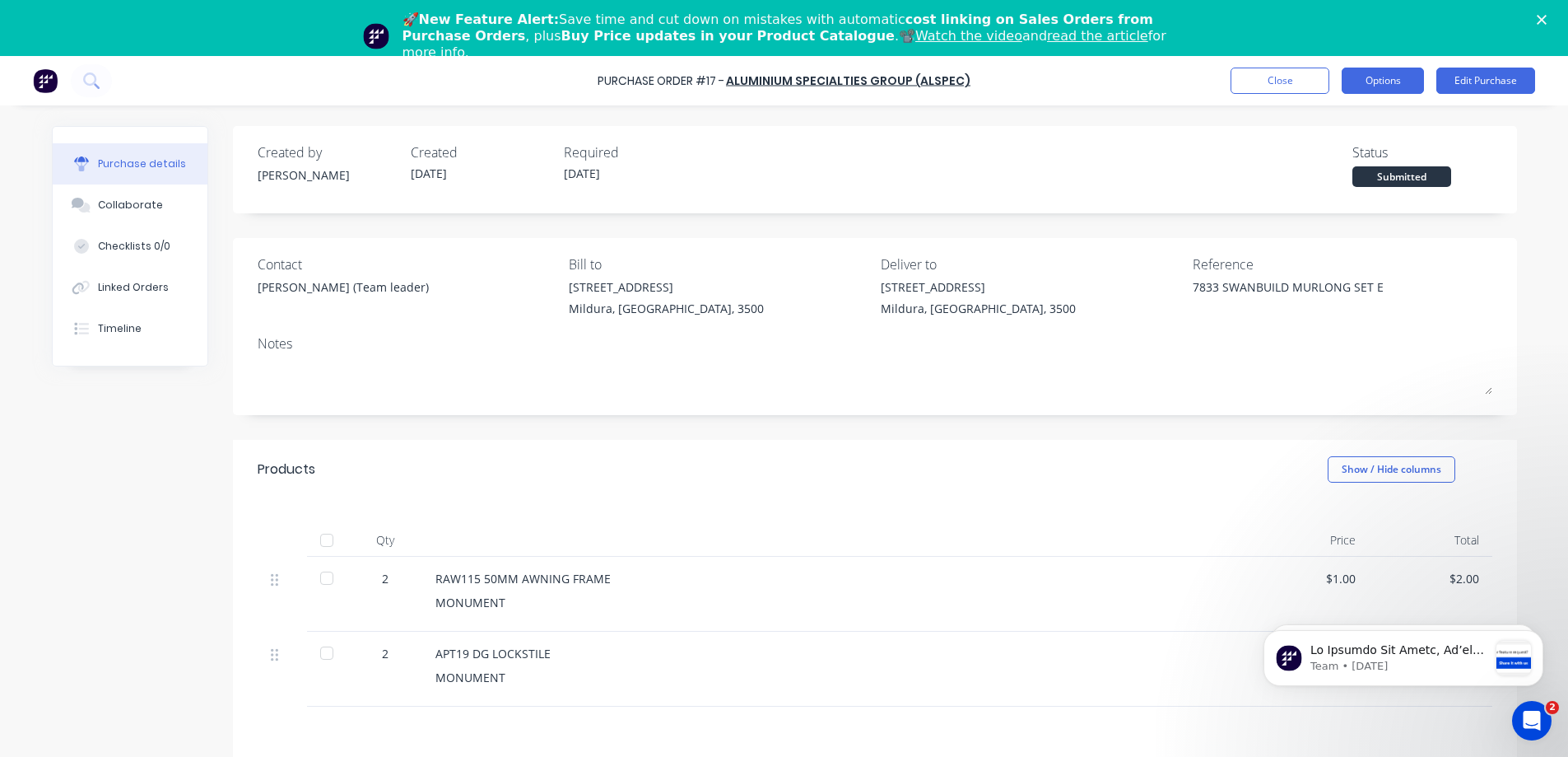
click at [1391, 76] on button "Options" at bounding box center [1383, 80] width 82 height 26
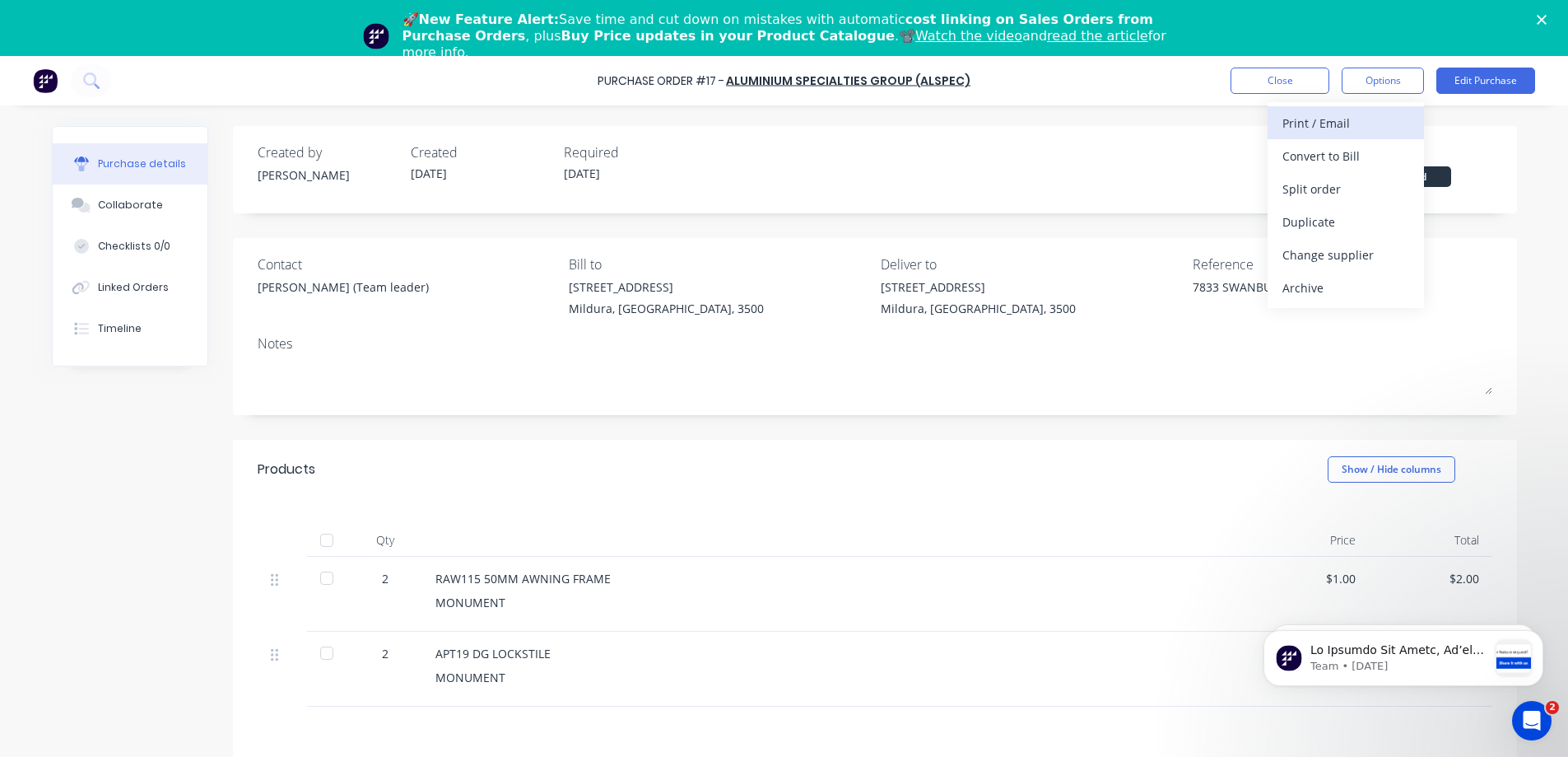
click at [1339, 121] on div "Print / Email" at bounding box center [1346, 123] width 127 height 23
click at [1335, 155] on div "With pricing" at bounding box center [1346, 156] width 127 height 23
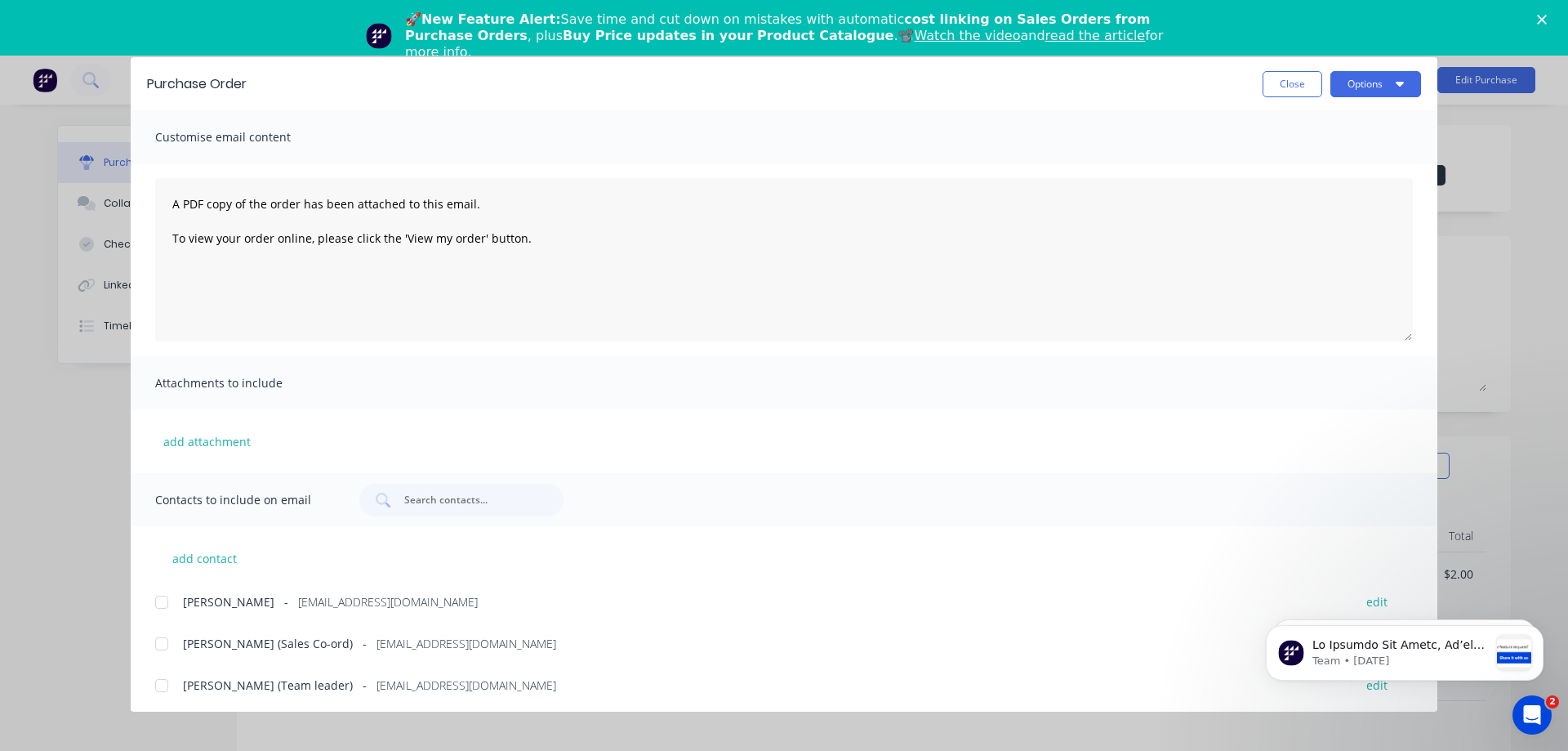
scroll to position [88, 0]
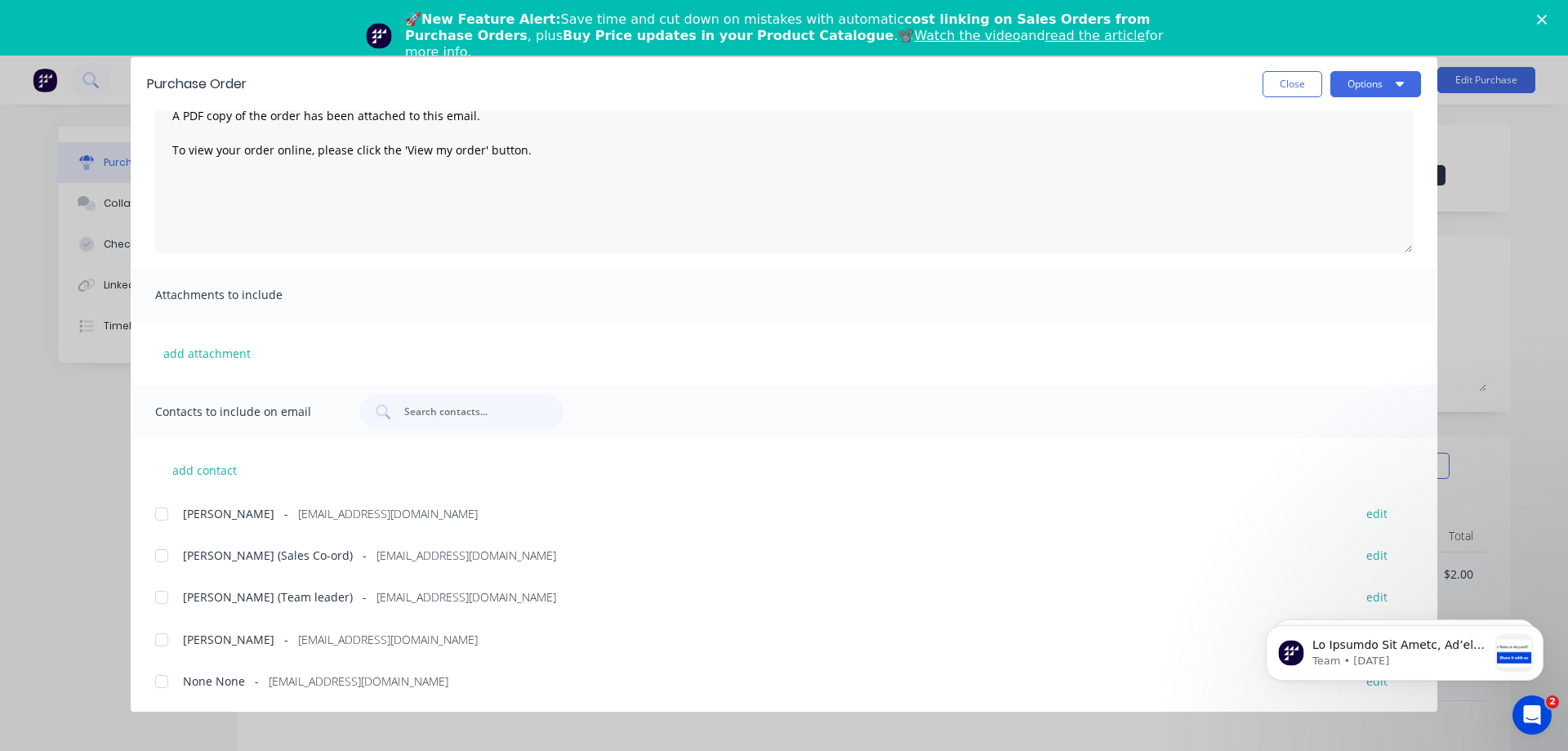
click at [160, 511] on div at bounding box center [162, 514] width 33 height 33
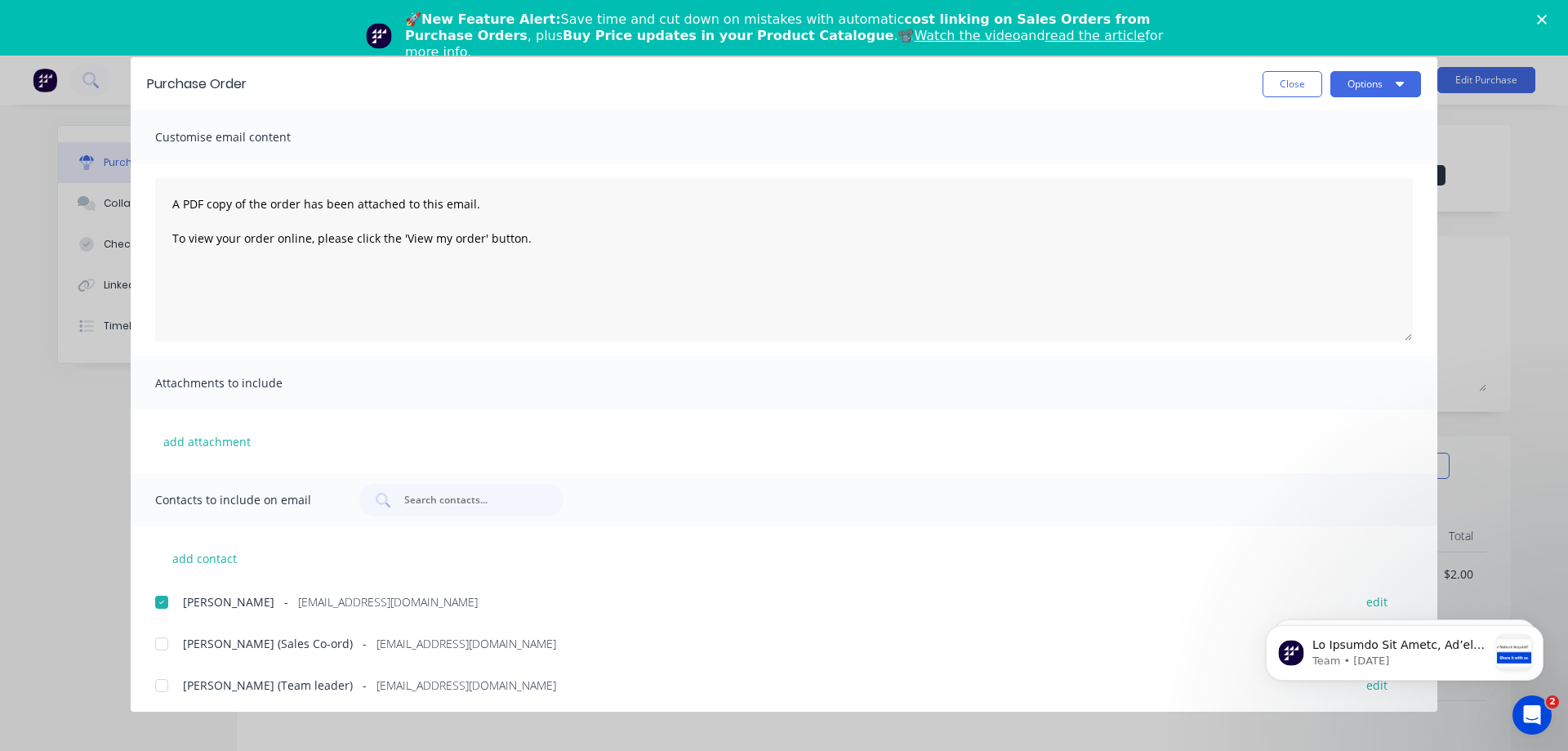
click at [1543, 12] on div "🚀 New Feature Alert: Save time and cut down on mistakes with automatic cost lin…" at bounding box center [784, 36] width 1568 height 59
click at [1543, 15] on icon "Close" at bounding box center [1542, 19] width 10 height 10
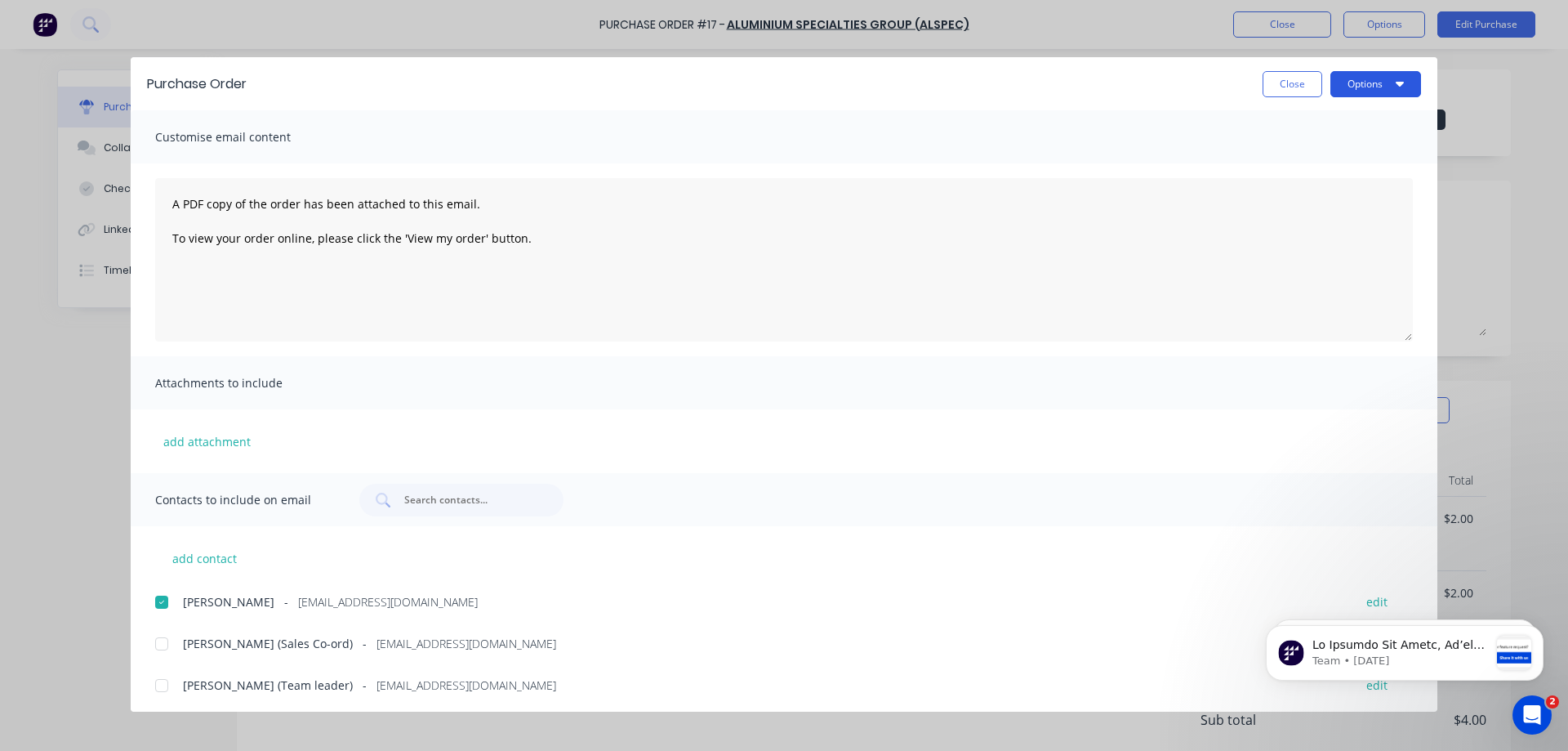
click at [1402, 80] on icon "button" at bounding box center [1400, 83] width 8 height 14
click at [1302, 189] on div "Email" at bounding box center [1343, 191] width 126 height 23
click at [1293, 77] on button "Close" at bounding box center [1293, 83] width 60 height 26
type textarea "x"
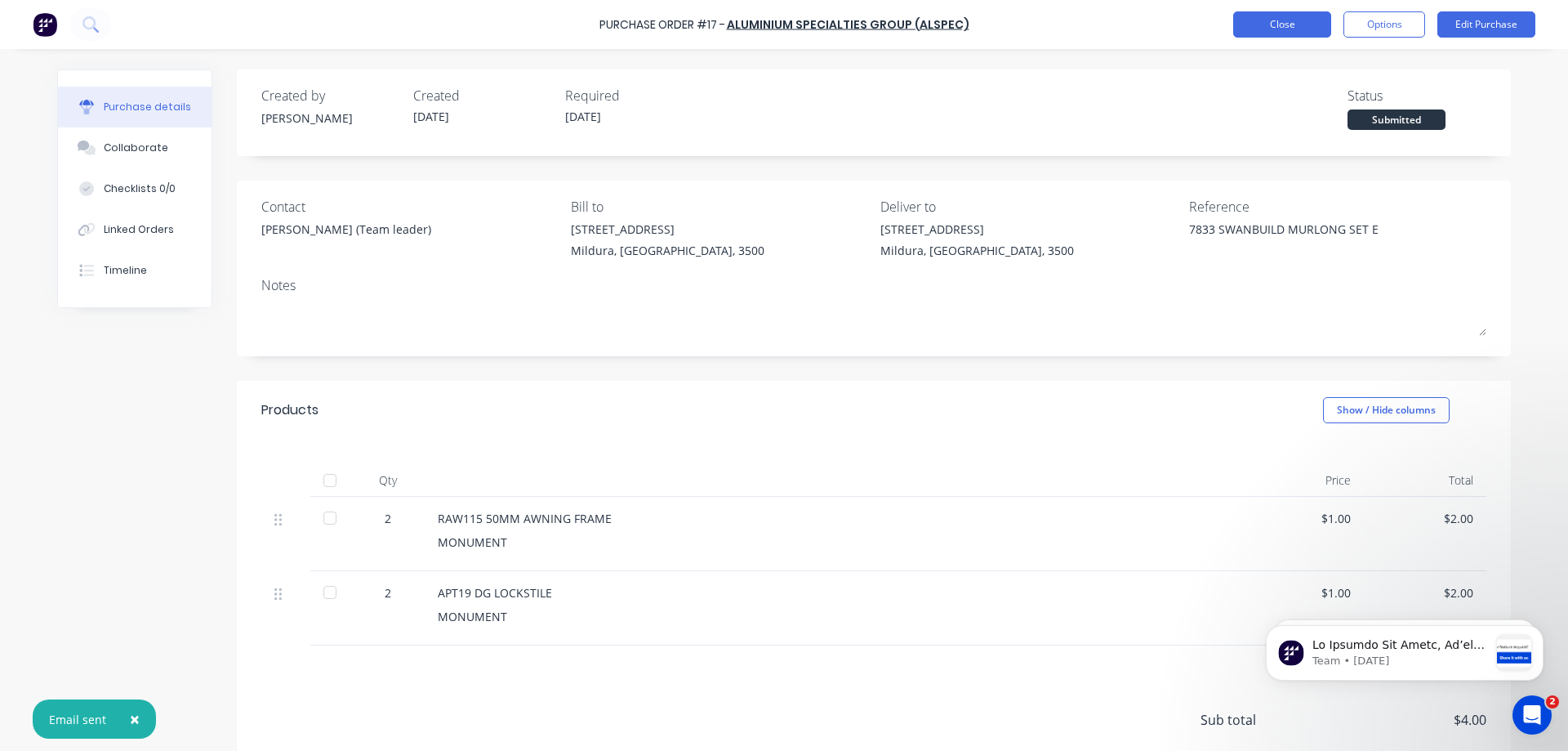
click at [1288, 22] on button "Close" at bounding box center [1282, 24] width 98 height 26
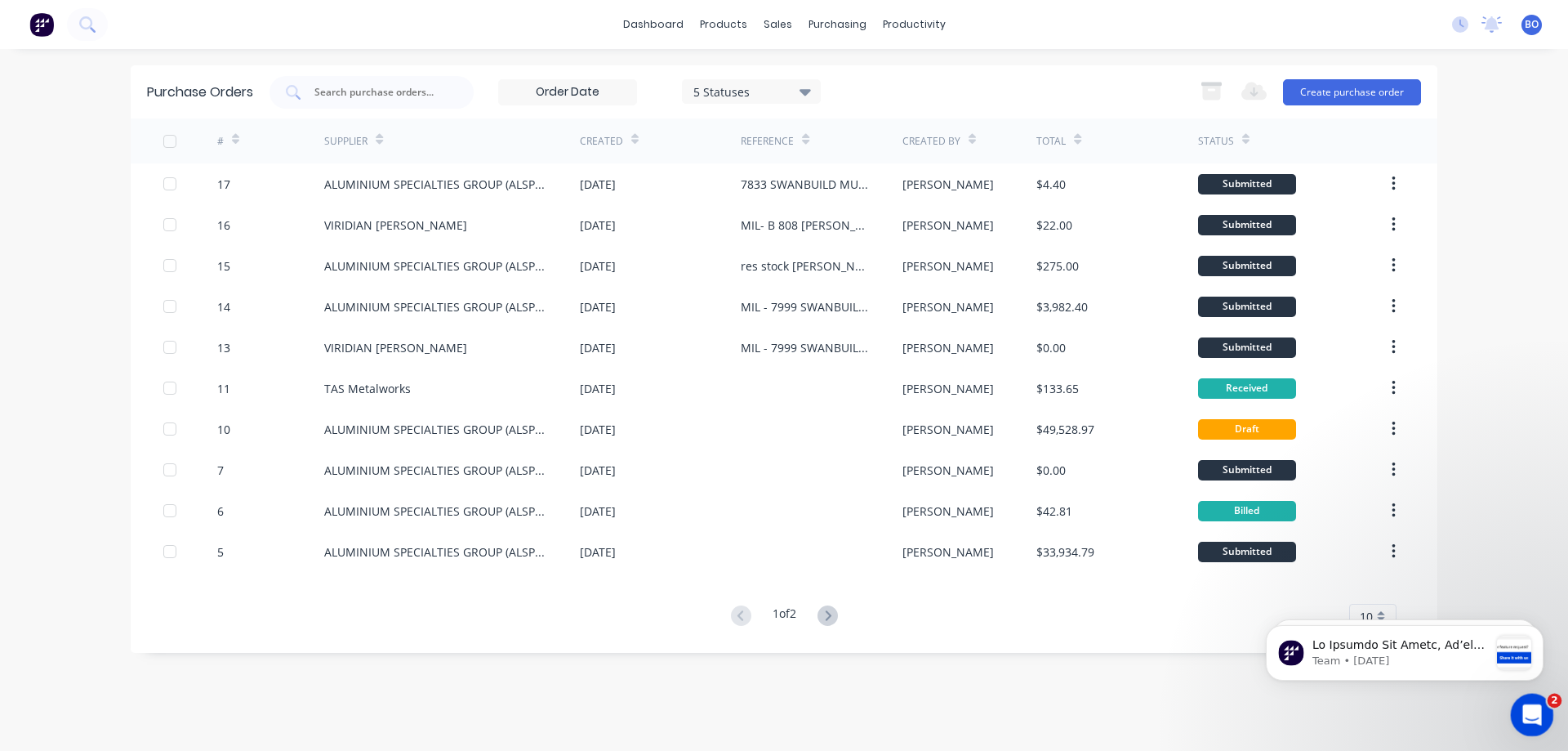
click at [1526, 707] on icon "Open Intercom Messenger" at bounding box center [1530, 712] width 27 height 27
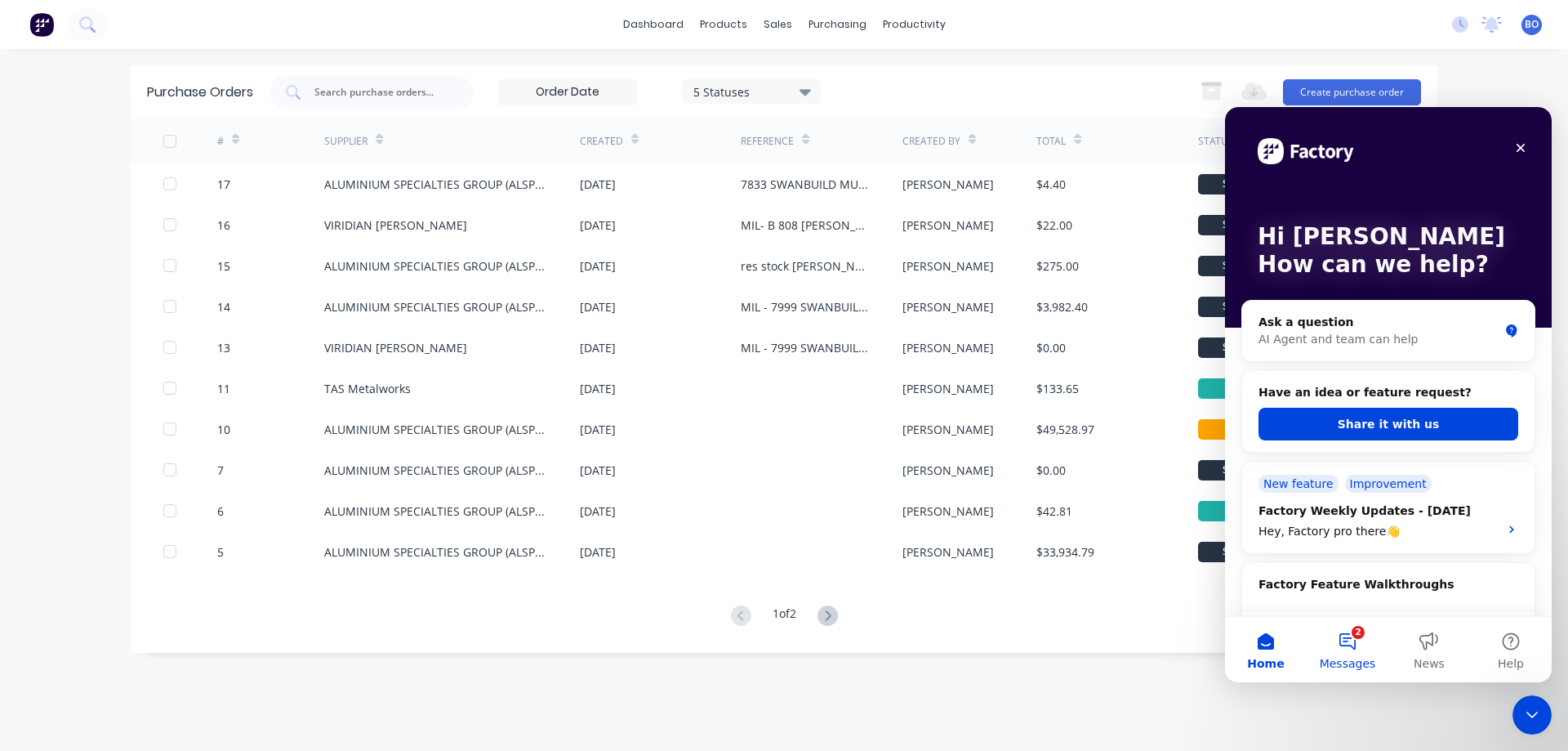
click at [1348, 635] on button "2 Messages" at bounding box center [1347, 649] width 81 height 66
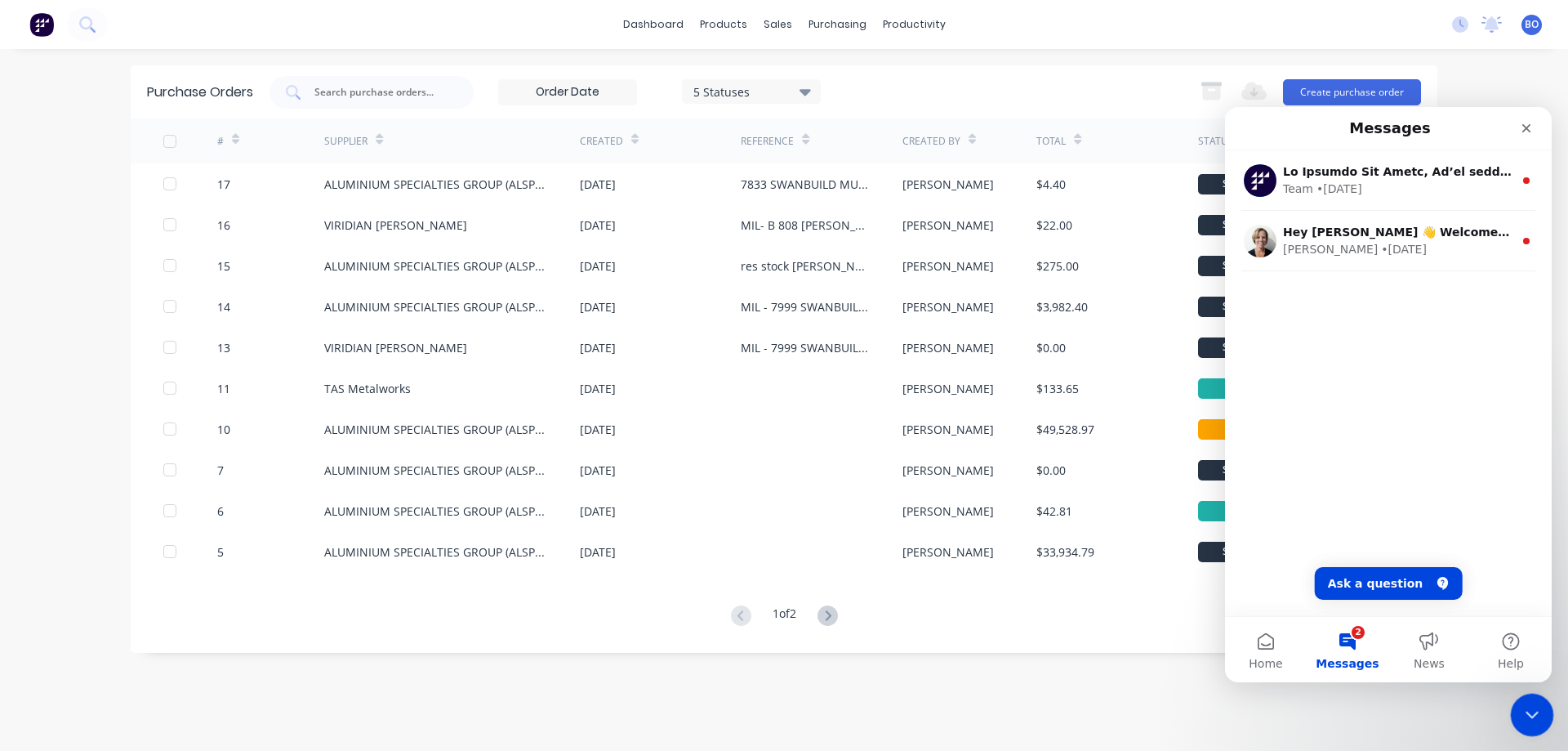
click at [1530, 709] on icon "Close Intercom Messenger" at bounding box center [1529, 712] width 19 height 19
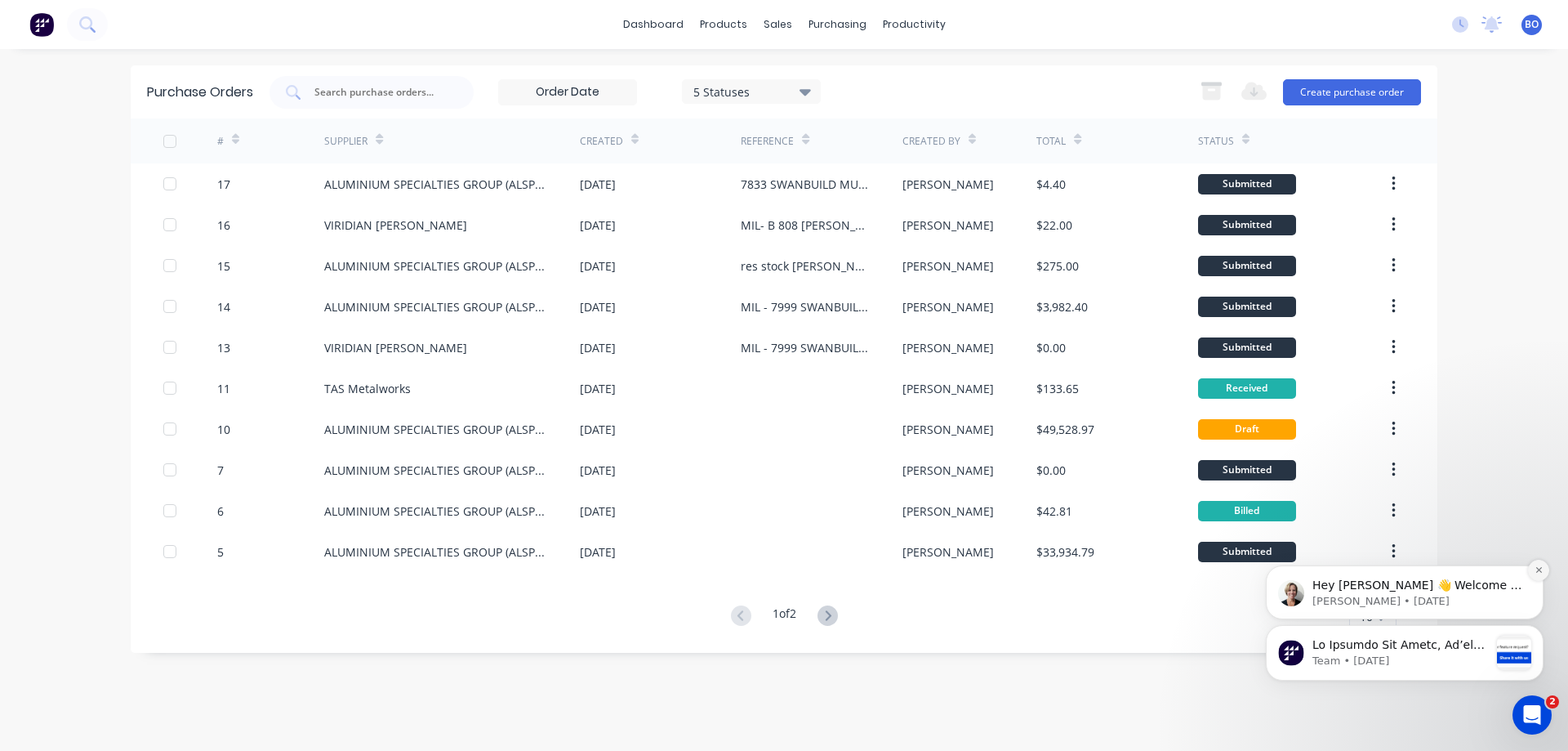
click at [1544, 567] on button "Dismiss notification" at bounding box center [1539, 570] width 21 height 21
click at [1541, 627] on icon "Dismiss notification" at bounding box center [1538, 629] width 6 height 6
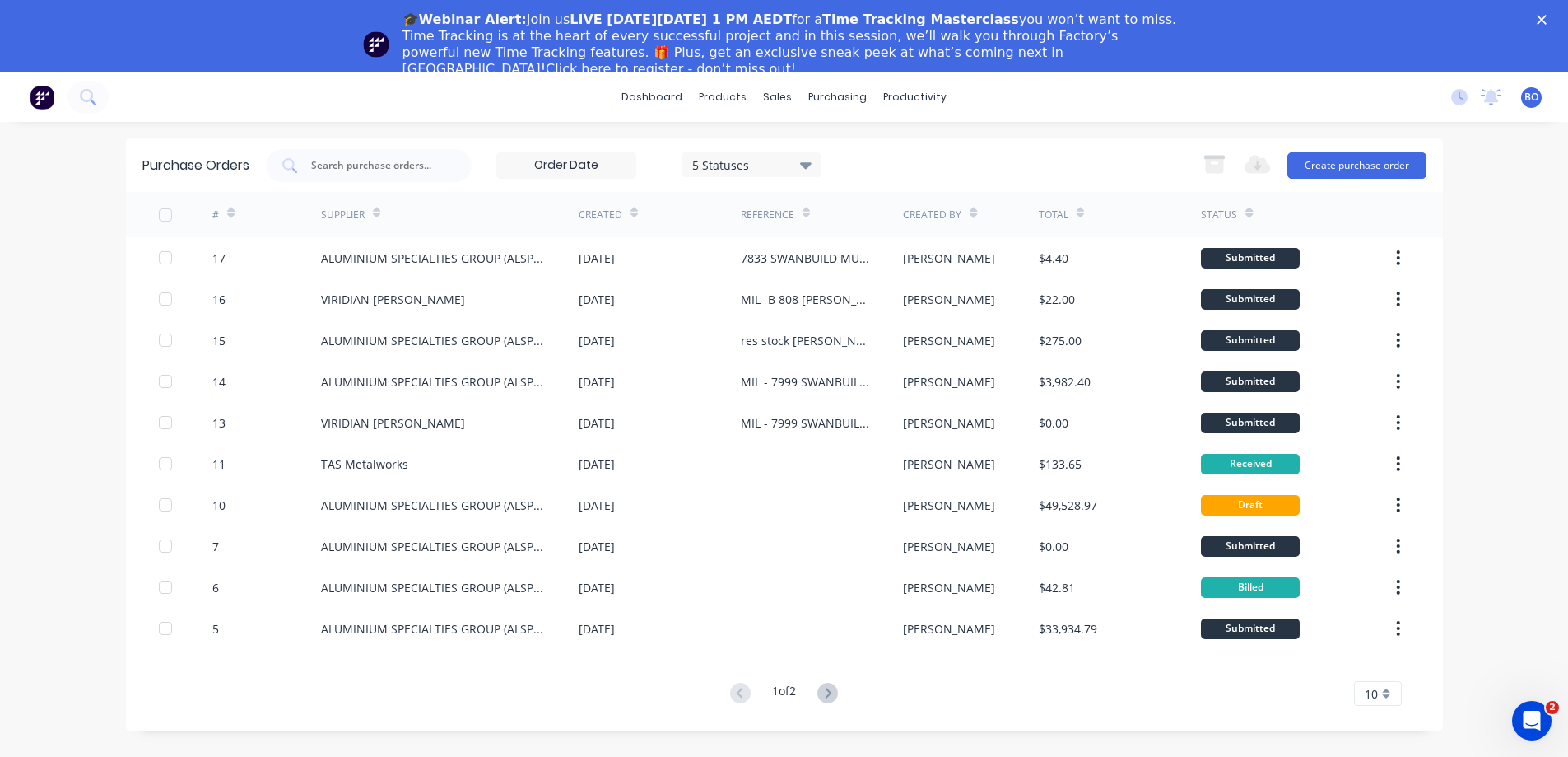
click at [1547, 15] on icon "Close" at bounding box center [1542, 20] width 10 height 10
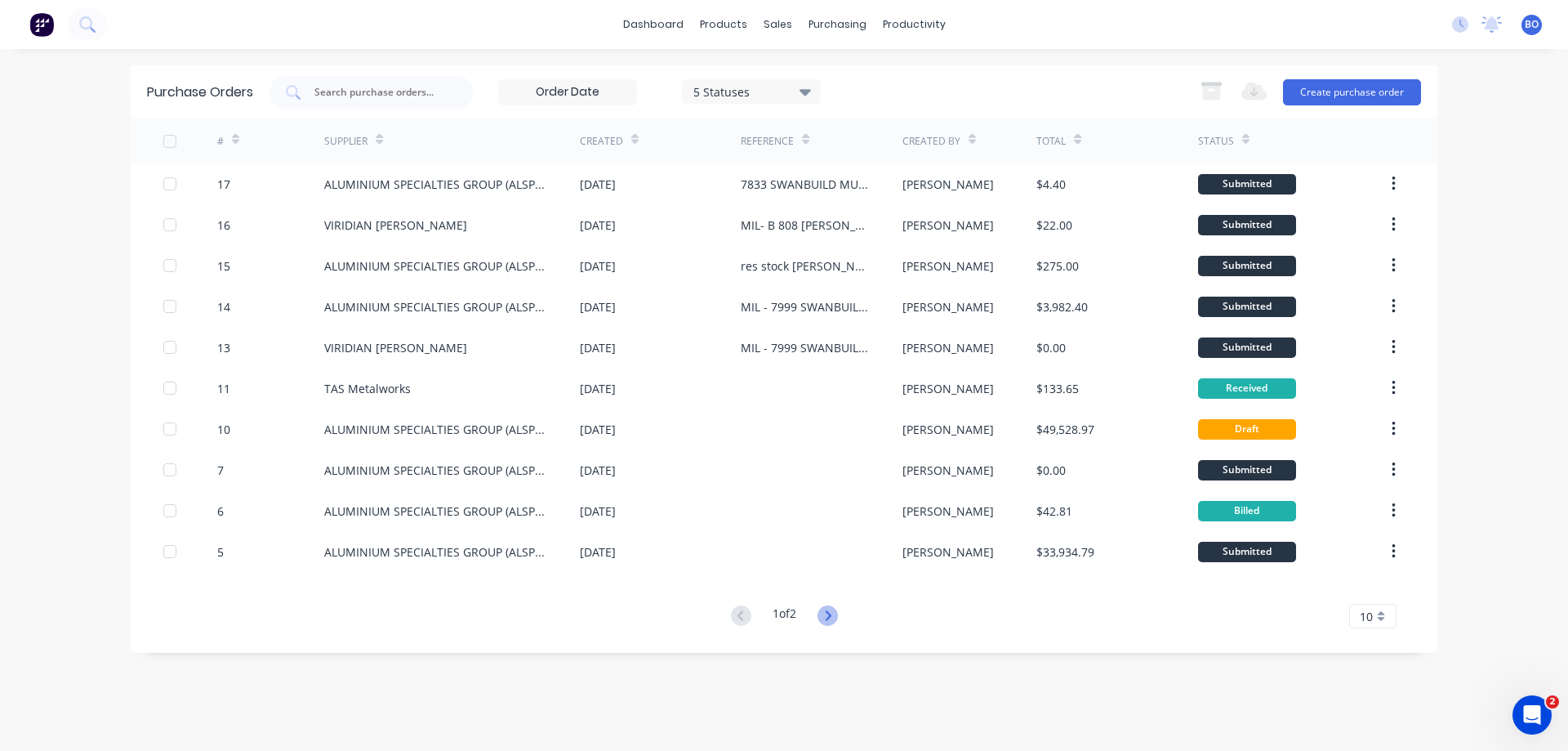
click at [829, 609] on icon at bounding box center [828, 615] width 20 height 20
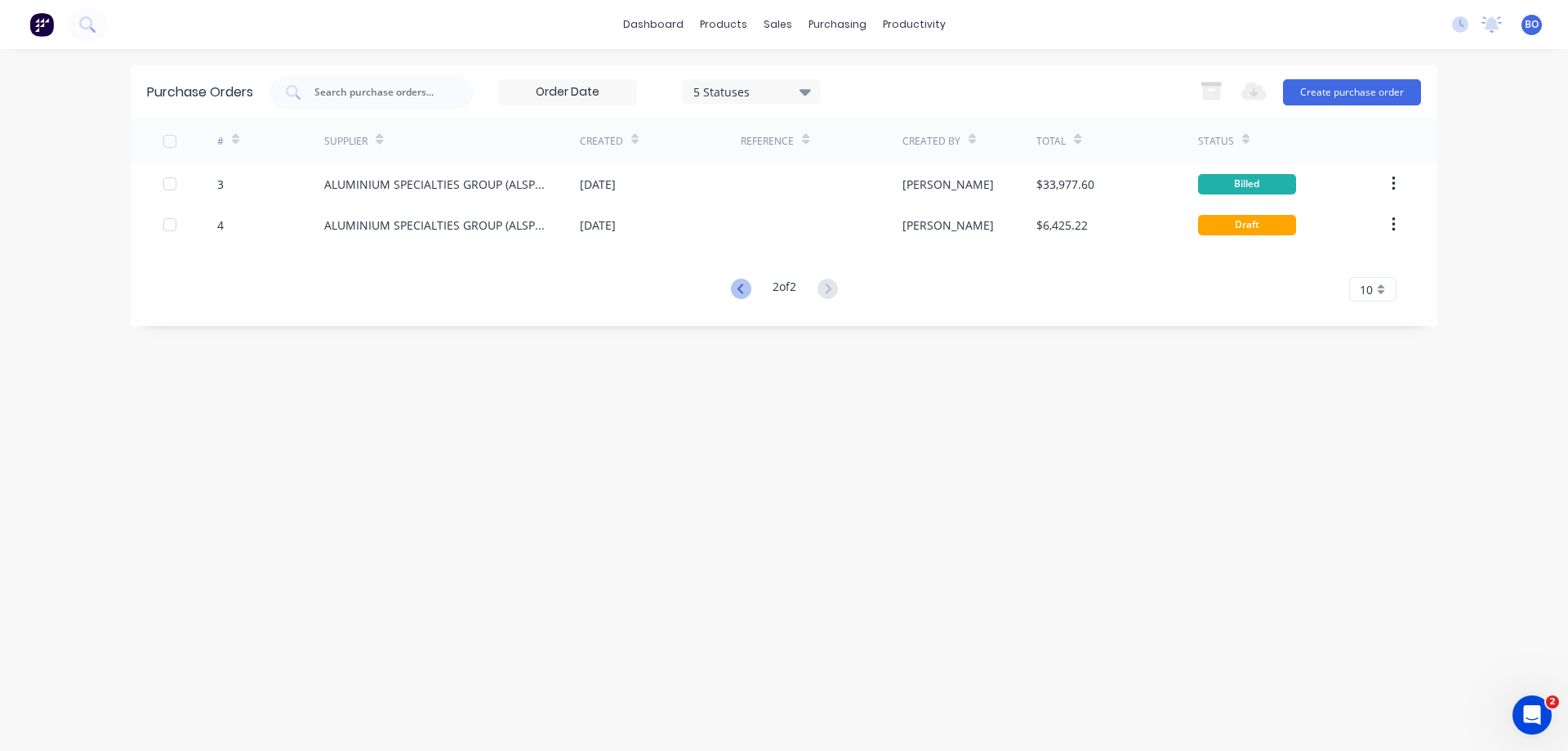
click at [739, 287] on icon at bounding box center [740, 288] width 20 height 20
